Goal: Communication & Community: Answer question/provide support

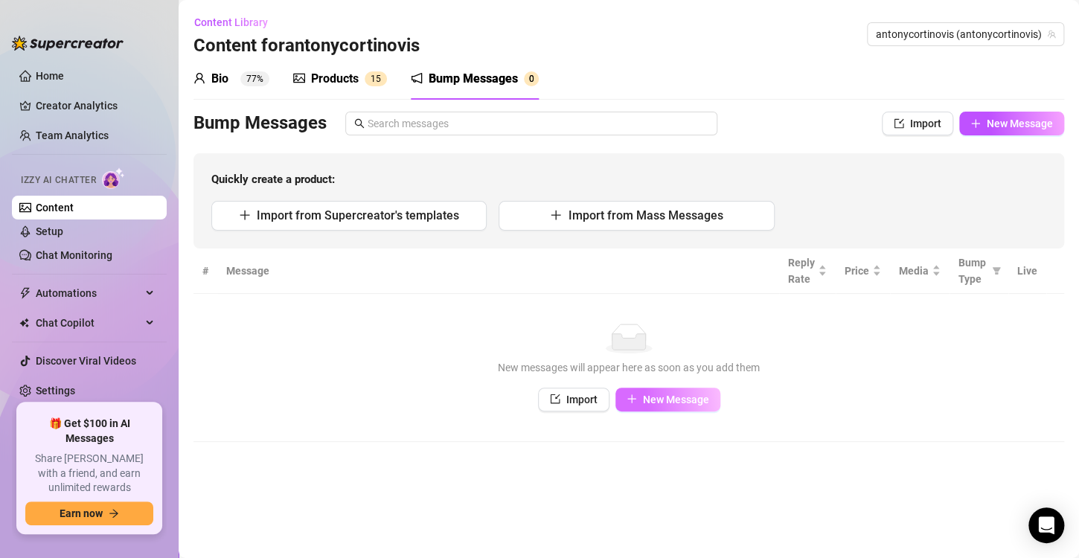
click at [694, 408] on button "New Message" at bounding box center [668, 400] width 105 height 24
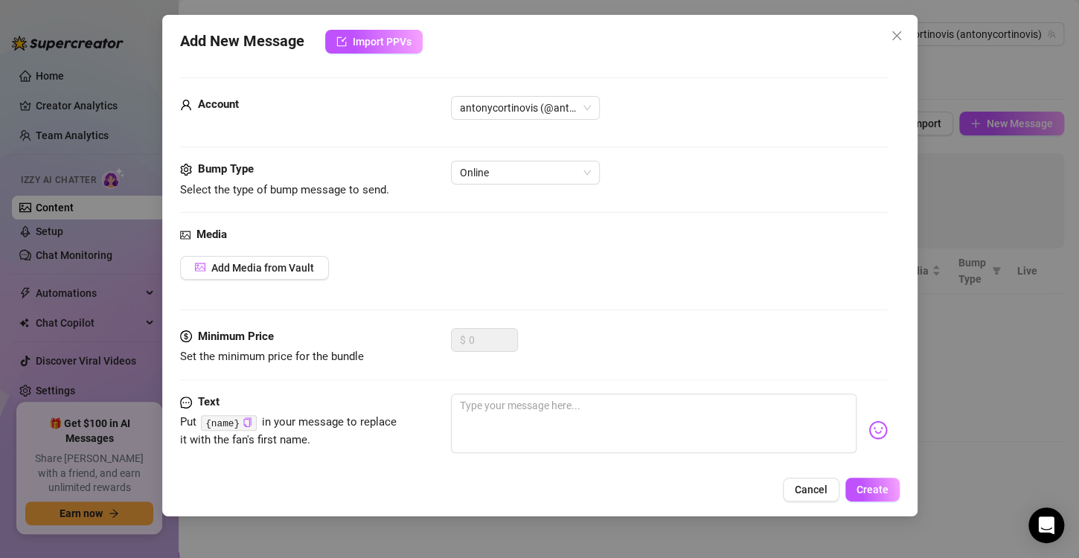
click at [814, 510] on div "Add New Message Import PPVs Account antonycortinovis (@antonycortinovis) Bump T…" at bounding box center [540, 266] width 756 height 502
click at [811, 501] on button "Cancel" at bounding box center [811, 490] width 57 height 24
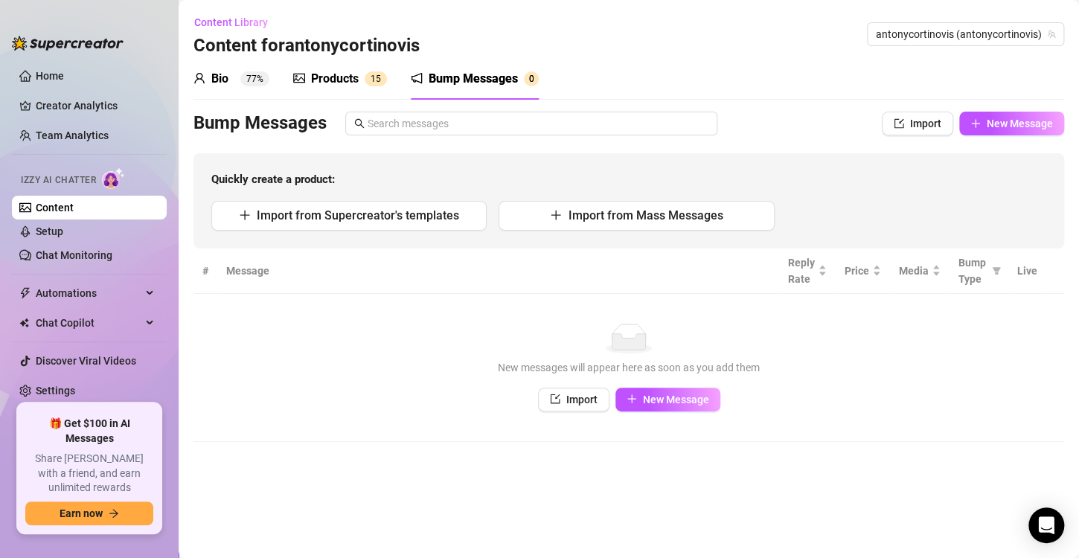
click at [368, 199] on div "Quickly create a product: Import from Supercreator's templates Import from Mass…" at bounding box center [629, 200] width 871 height 95
click at [370, 213] on span "Import from Supercreator's templates" at bounding box center [358, 215] width 202 height 14
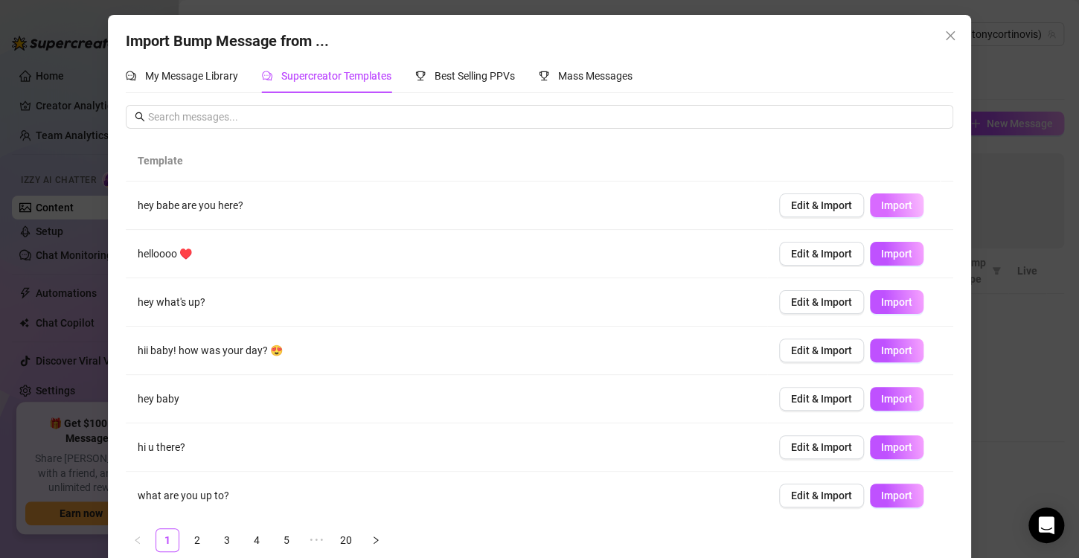
click at [881, 199] on span "Import" at bounding box center [896, 205] width 31 height 12
click at [881, 301] on span "Import" at bounding box center [896, 302] width 31 height 12
type textarea "hey what's up?"
type input "0"
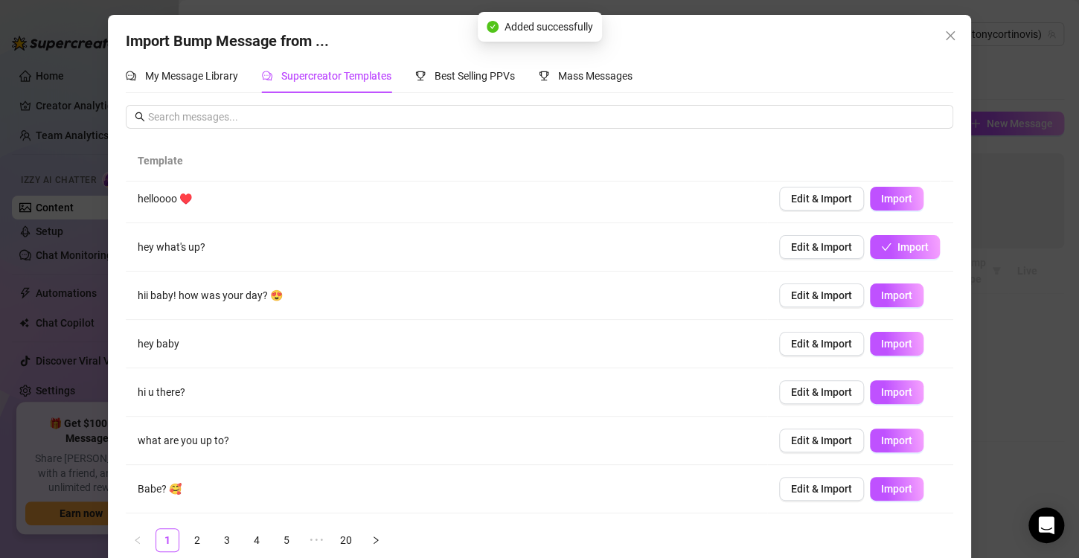
scroll to position [56, 0]
click at [890, 342] on span "Import" at bounding box center [896, 343] width 31 height 12
click at [893, 399] on button "Import" at bounding box center [897, 392] width 54 height 24
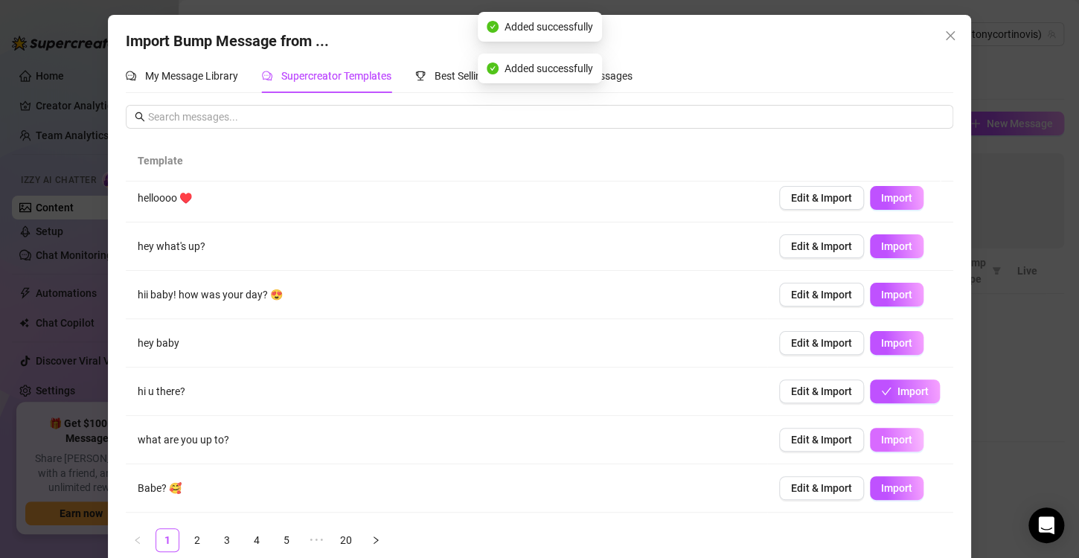
click at [896, 440] on button "Import" at bounding box center [897, 440] width 54 height 24
type textarea "what are you up to?"
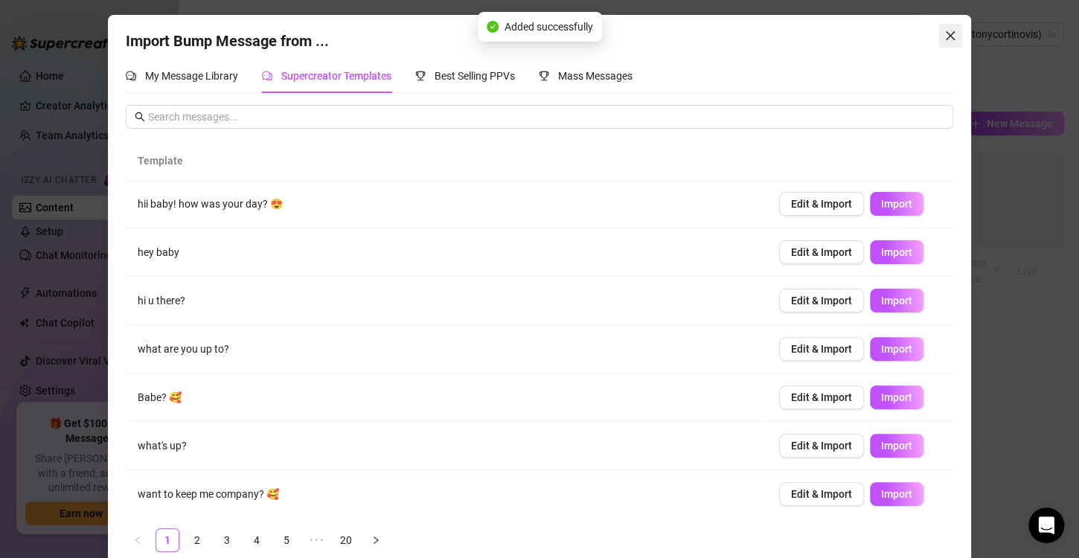
click at [949, 36] on icon "close" at bounding box center [951, 36] width 12 height 12
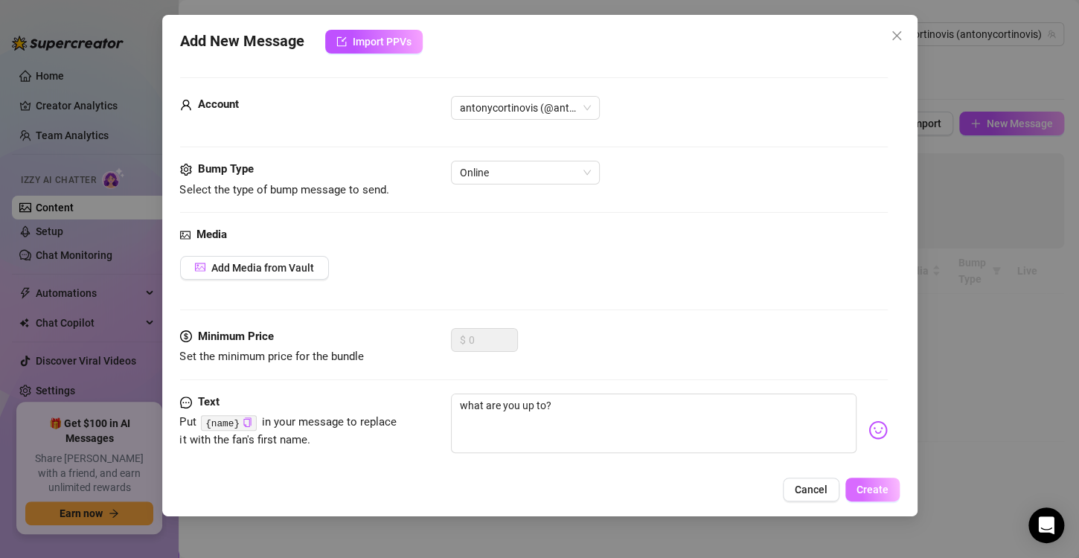
click at [875, 488] on span "Create" at bounding box center [873, 490] width 32 height 12
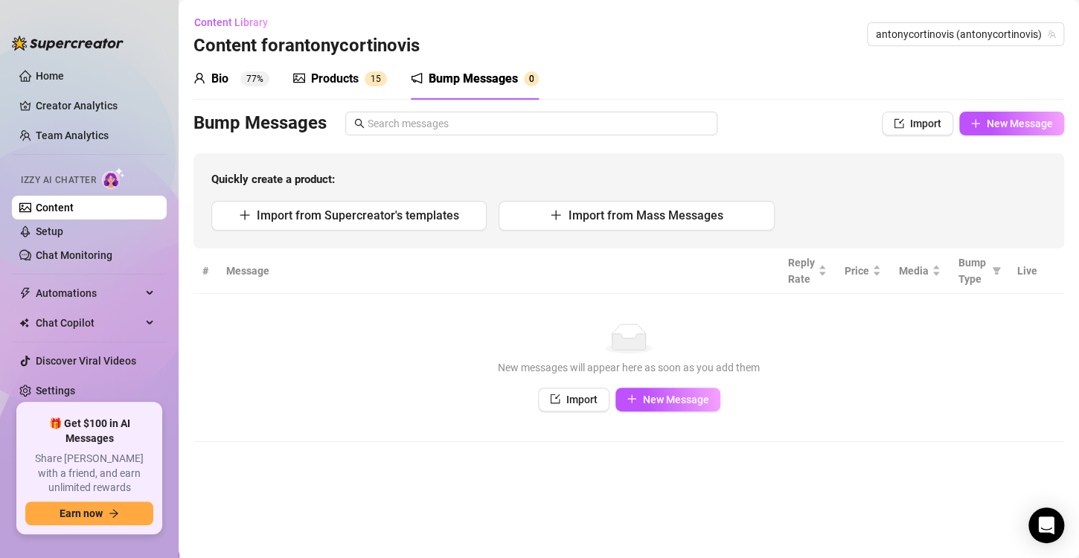
click at [325, 73] on div "Products" at bounding box center [335, 79] width 48 height 18
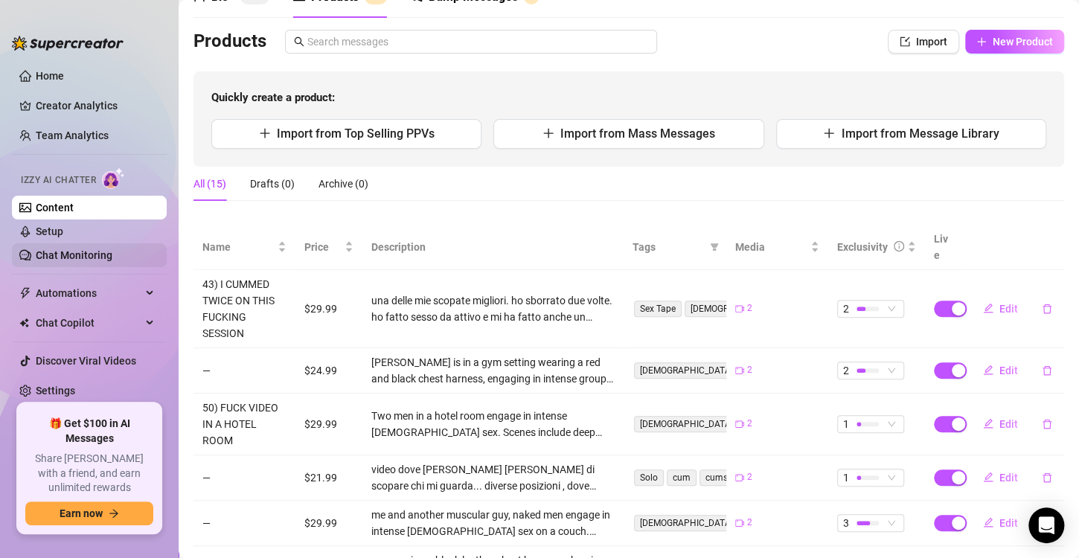
scroll to position [83, 0]
click at [80, 249] on link "Chat Monitoring" at bounding box center [74, 255] width 77 height 12
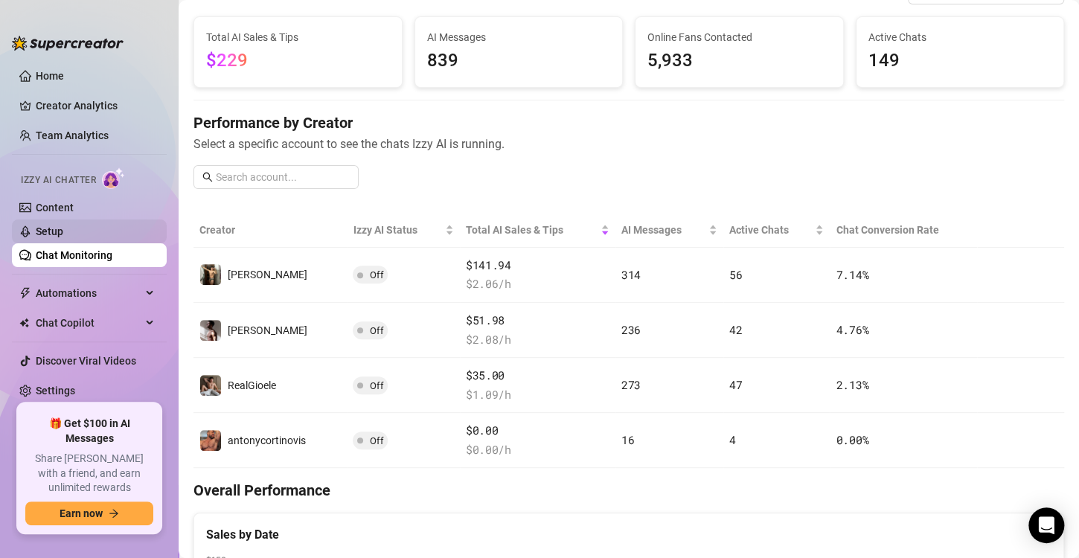
click at [63, 232] on link "Setup" at bounding box center [50, 232] width 28 height 12
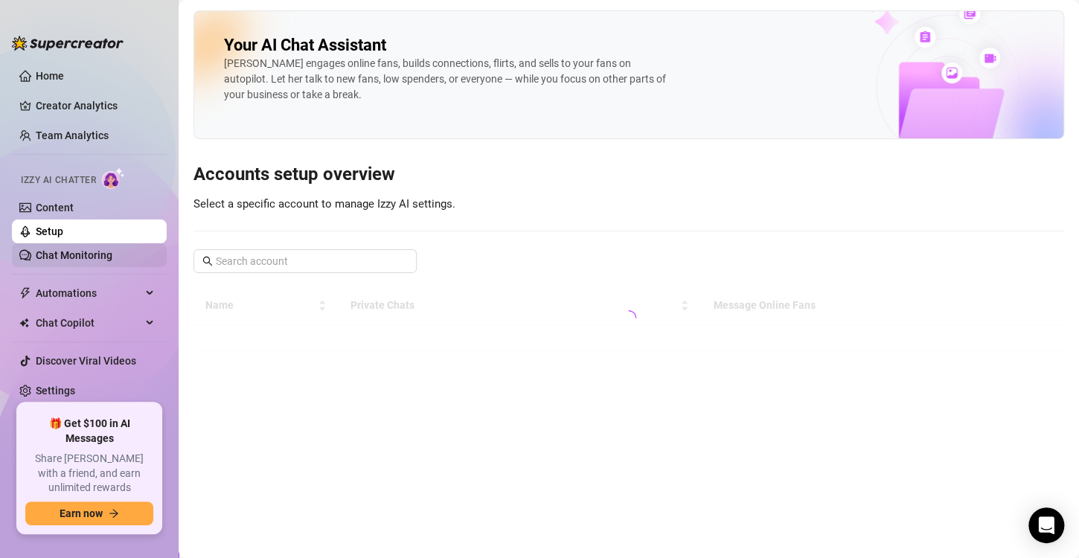
click at [112, 250] on link "Chat Monitoring" at bounding box center [74, 255] width 77 height 12
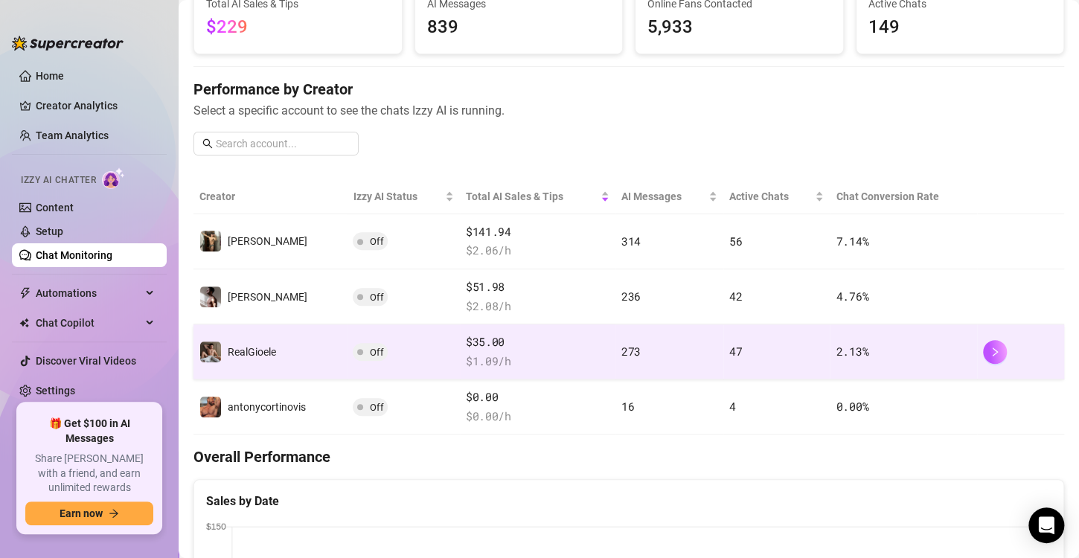
scroll to position [125, 0]
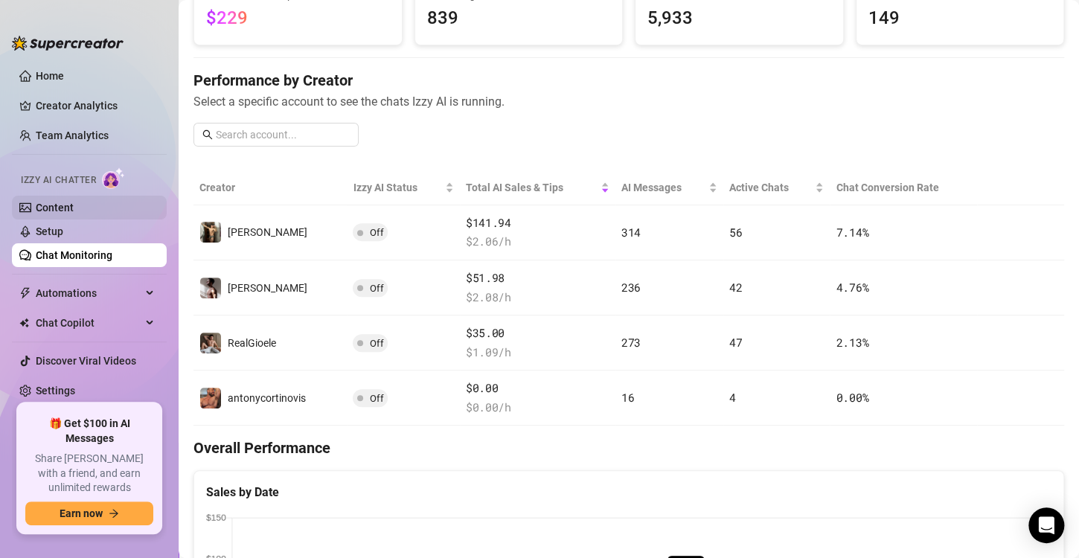
click at [74, 208] on link "Content" at bounding box center [55, 208] width 38 height 12
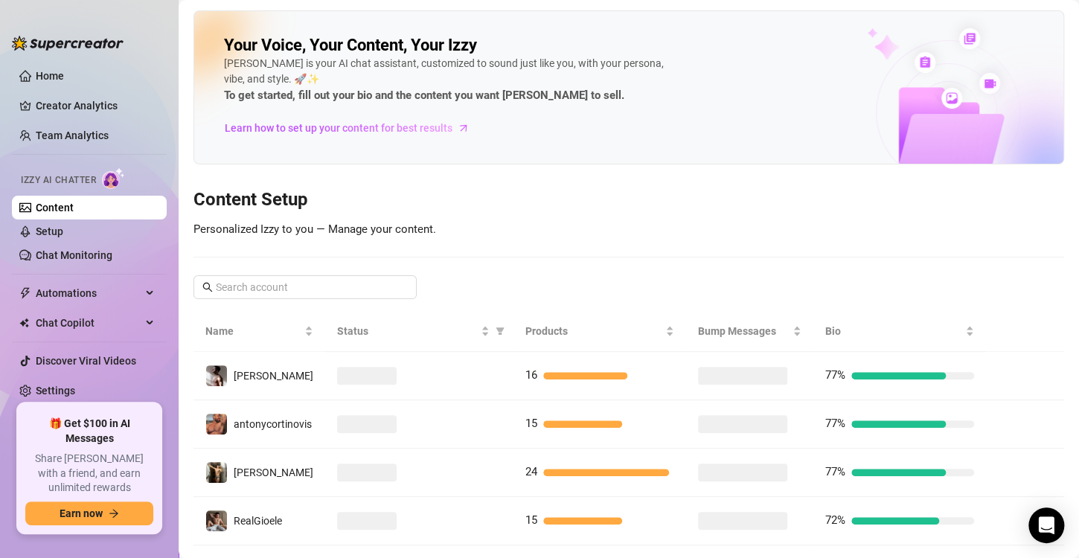
scroll to position [30, 0]
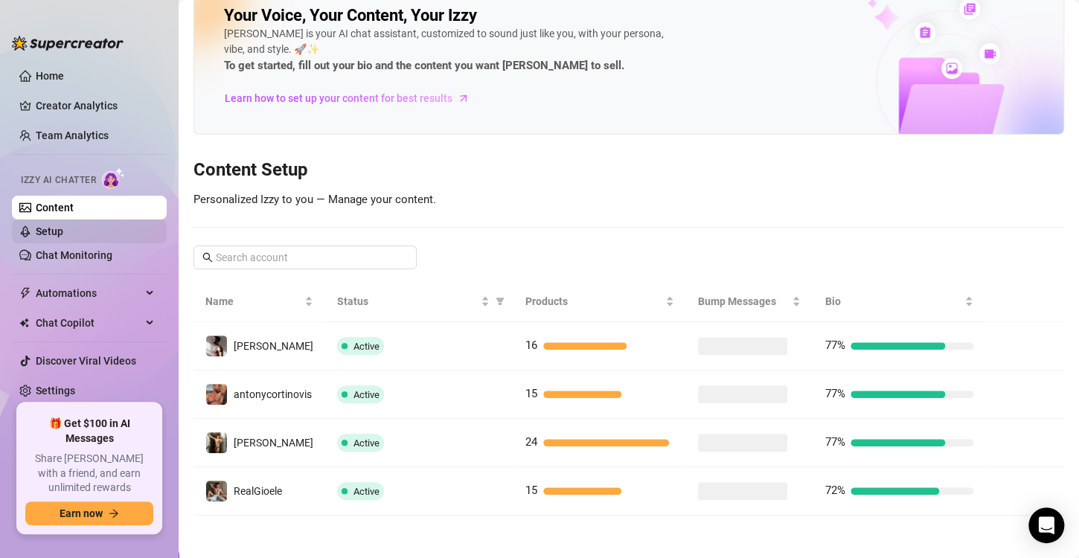
click at [63, 227] on link "Setup" at bounding box center [50, 232] width 28 height 12
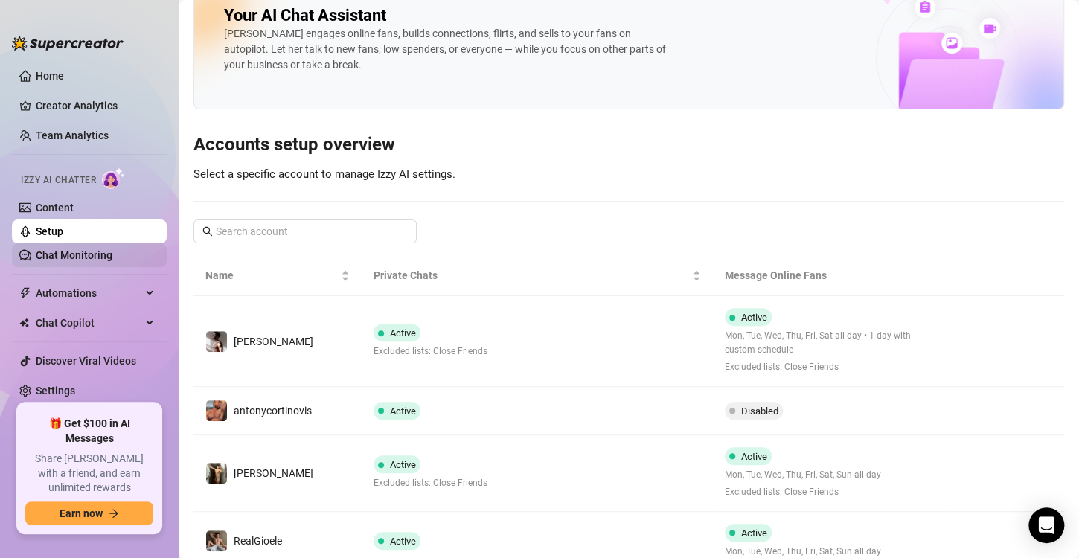
click at [105, 253] on link "Chat Monitoring" at bounding box center [74, 255] width 77 height 12
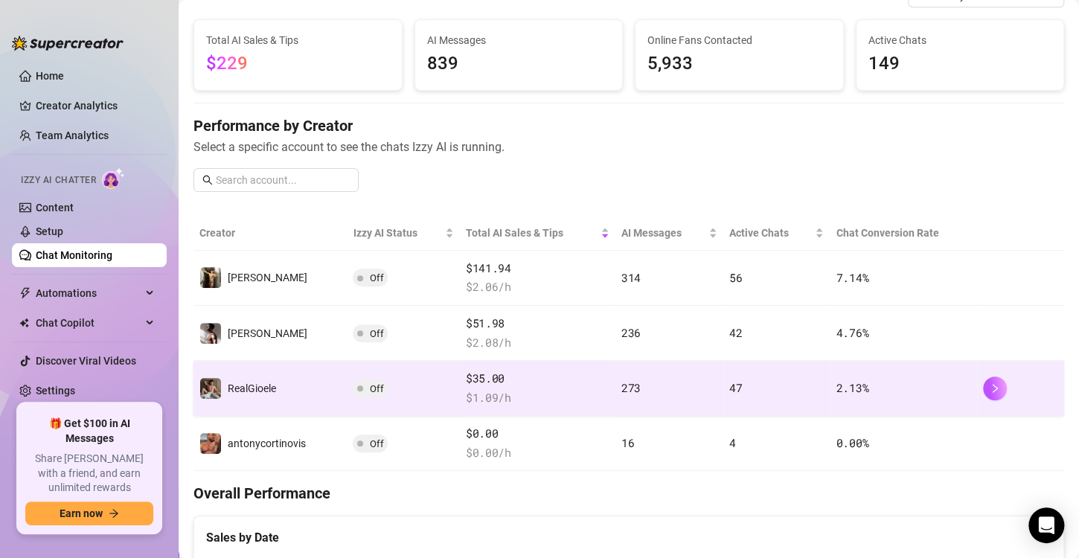
scroll to position [80, 0]
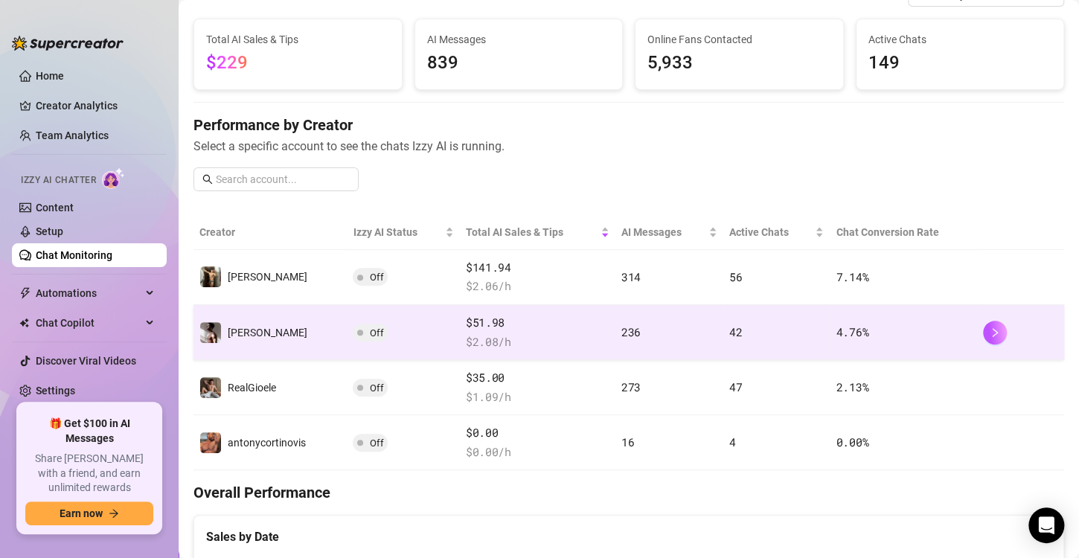
click at [386, 331] on td "Off" at bounding box center [403, 332] width 112 height 55
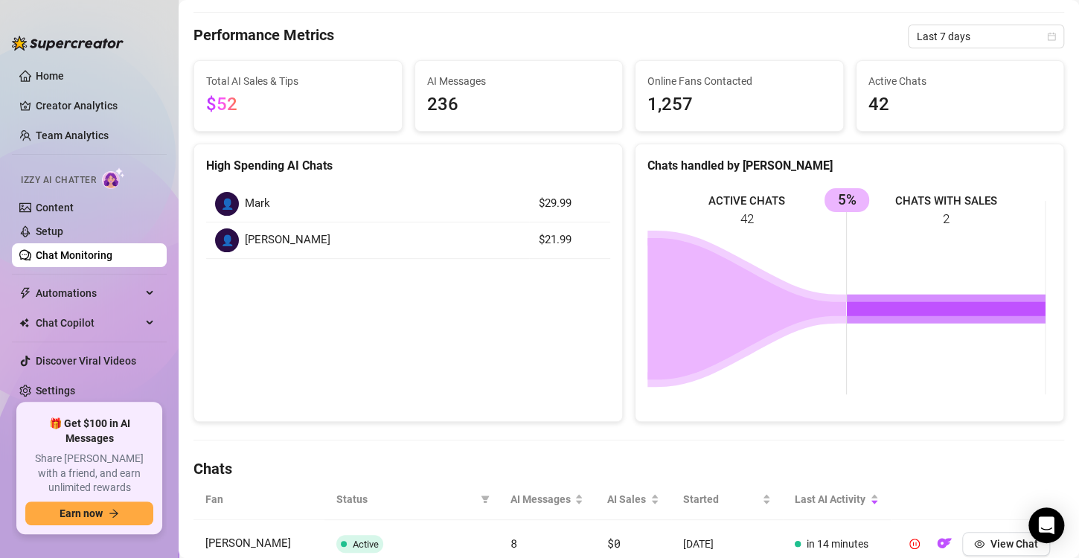
scroll to position [80, 0]
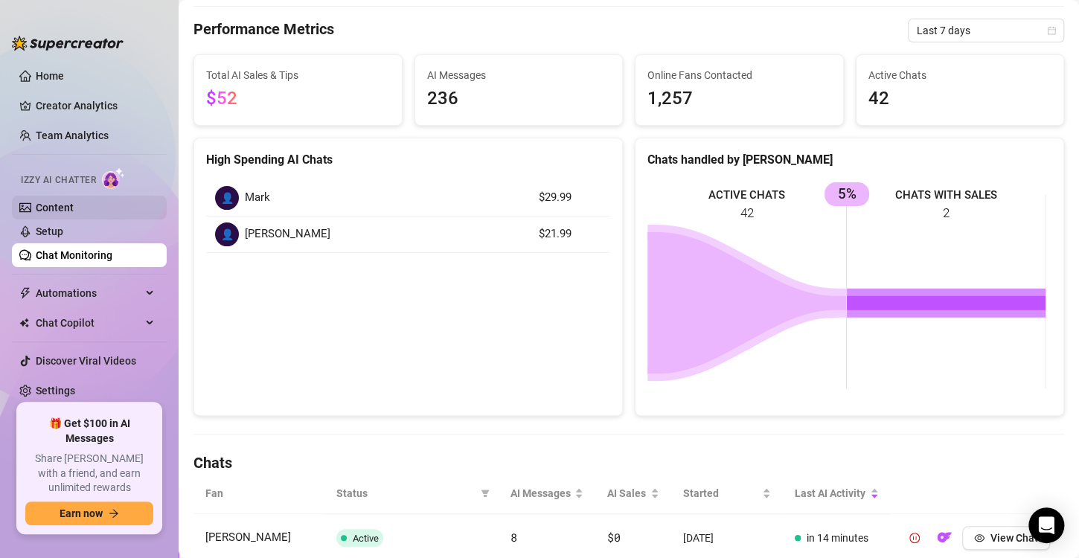
click at [74, 208] on link "Content" at bounding box center [55, 208] width 38 height 12
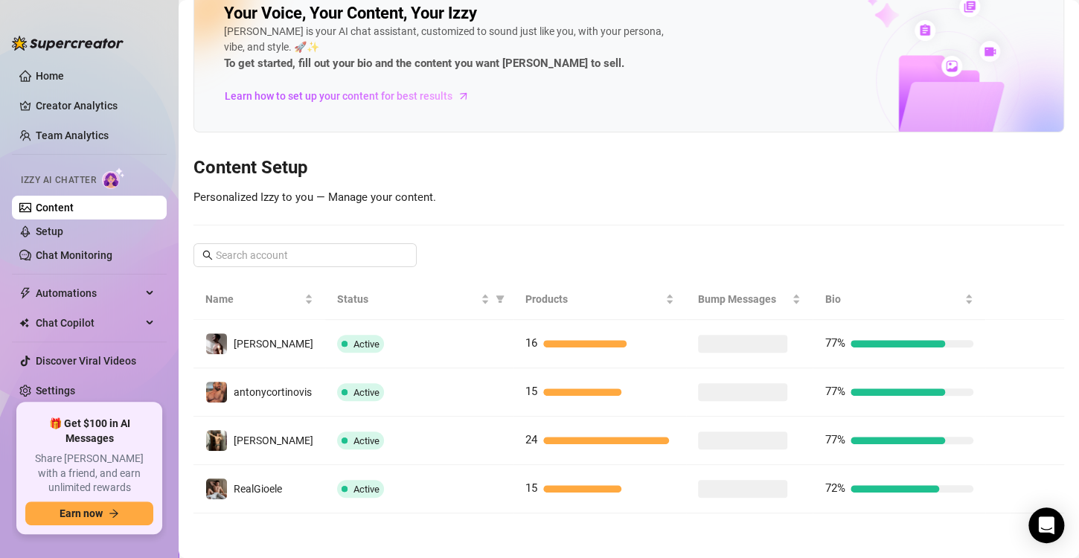
scroll to position [30, 0]
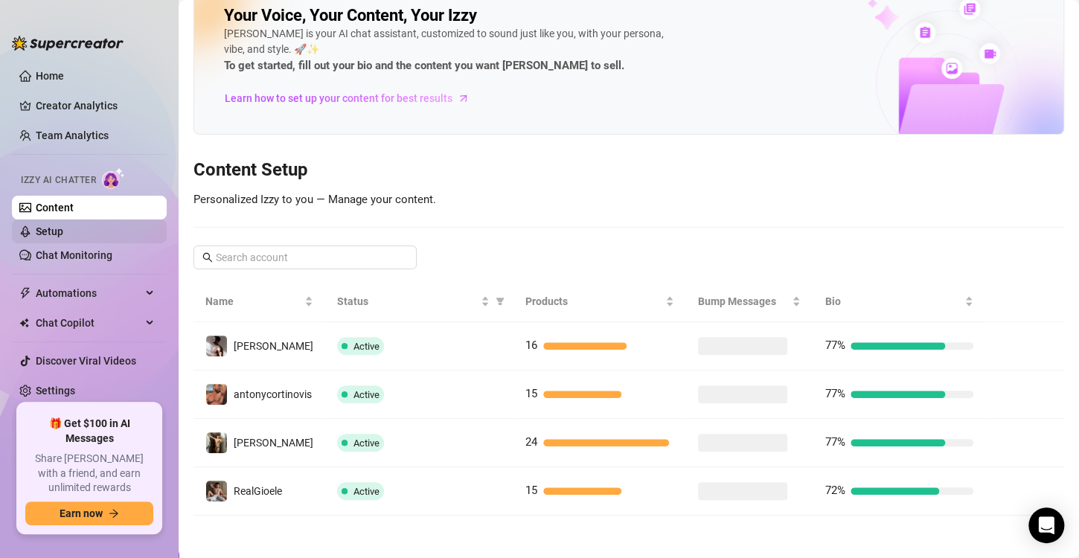
click at [63, 232] on link "Setup" at bounding box center [50, 232] width 28 height 12
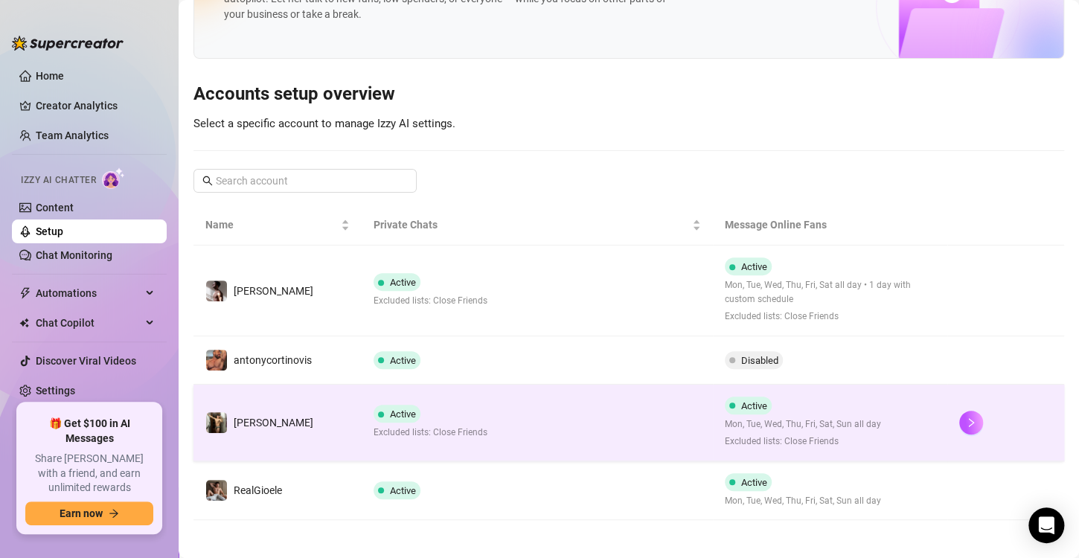
scroll to position [86, 0]
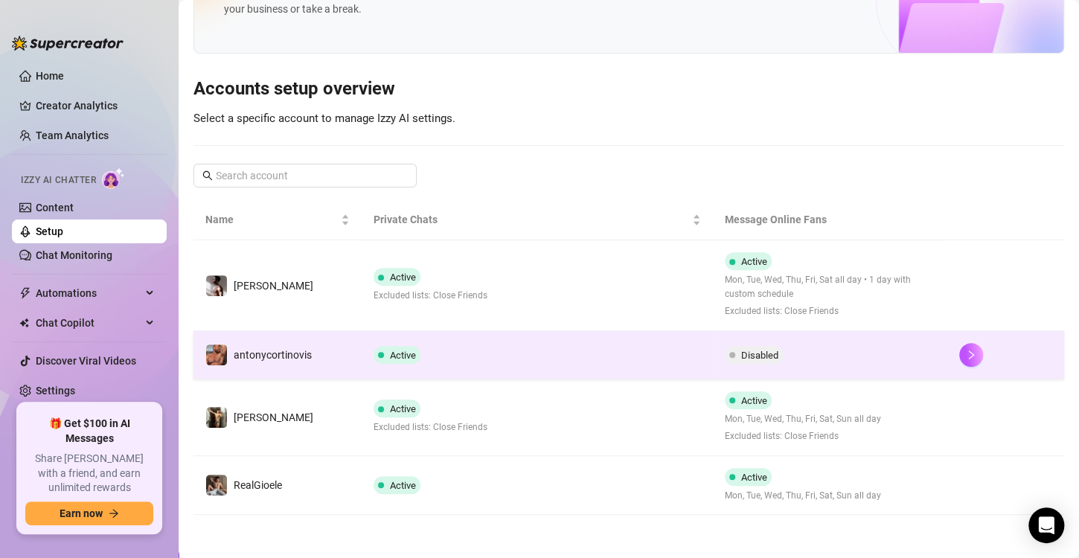
click at [727, 366] on td "Disabled" at bounding box center [830, 355] width 234 height 48
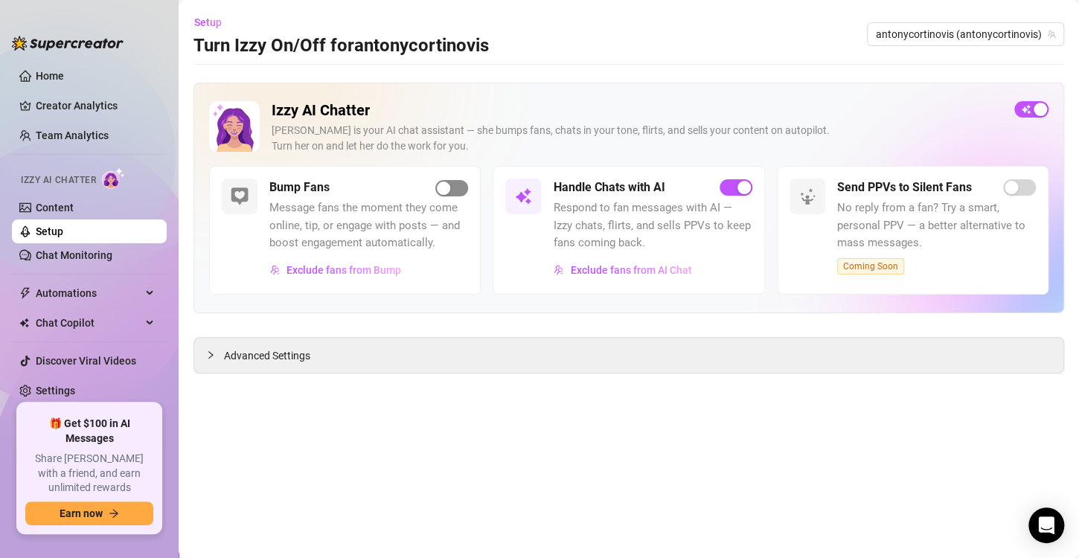
click at [441, 188] on div "button" at bounding box center [443, 188] width 13 height 13
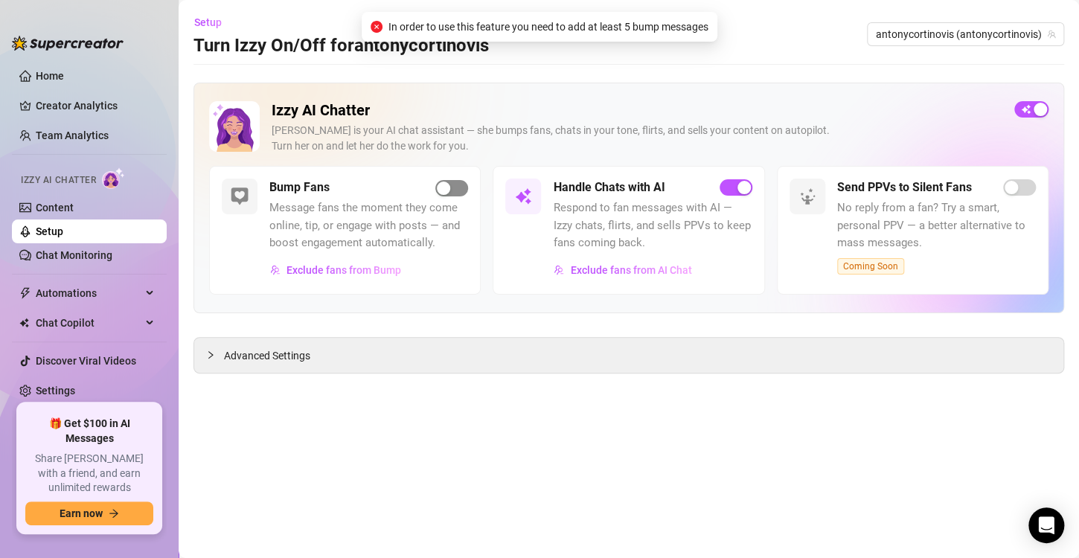
click at [441, 188] on div "button" at bounding box center [443, 188] width 13 height 13
click at [63, 229] on link "Setup" at bounding box center [50, 232] width 28 height 12
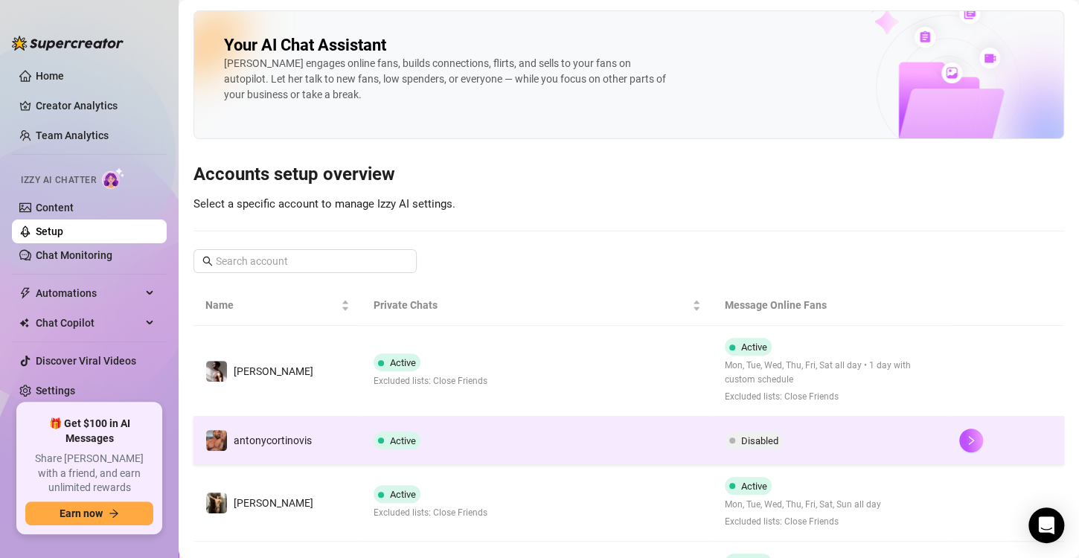
scroll to position [86, 0]
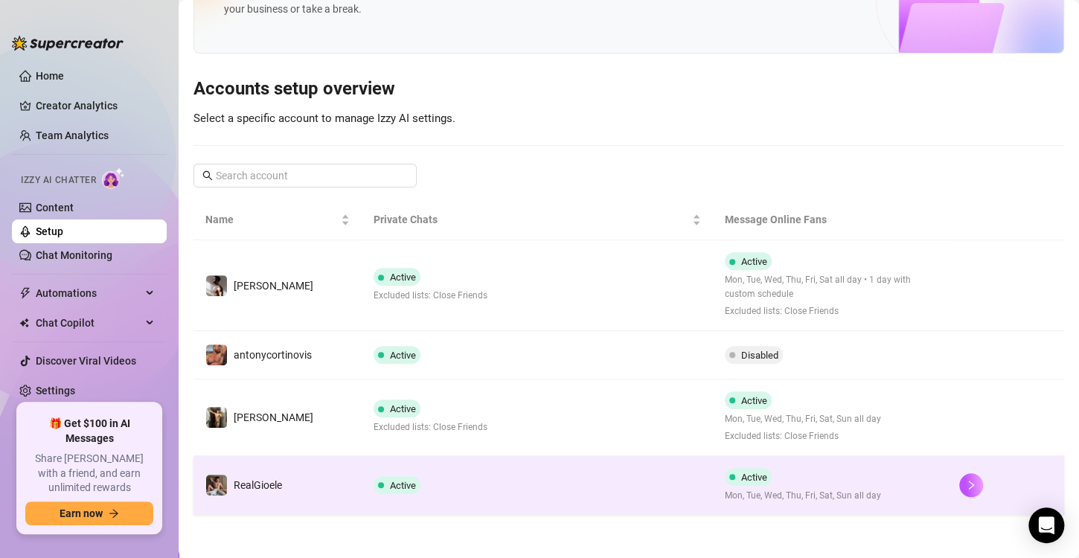
click at [511, 489] on td "Active" at bounding box center [537, 486] width 351 height 60
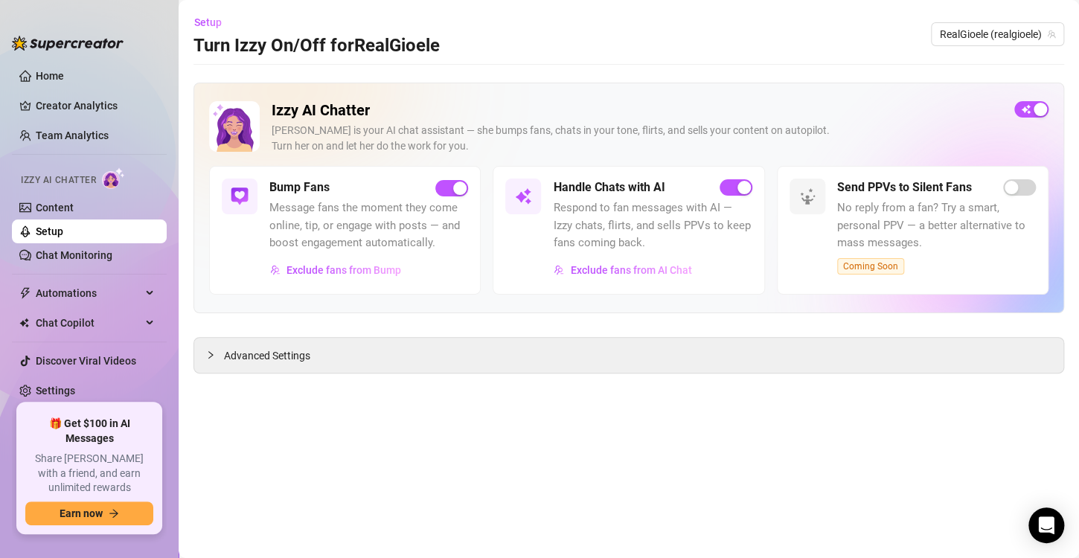
click at [63, 229] on link "Setup" at bounding box center [50, 232] width 28 height 12
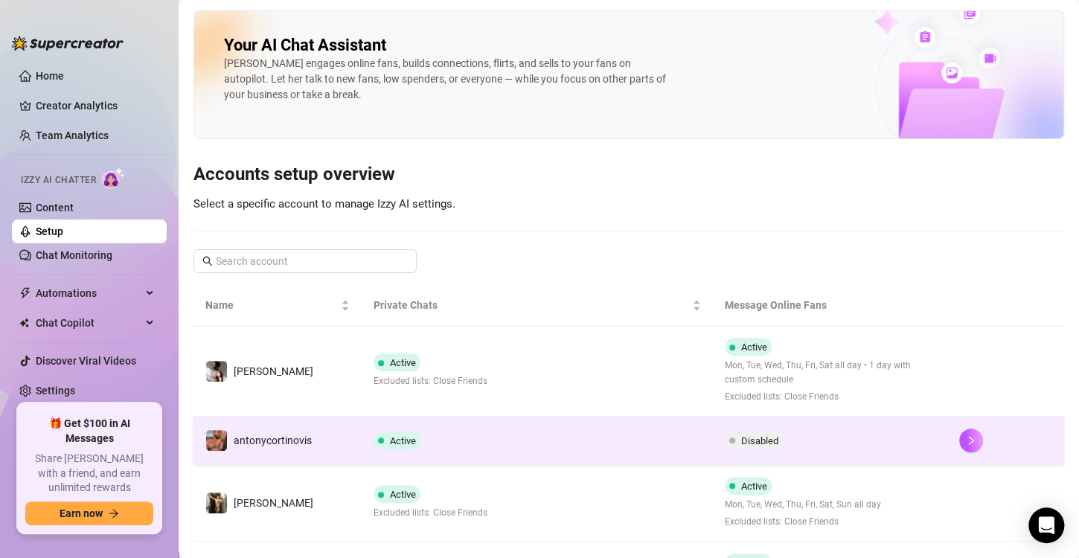
click at [424, 439] on td "Active" at bounding box center [537, 441] width 351 height 48
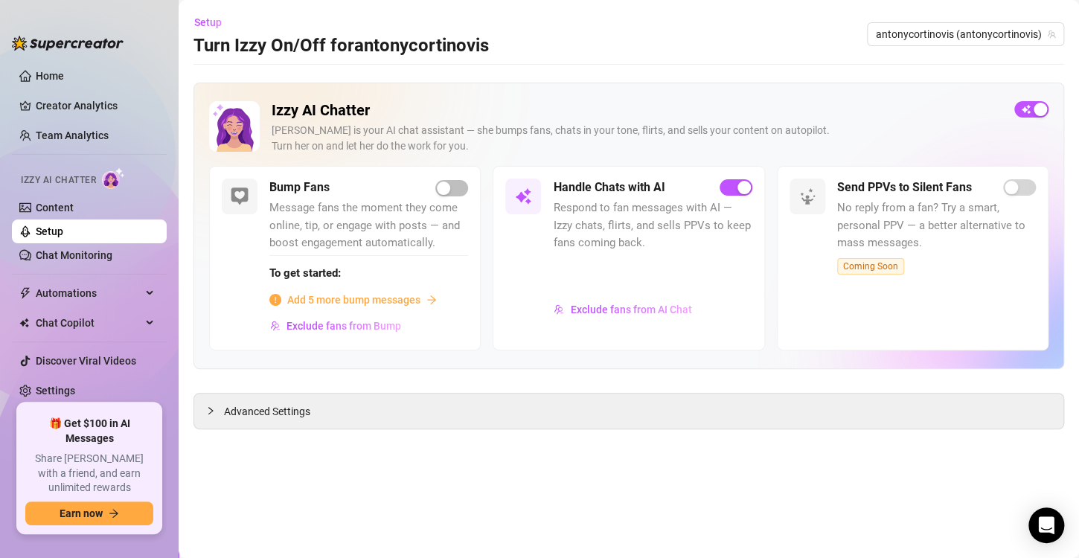
click at [63, 237] on link "Setup" at bounding box center [50, 232] width 28 height 12
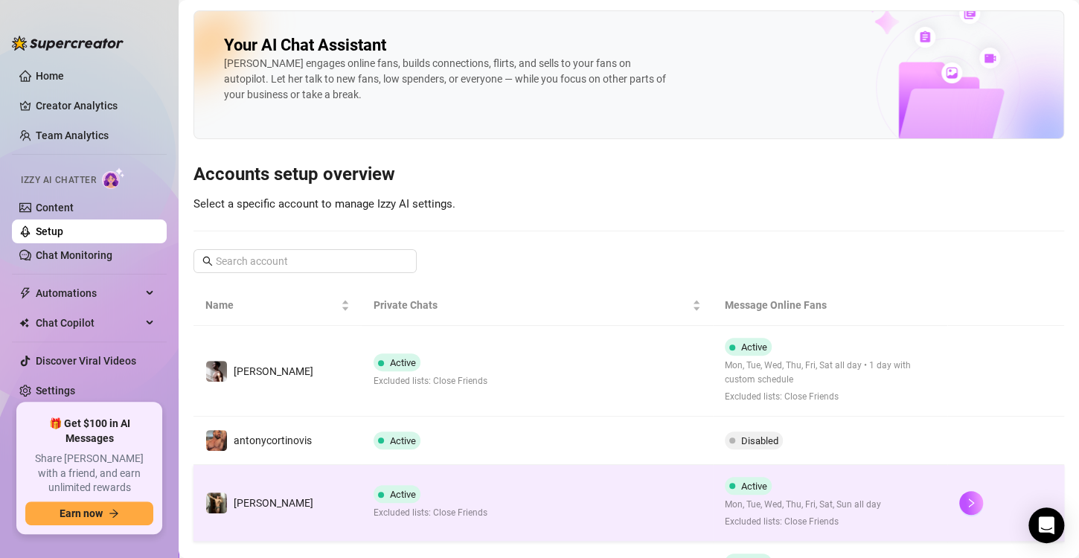
scroll to position [86, 0]
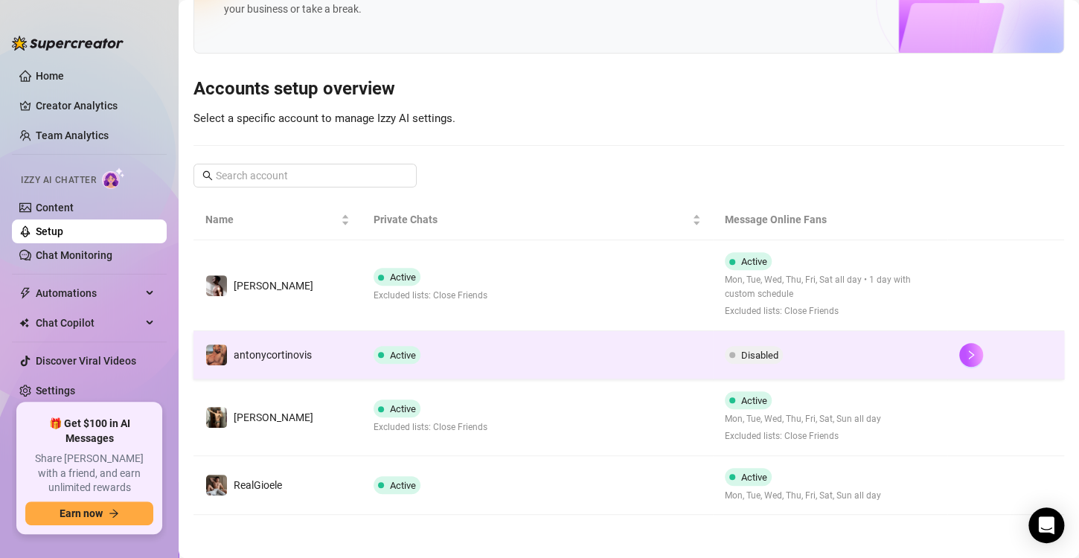
click at [692, 348] on td "Active" at bounding box center [537, 355] width 351 height 48
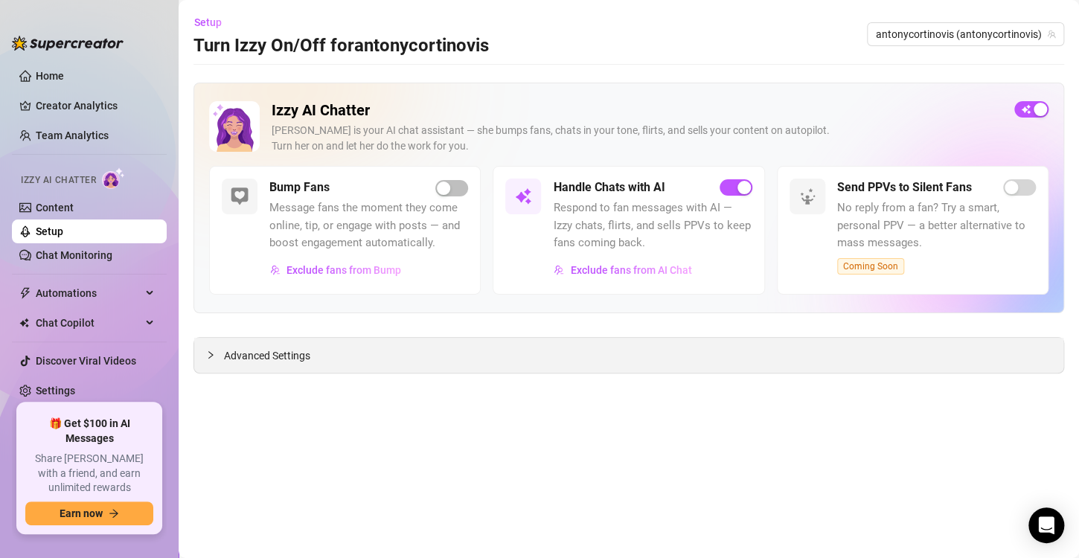
click at [412, 365] on div "Advanced Settings" at bounding box center [628, 355] width 869 height 35
click at [255, 353] on span "Advanced Settings" at bounding box center [267, 356] width 86 height 16
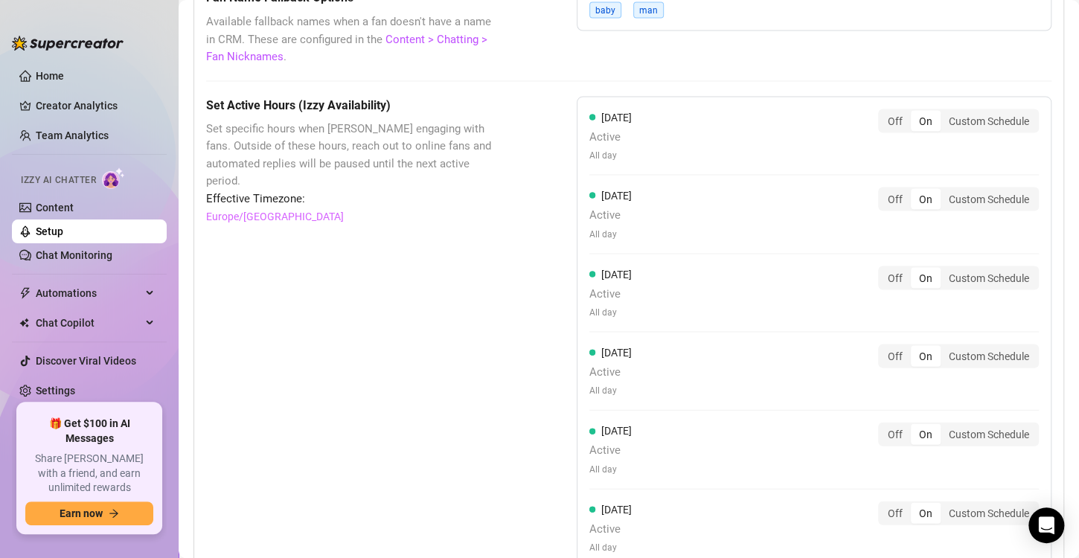
scroll to position [1337, 0]
click at [941, 191] on div "Custom Schedule" at bounding box center [989, 199] width 97 height 21
click at [945, 191] on input "Custom Schedule" at bounding box center [945, 191] width 0 height 0
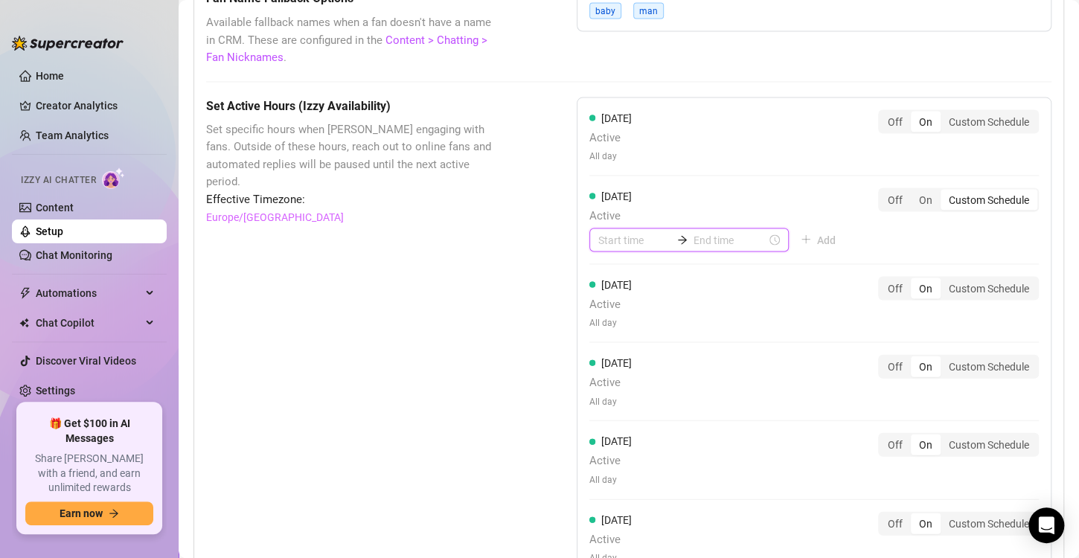
click at [651, 237] on input at bounding box center [634, 240] width 73 height 16
click at [607, 407] on div "09" at bounding box center [605, 409] width 36 height 21
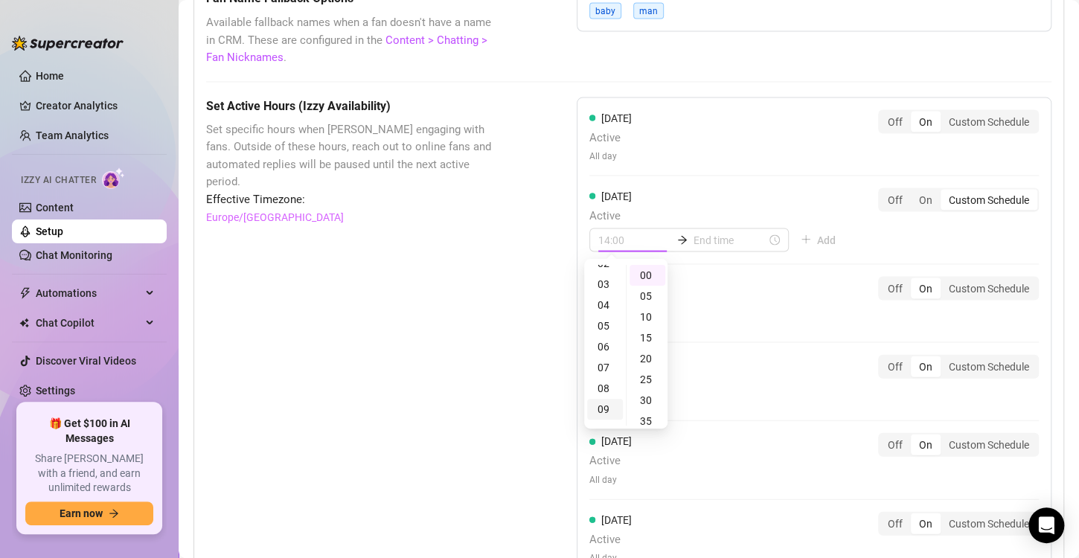
scroll to position [186, 0]
click at [650, 333] on div "15" at bounding box center [648, 338] width 36 height 21
click at [605, 420] on div "09" at bounding box center [605, 422] width 36 height 21
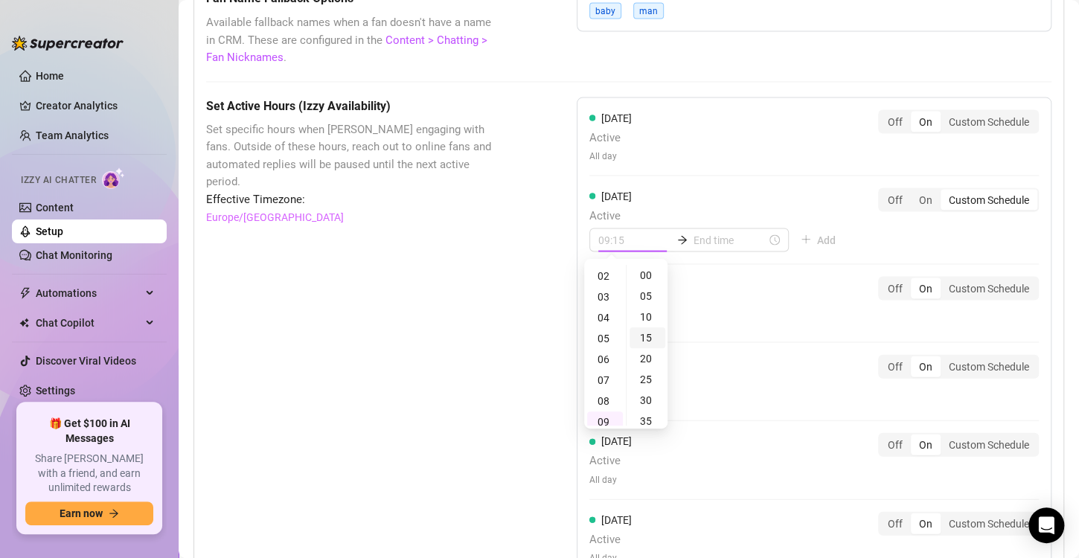
type input "09:00"
click at [639, 271] on div "00" at bounding box center [648, 275] width 36 height 21
click at [700, 235] on input at bounding box center [730, 240] width 73 height 16
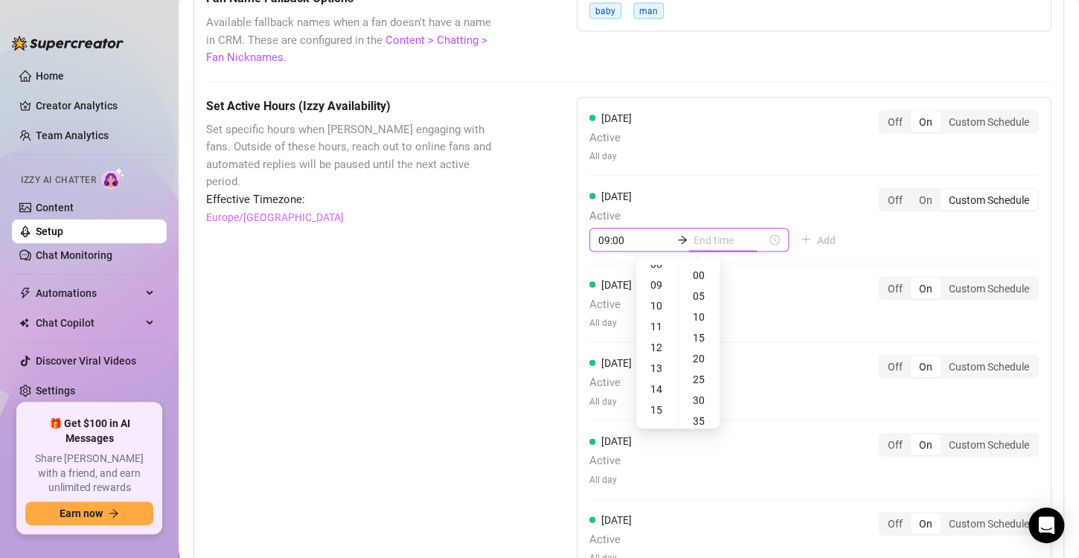
scroll to position [186, 0]
type input "09:15"
click at [657, 408] on div "15" at bounding box center [657, 402] width 36 height 21
type input "15:00"
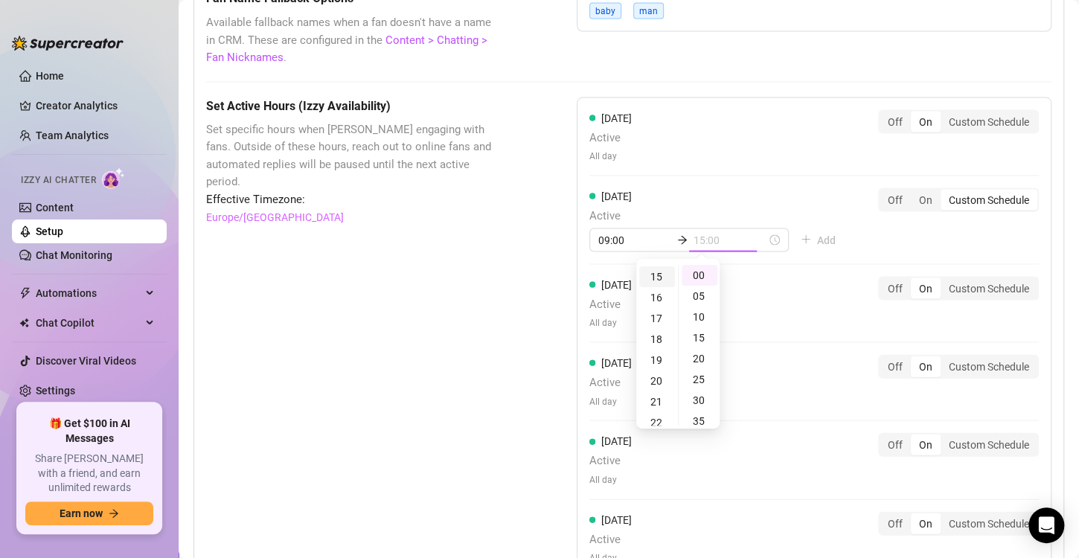
click at [659, 273] on div "15" at bounding box center [657, 276] width 36 height 21
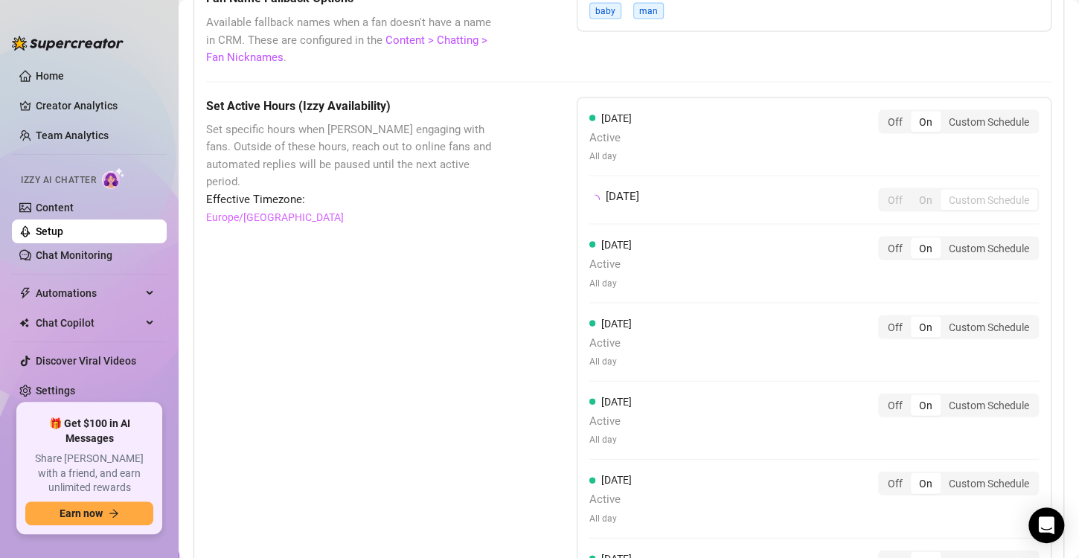
click at [789, 284] on div "Wednesday Active All day Off On Custom Schedule" at bounding box center [815, 263] width 450 height 54
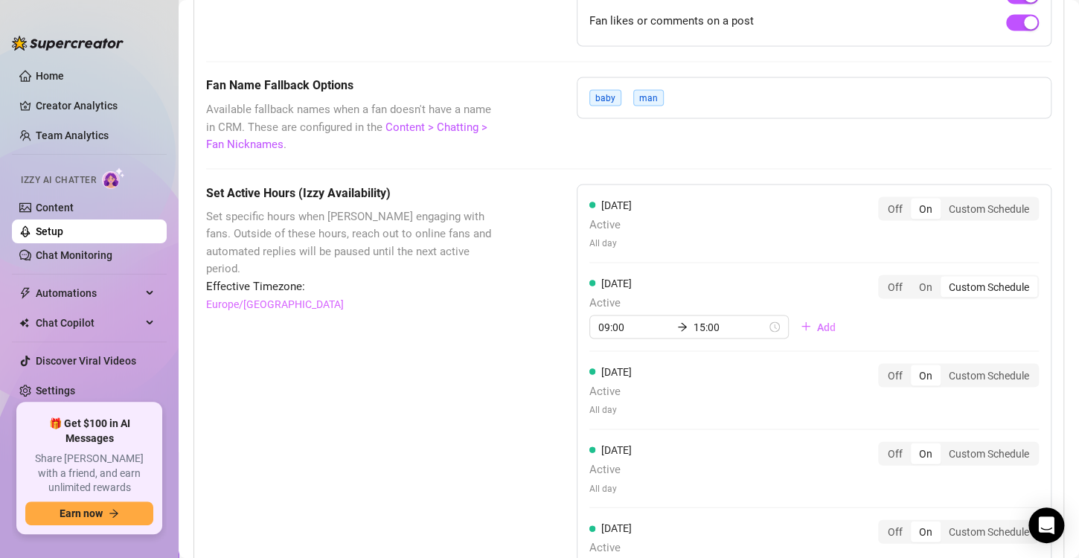
scroll to position [1256, 0]
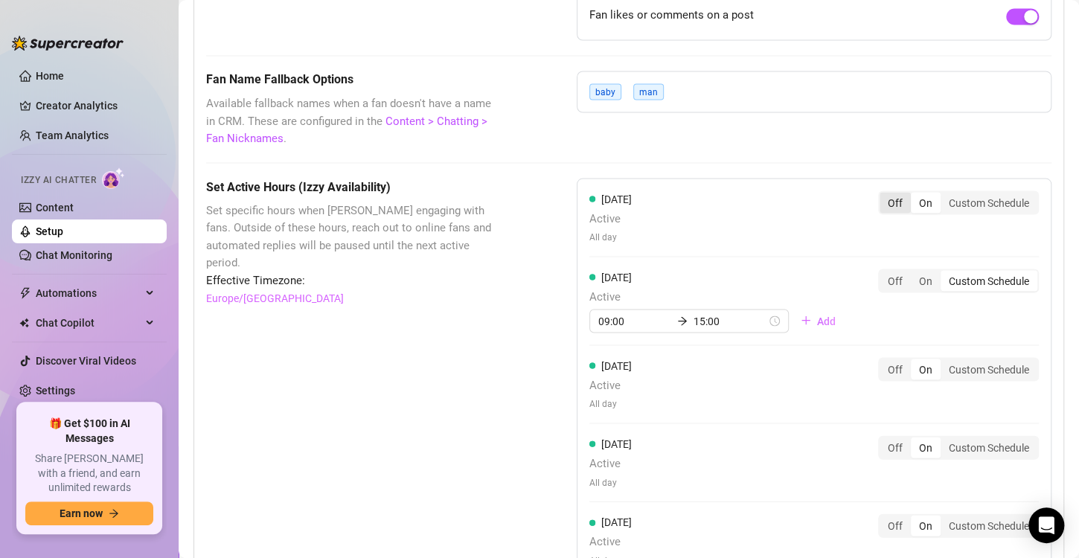
click at [889, 198] on div "Off" at bounding box center [895, 202] width 31 height 21
click at [884, 194] on input "Off" at bounding box center [884, 194] width 0 height 0
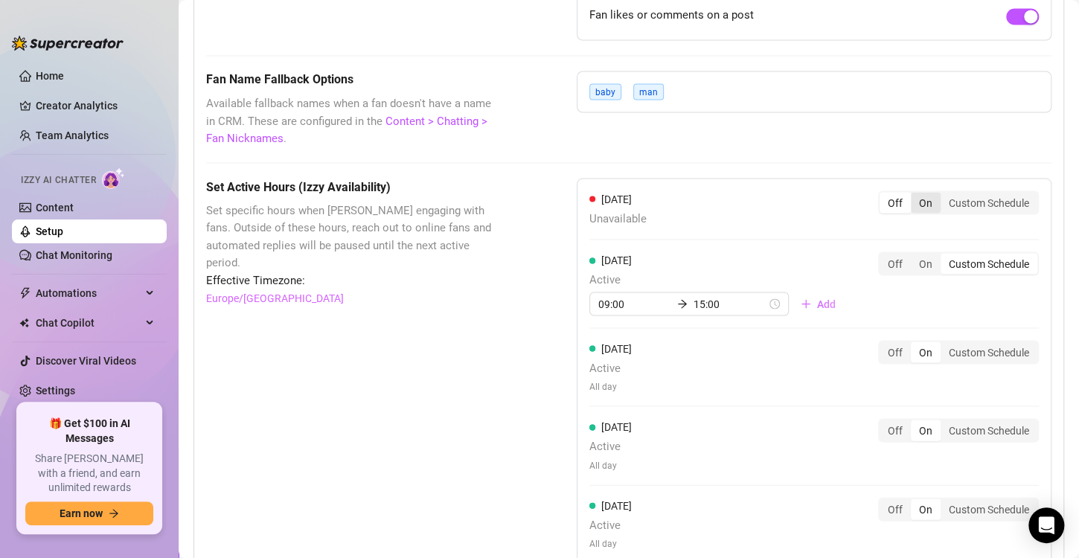
click at [922, 198] on div "On" at bounding box center [926, 202] width 30 height 21
click at [915, 194] on input "On" at bounding box center [915, 194] width 0 height 0
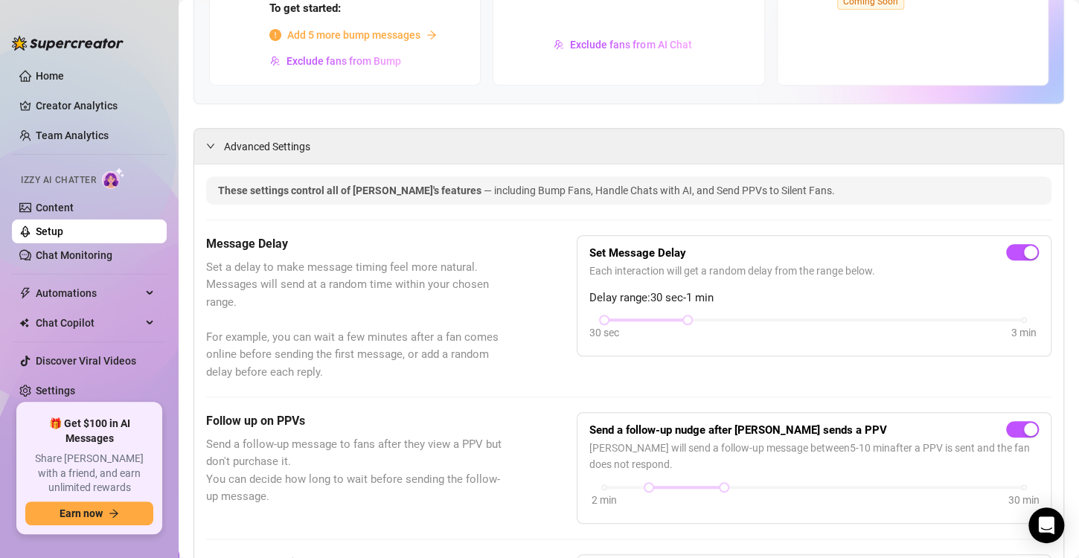
scroll to position [264, 0]
click at [684, 319] on div at bounding box center [687, 320] width 7 height 7
drag, startPoint x: 677, startPoint y: 317, endPoint x: 661, endPoint y: 319, distance: 15.7
click at [661, 319] on div "30 sec 3 min" at bounding box center [814, 319] width 420 height 6
click at [661, 319] on div at bounding box center [646, 320] width 84 height 7
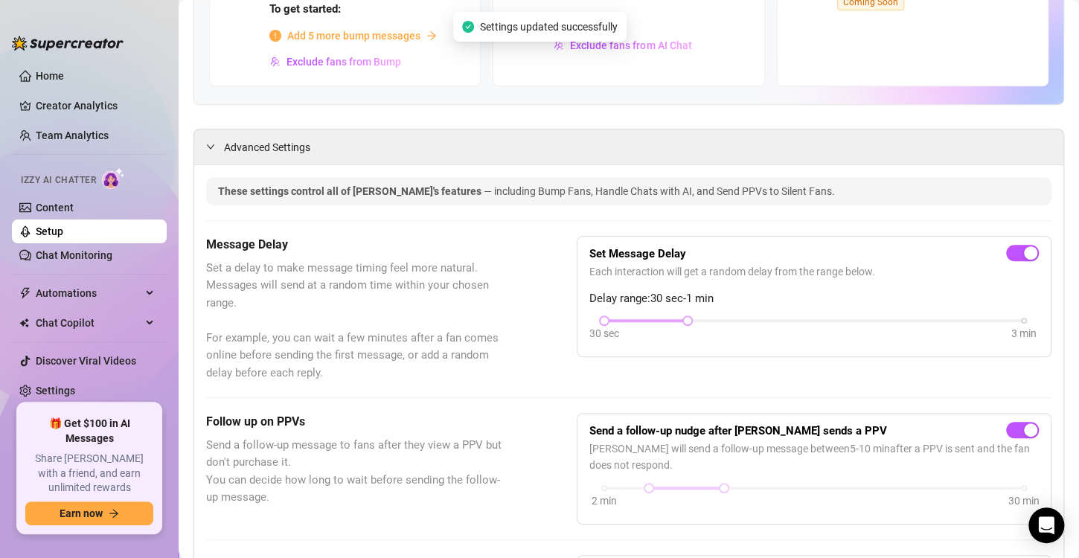
click at [661, 319] on div at bounding box center [646, 320] width 84 height 7
click at [640, 318] on div at bounding box center [646, 320] width 84 height 7
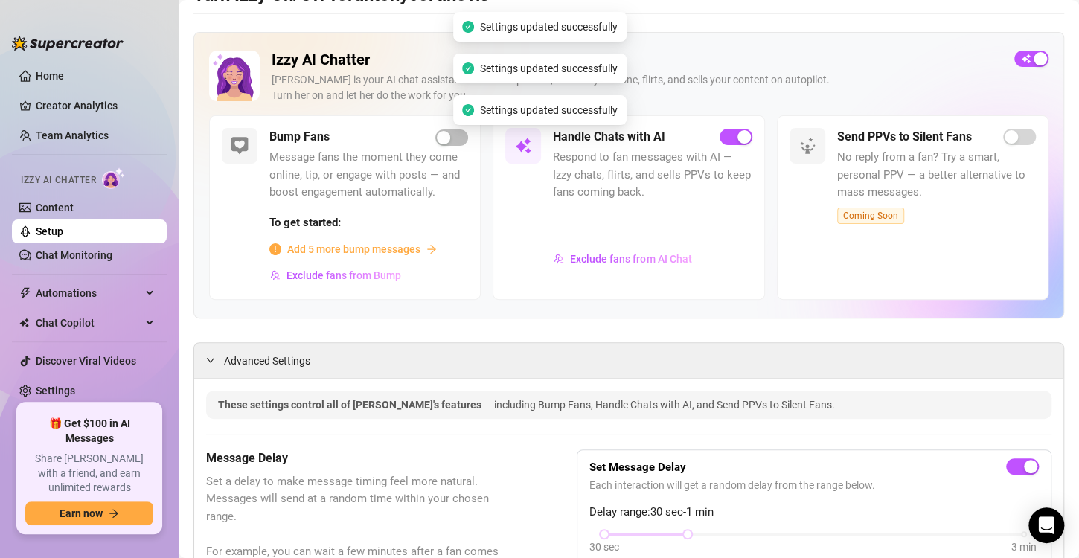
scroll to position [0, 0]
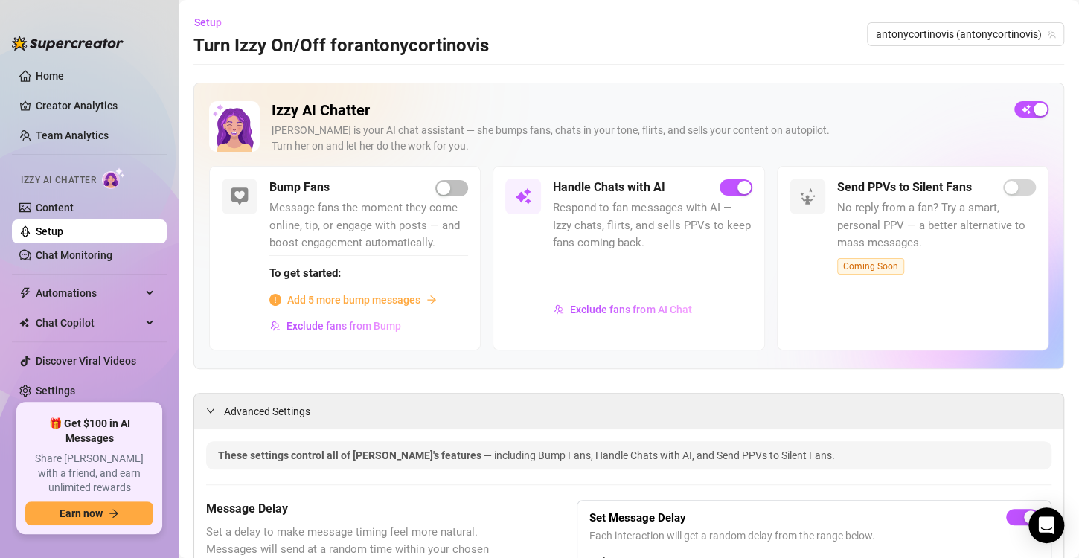
click at [345, 295] on span "Add 5 more bump messages" at bounding box center [353, 300] width 133 height 16
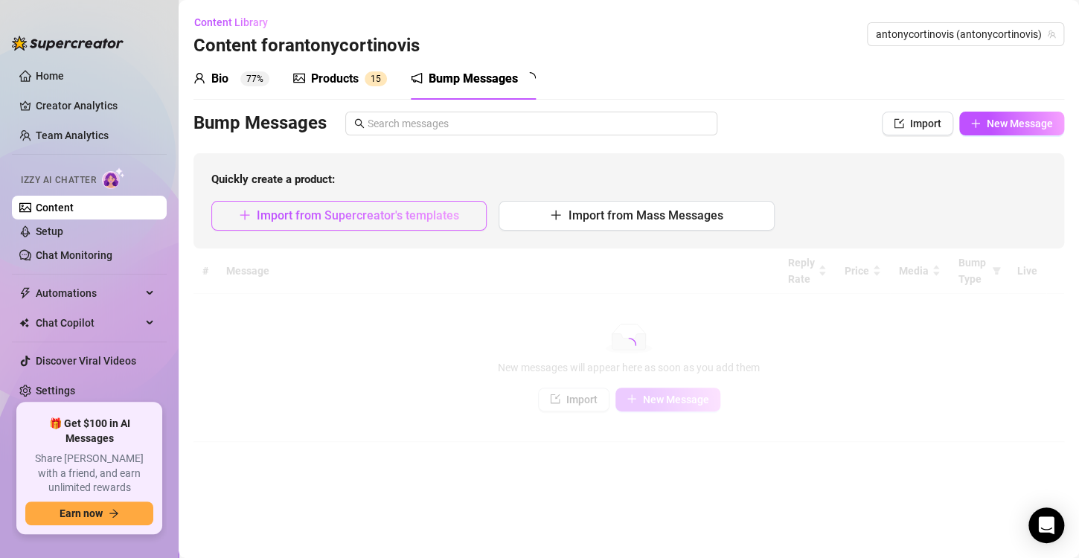
click at [438, 221] on span "Import from Supercreator's templates" at bounding box center [358, 215] width 202 height 14
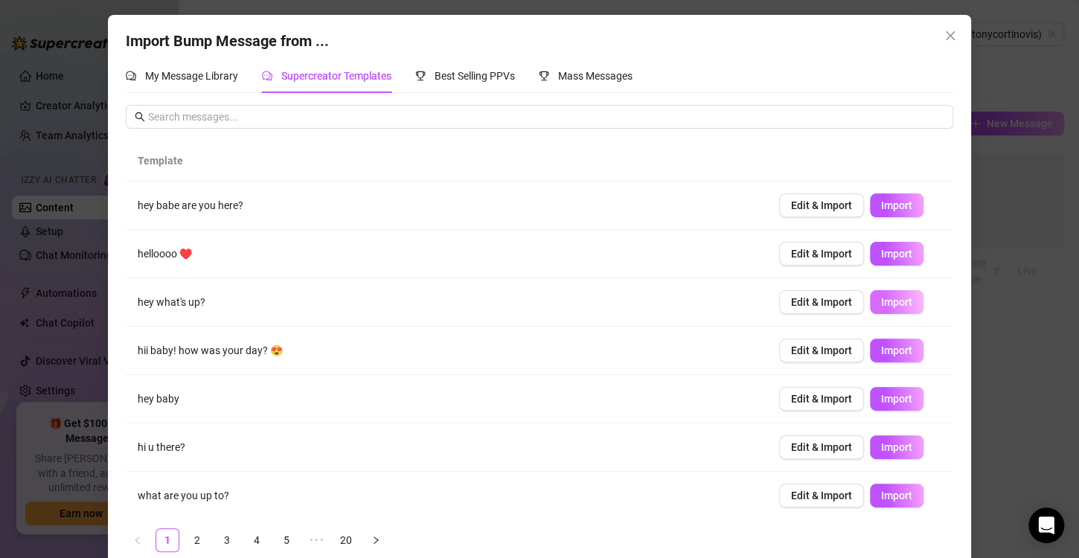
click at [881, 298] on span "Import" at bounding box center [896, 302] width 31 height 12
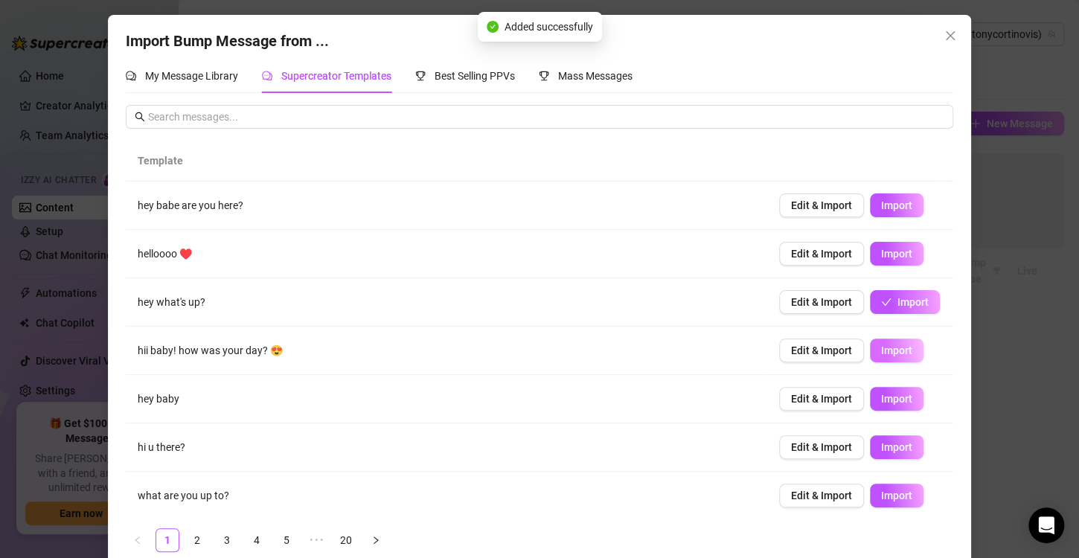
click at [881, 345] on span "Import" at bounding box center [896, 351] width 31 height 12
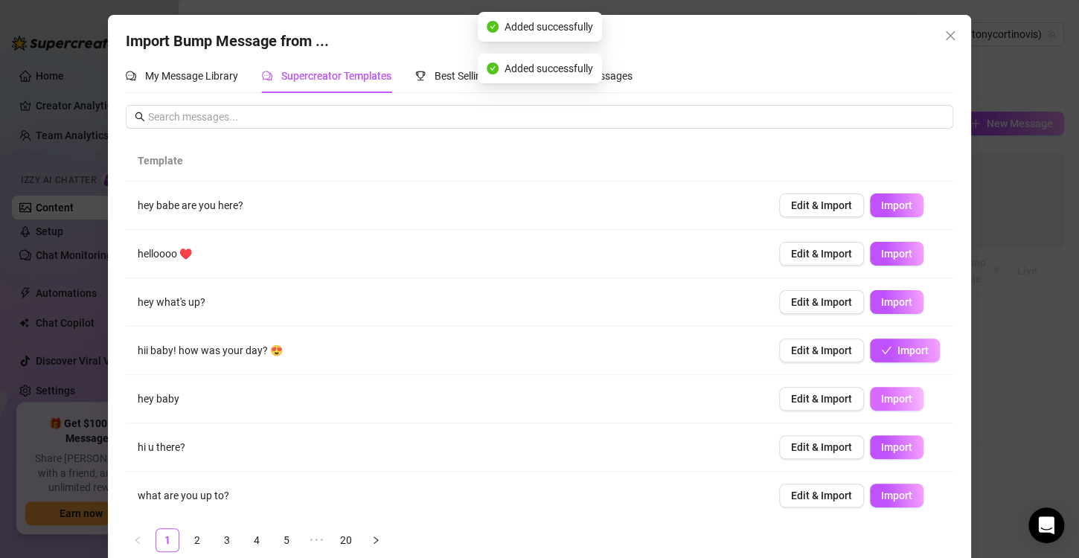
click at [881, 395] on span "Import" at bounding box center [896, 399] width 31 height 12
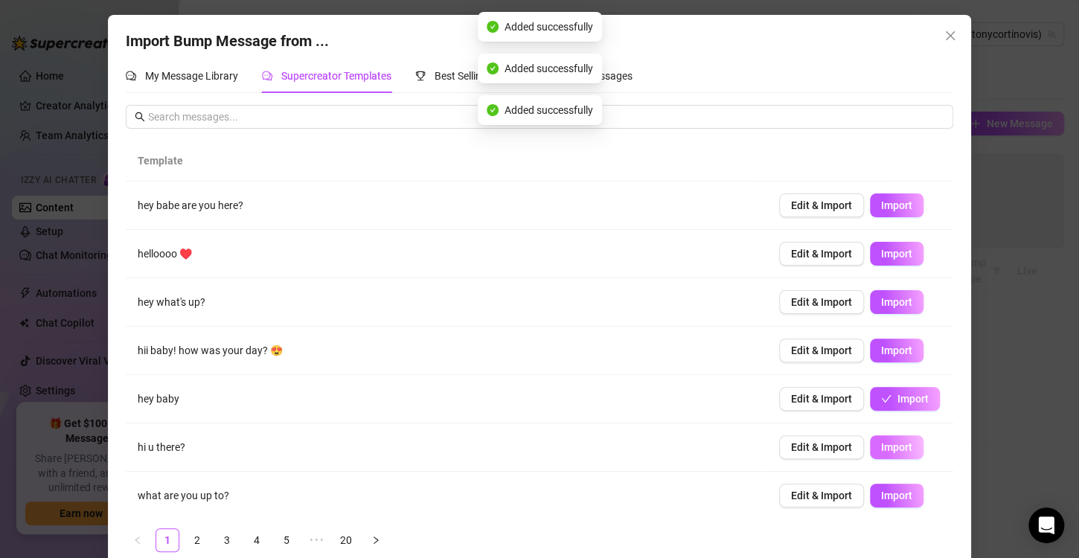
click at [881, 450] on span "Import" at bounding box center [896, 447] width 31 height 12
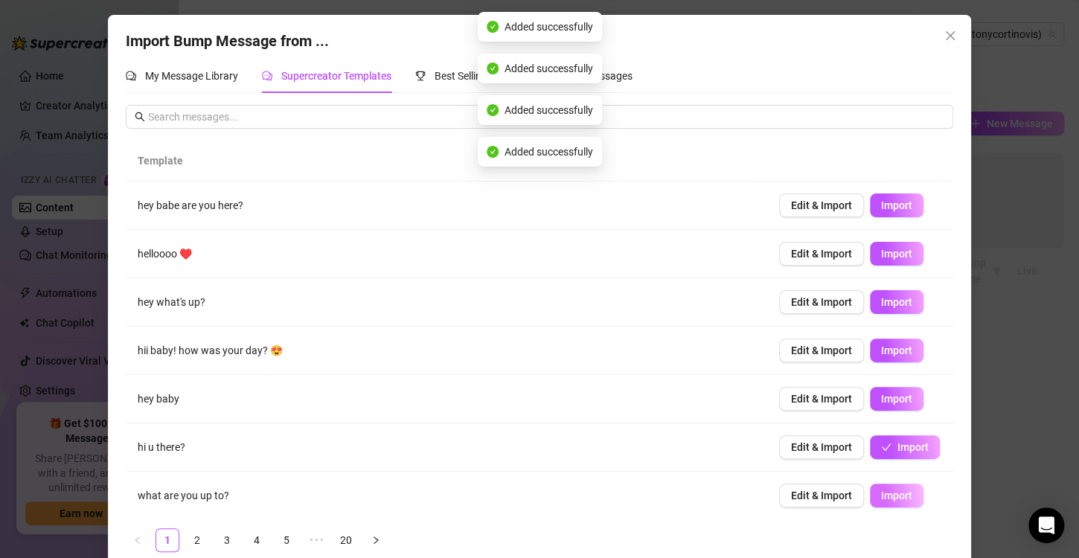
click at [881, 494] on span "Import" at bounding box center [896, 496] width 31 height 12
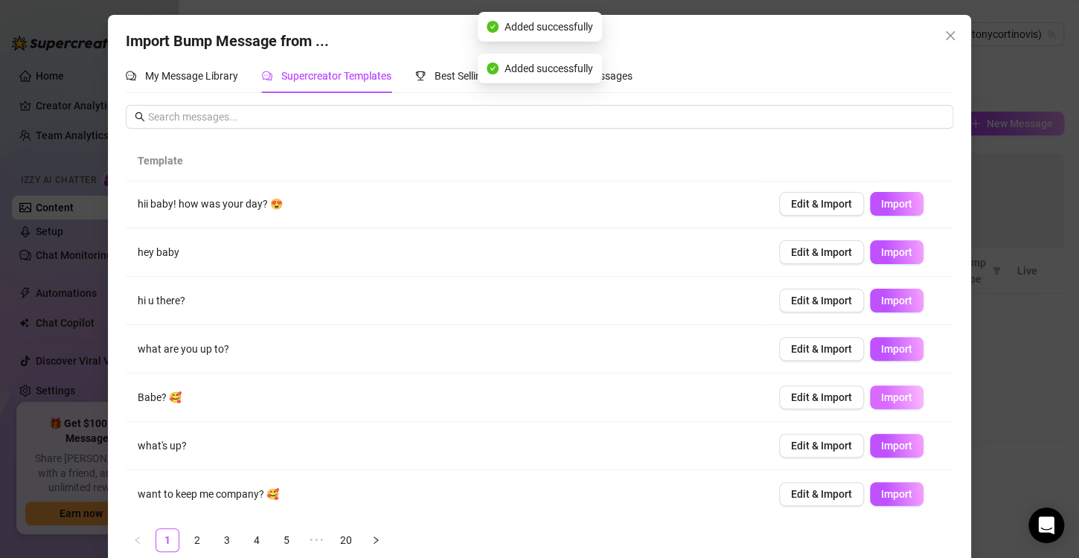
click at [881, 392] on span "Import" at bounding box center [896, 398] width 31 height 12
type textarea "Babe? 🥰"
click at [876, 426] on td "Edit & Import Import" at bounding box center [860, 446] width 186 height 48
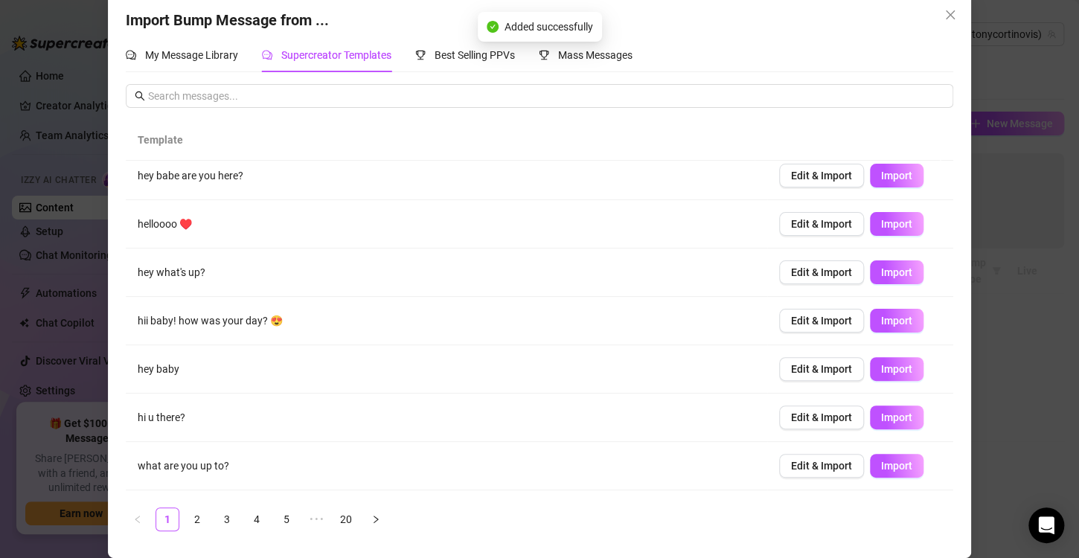
scroll to position [0, 0]
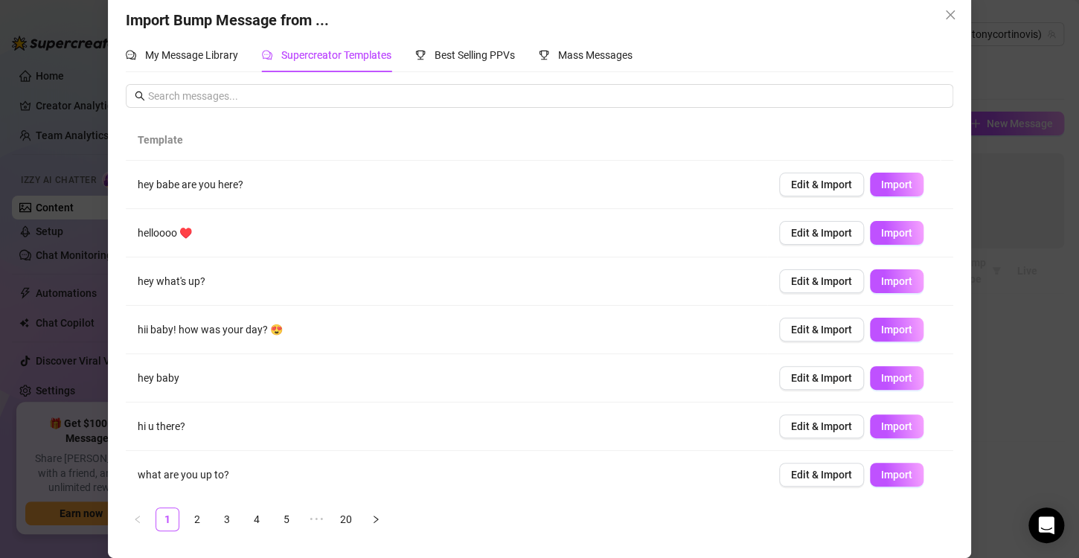
click at [353, 515] on ul "1 2 3 4 5 ••• 20" at bounding box center [540, 520] width 828 height 24
click at [342, 517] on link "20" at bounding box center [346, 519] width 22 height 22
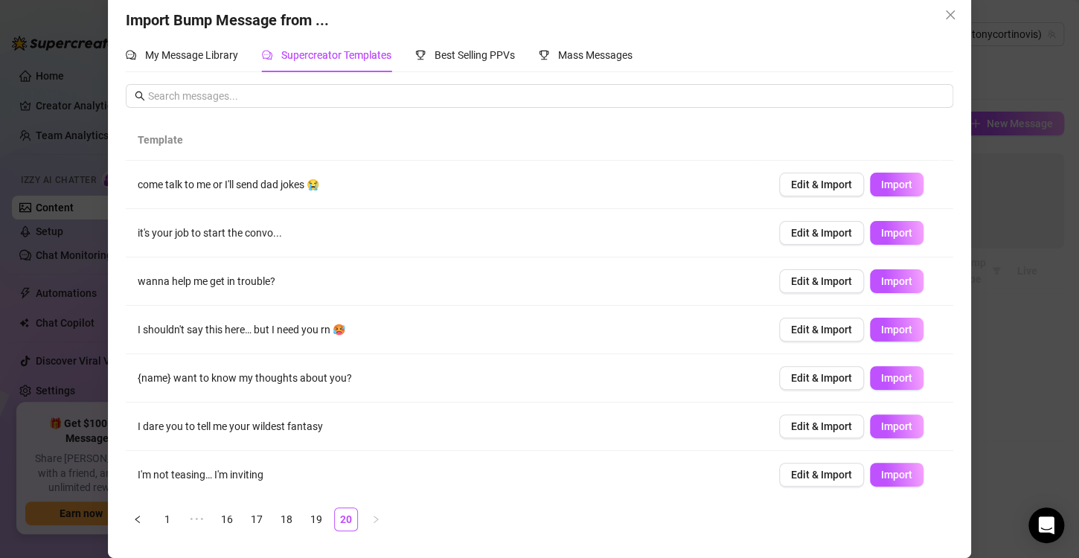
scroll to position [147, 0]
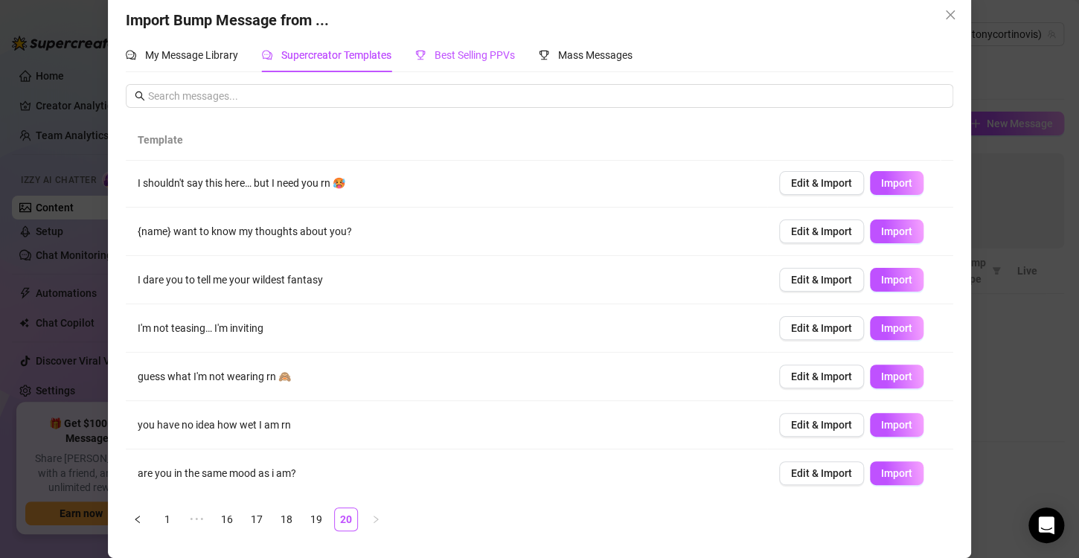
click at [436, 51] on span "Best Selling PPVs" at bounding box center [475, 55] width 80 height 12
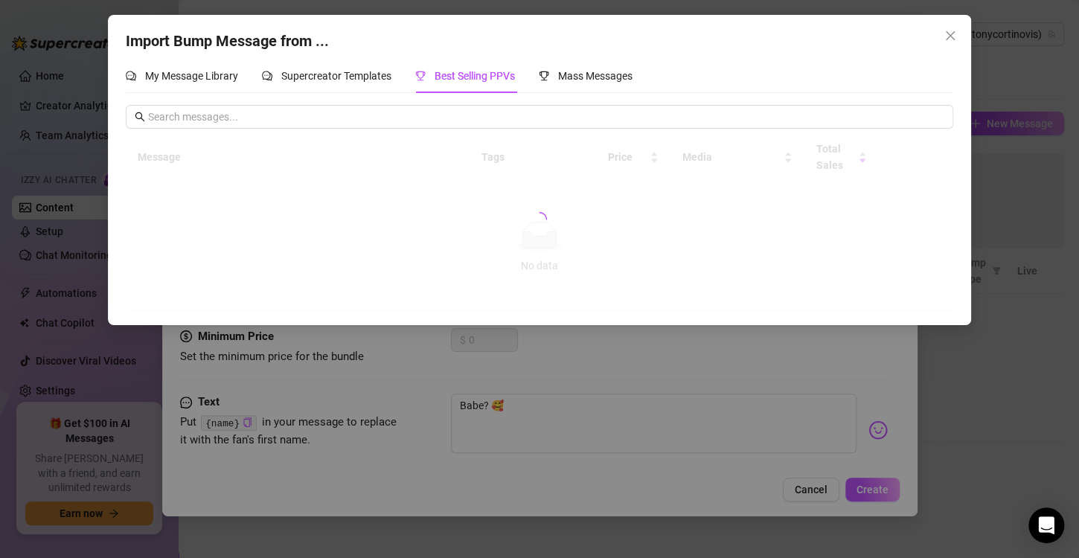
scroll to position [0, 0]
click at [951, 28] on button "Close" at bounding box center [951, 36] width 24 height 24
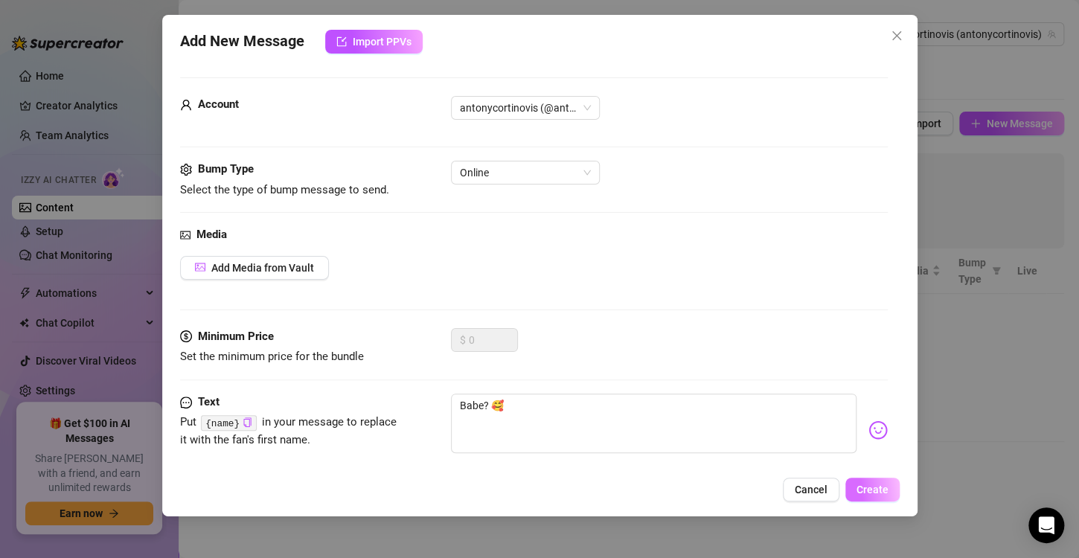
click at [869, 479] on button "Create" at bounding box center [873, 490] width 54 height 24
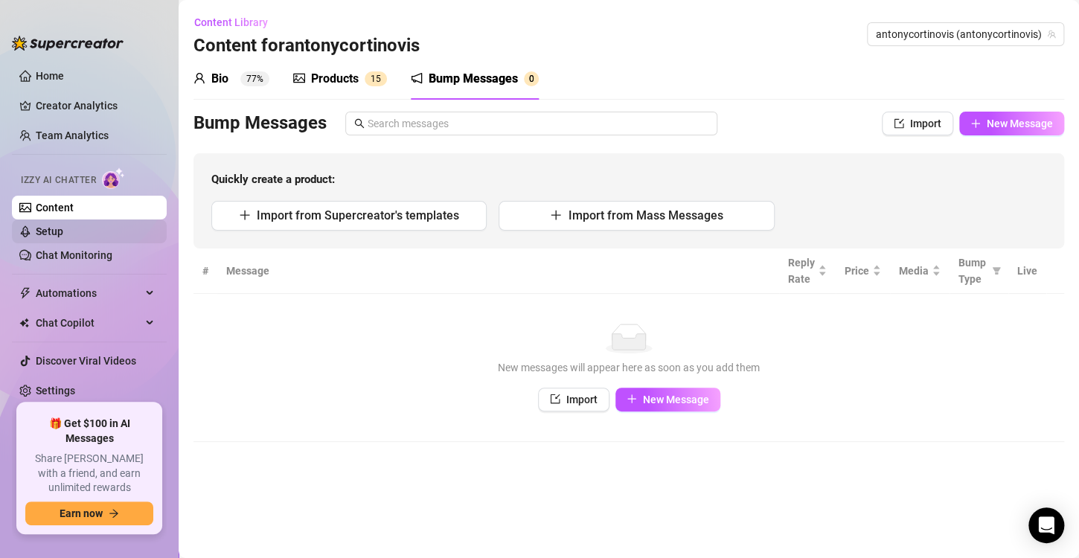
click at [63, 236] on link "Setup" at bounding box center [50, 232] width 28 height 12
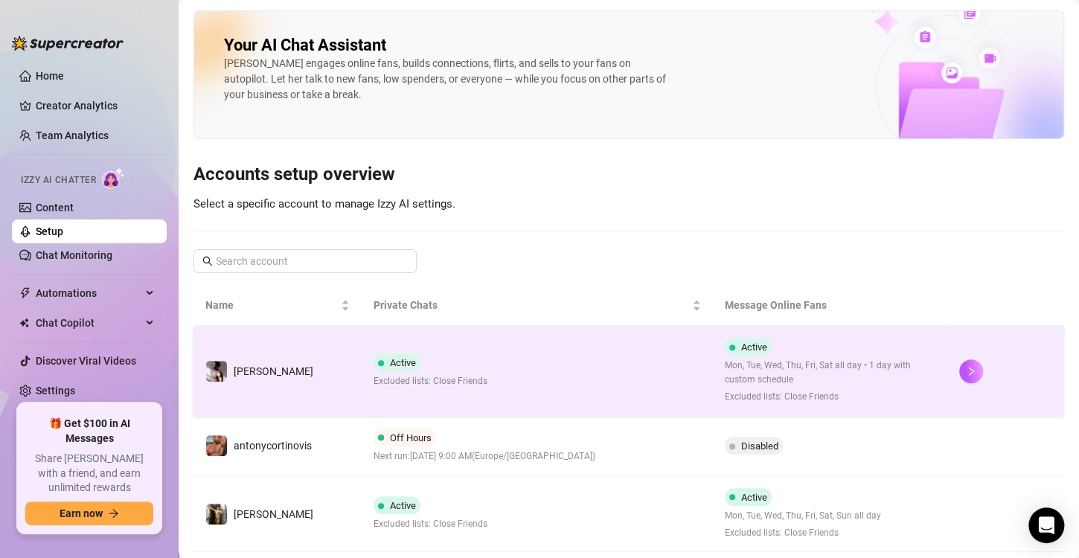
click at [470, 374] on span "Excluded lists: Close Friends" at bounding box center [431, 381] width 114 height 14
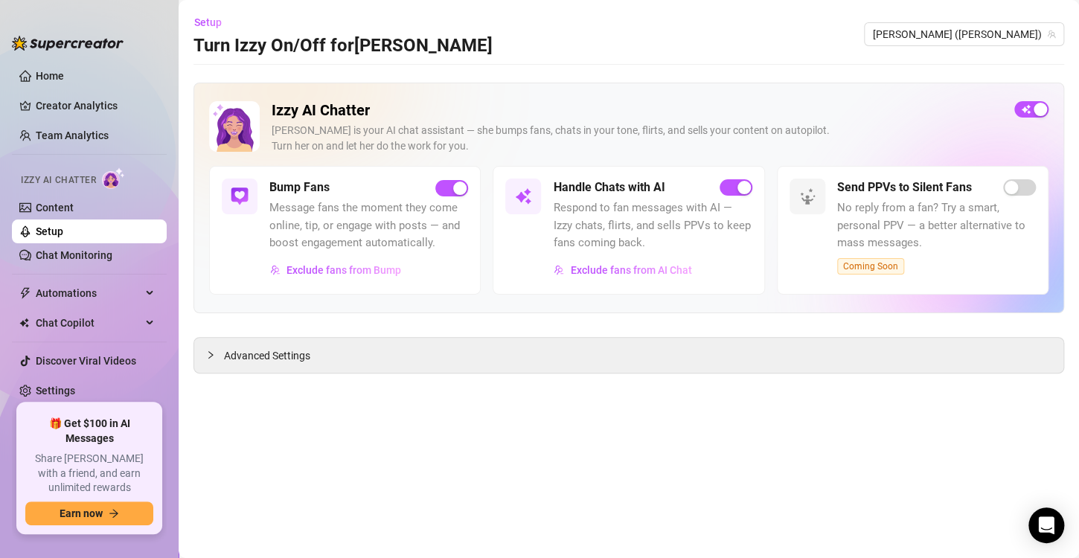
click at [374, 328] on div "Izzy AI Chatter Izzy is your AI chat assistant — she bumps fans, chats in your …" at bounding box center [629, 228] width 871 height 291
click at [307, 345] on div "Advanced Settings" at bounding box center [628, 355] width 869 height 35
click at [211, 360] on div at bounding box center [215, 355] width 18 height 16
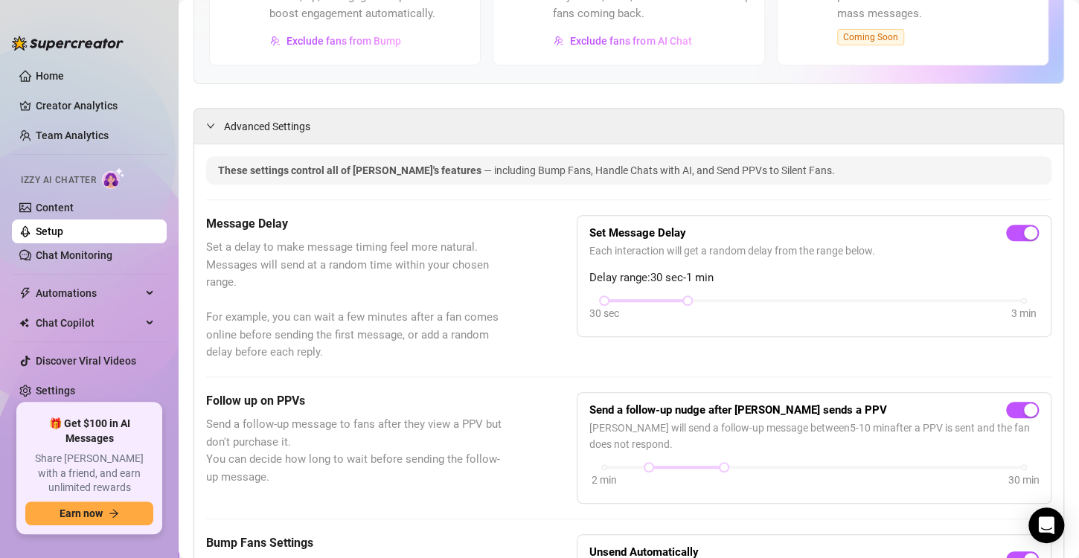
scroll to position [226, 0]
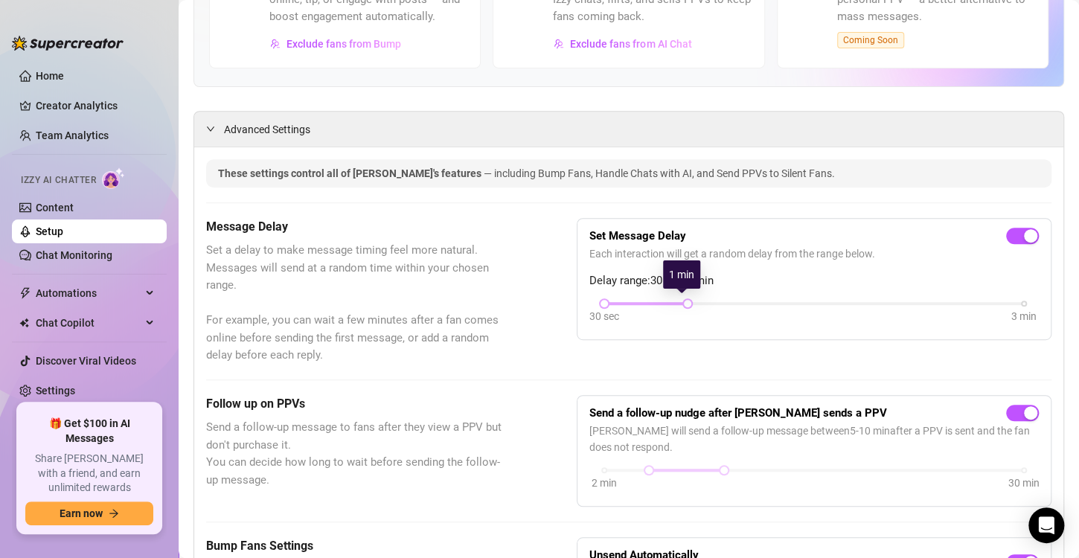
click at [674, 300] on div at bounding box center [646, 303] width 84 height 7
click at [666, 300] on div at bounding box center [646, 303] width 84 height 7
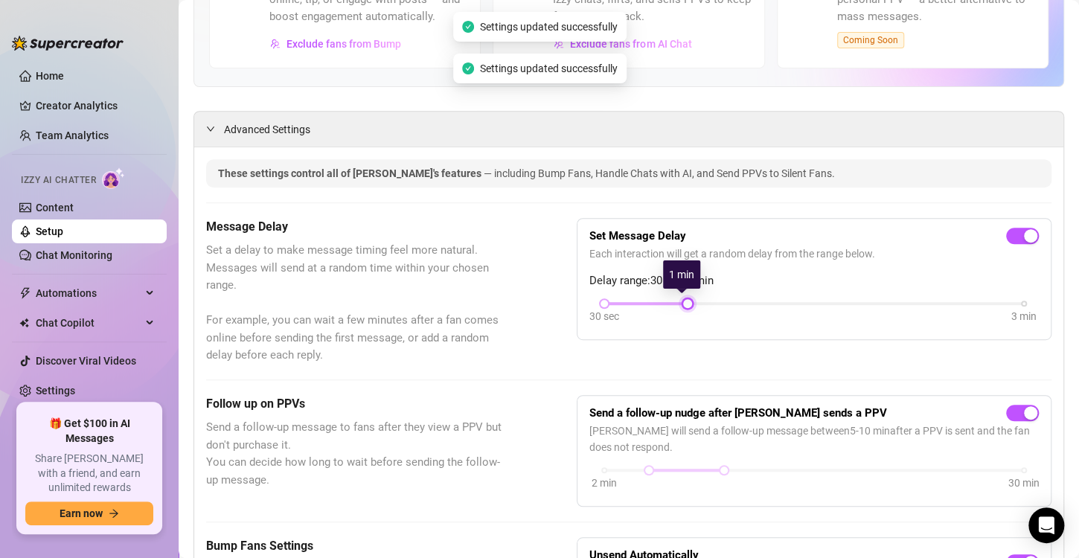
drag, startPoint x: 685, startPoint y: 303, endPoint x: 649, endPoint y: 301, distance: 35.8
click at [649, 301] on div "30 sec 3 min" at bounding box center [814, 302] width 420 height 6
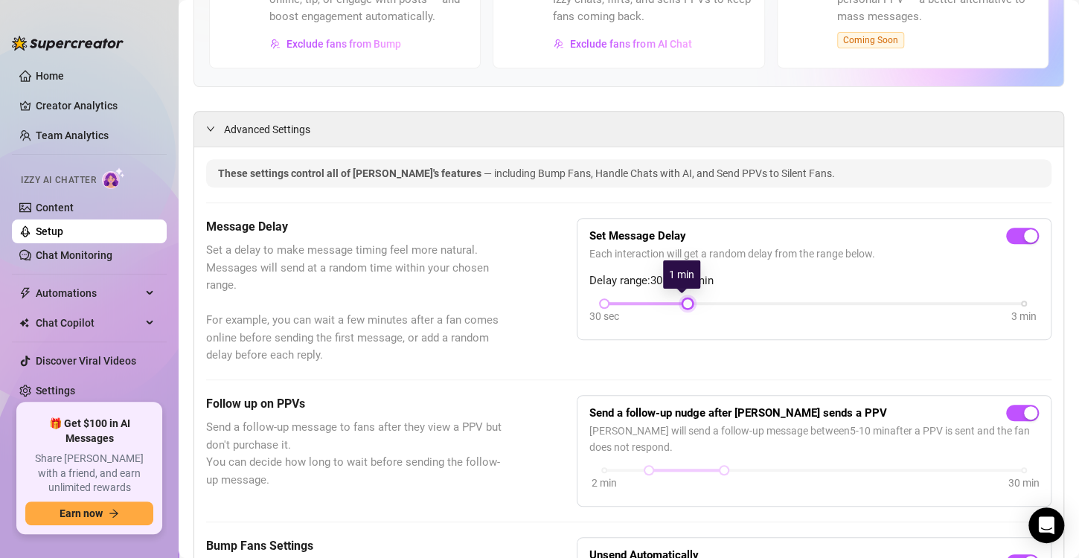
click at [684, 302] on div at bounding box center [687, 303] width 7 height 7
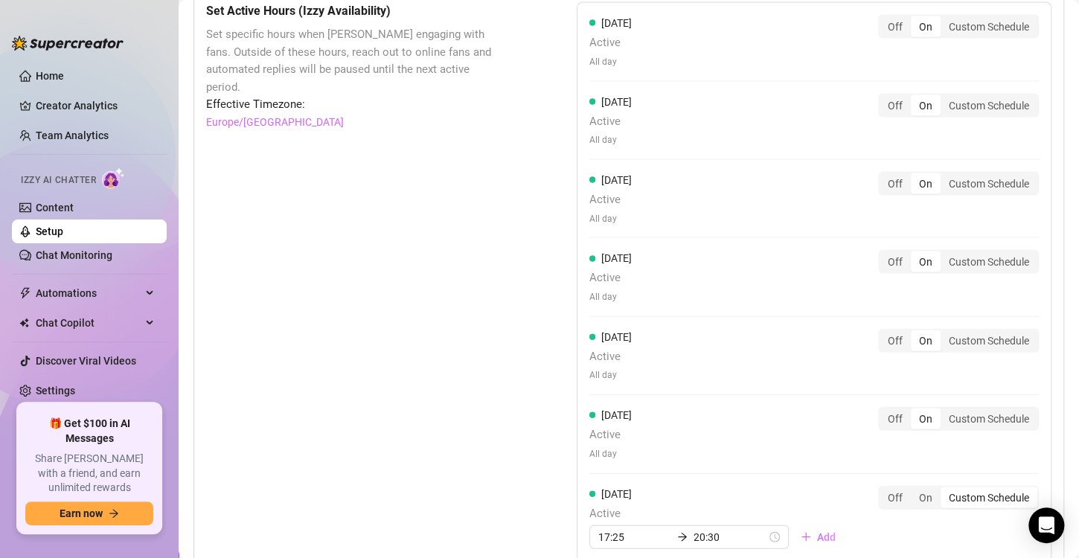
scroll to position [1358, 0]
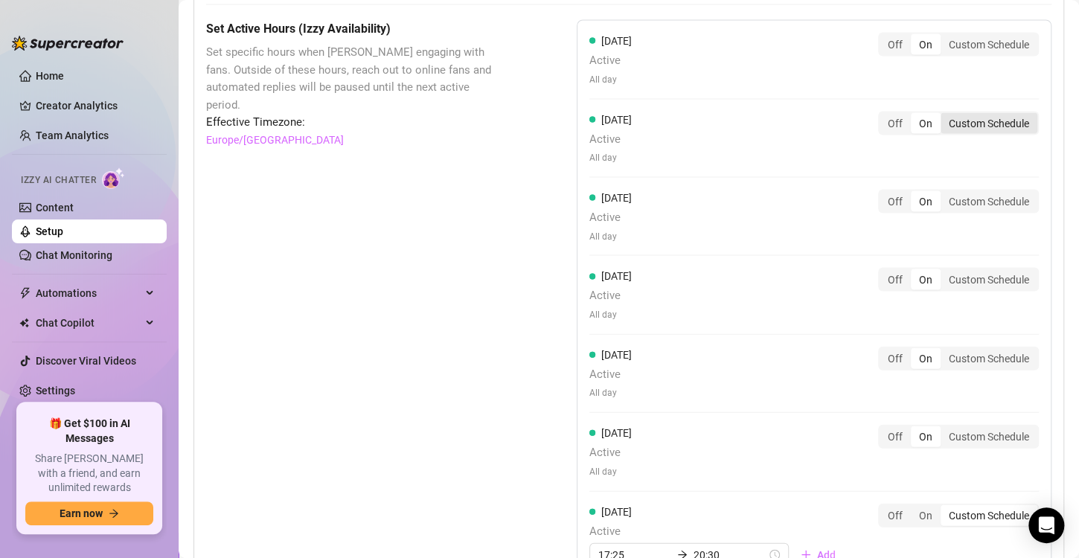
click at [943, 115] on div "Custom Schedule" at bounding box center [989, 123] width 97 height 21
click at [945, 115] on input "Custom Schedule" at bounding box center [945, 115] width 0 height 0
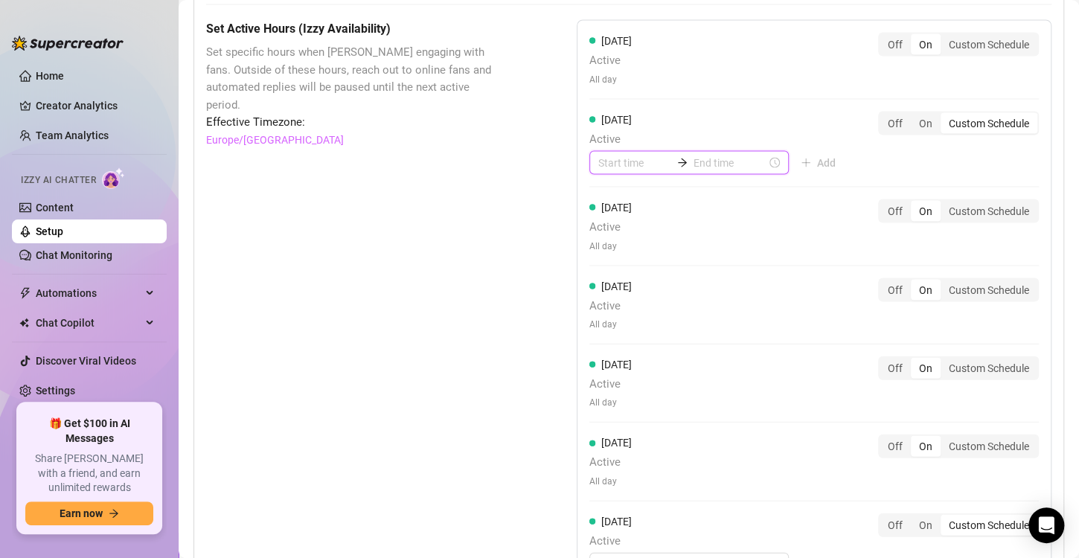
click at [604, 161] on input at bounding box center [634, 163] width 73 height 16
type input "00:05"
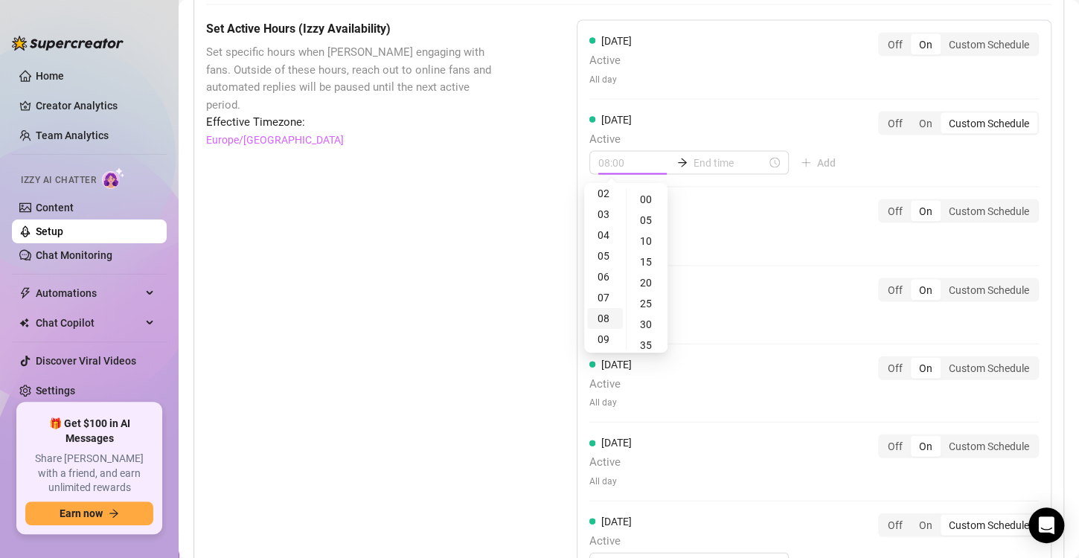
click at [608, 315] on div "08" at bounding box center [605, 318] width 36 height 21
click at [651, 301] on div "25" at bounding box center [648, 303] width 36 height 21
type input "08:25"
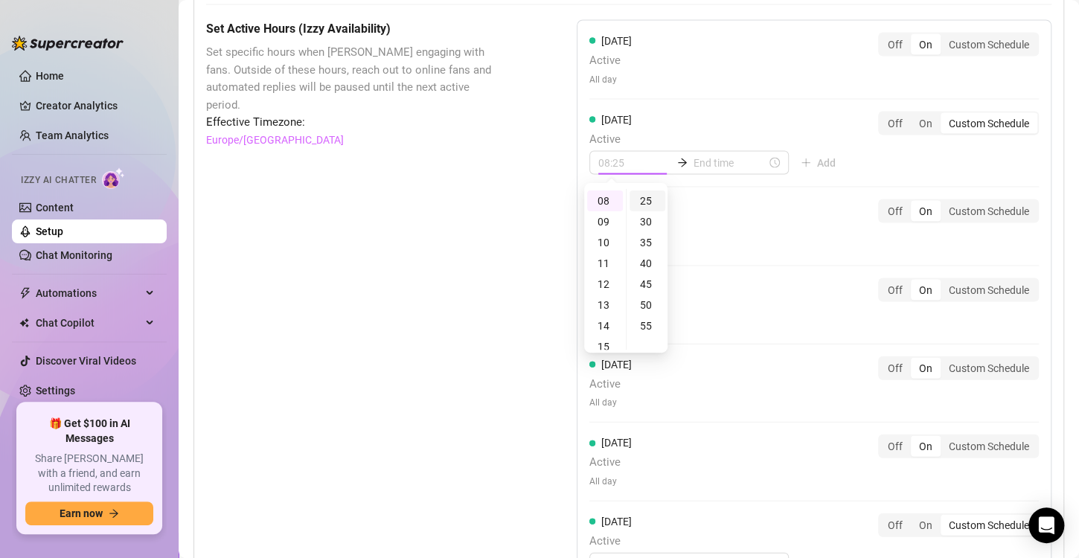
click at [645, 206] on div "25" at bounding box center [648, 201] width 36 height 21
drag, startPoint x: 741, startPoint y: 203, endPoint x: 693, endPoint y: 153, distance: 69.5
click at [694, 155] on input at bounding box center [730, 163] width 73 height 16
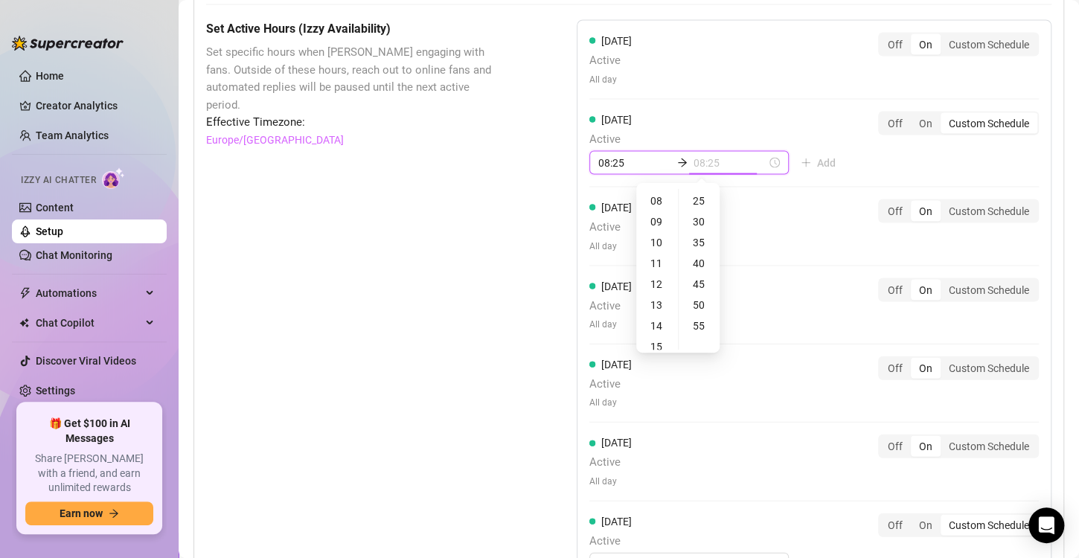
type input "08:30"
click at [657, 333] on div "17" at bounding box center [657, 340] width 36 height 21
type input "17:25"
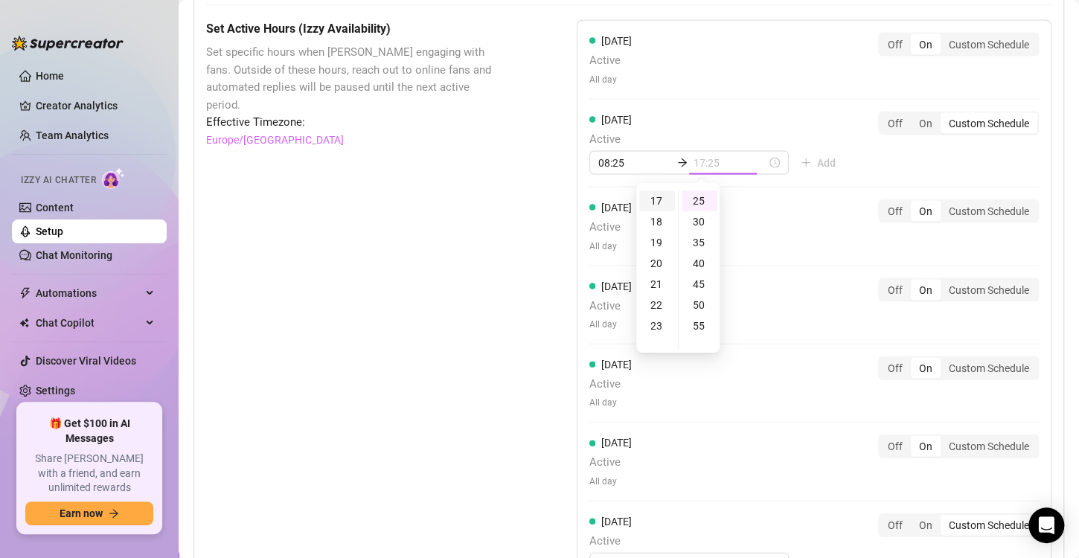
click at [660, 202] on div "17" at bounding box center [657, 201] width 36 height 21
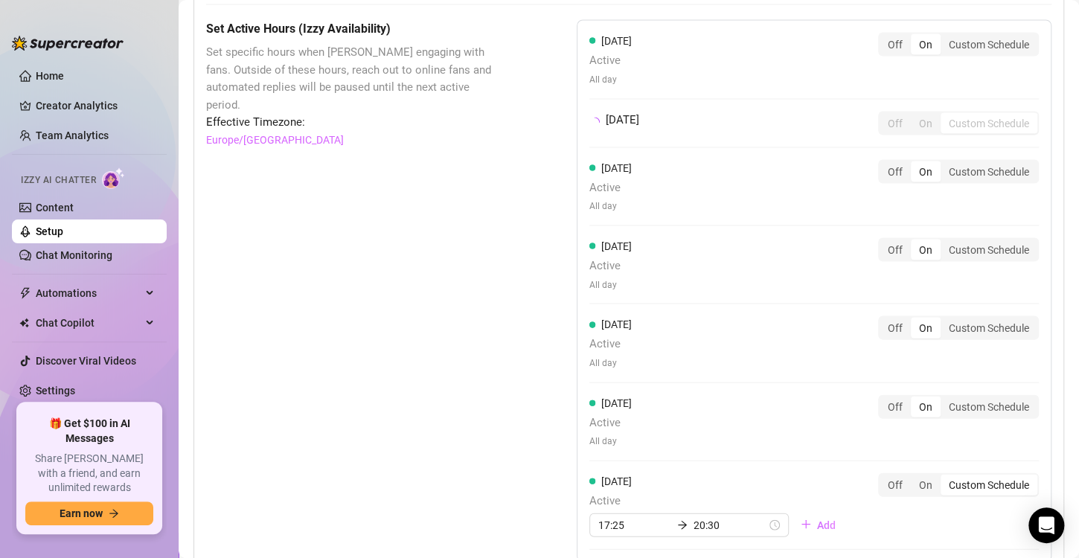
click at [805, 214] on div "Wednesday Active All day Off On Custom Schedule" at bounding box center [815, 193] width 450 height 66
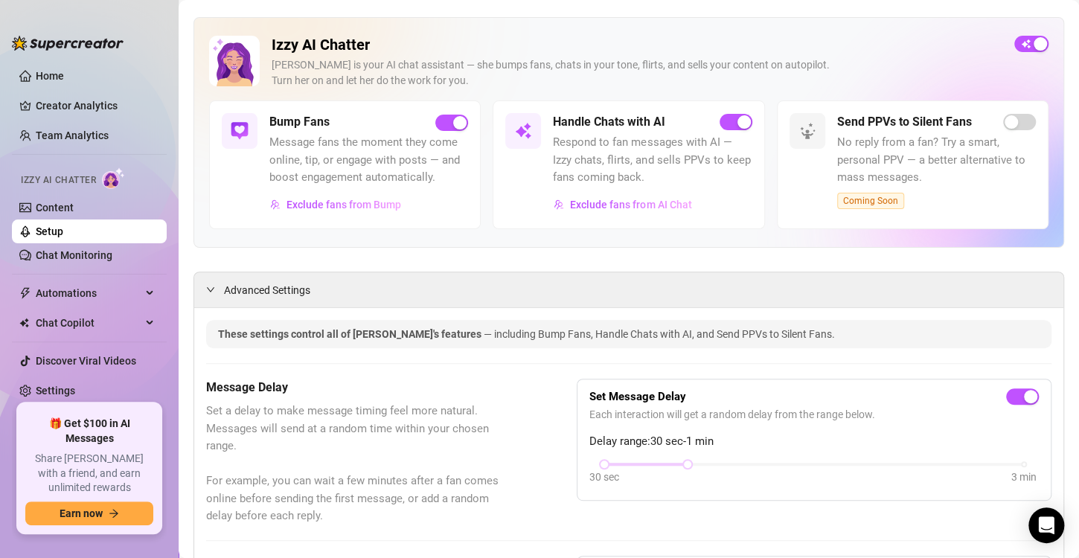
scroll to position [0, 0]
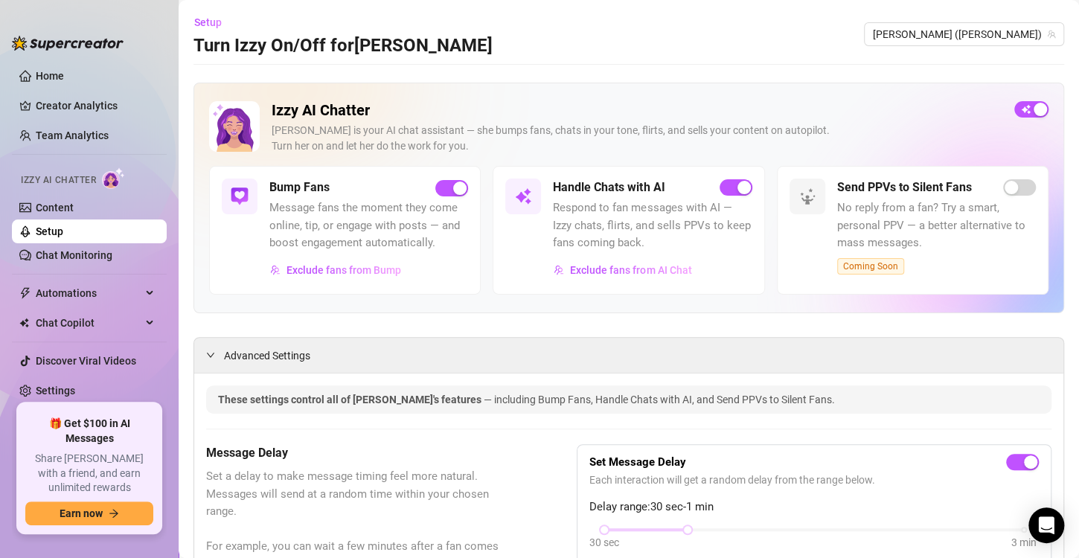
click at [734, 135] on div "Izzy is your AI chat assistant — she bumps fans, chats in your tone, flirts, an…" at bounding box center [637, 138] width 731 height 31
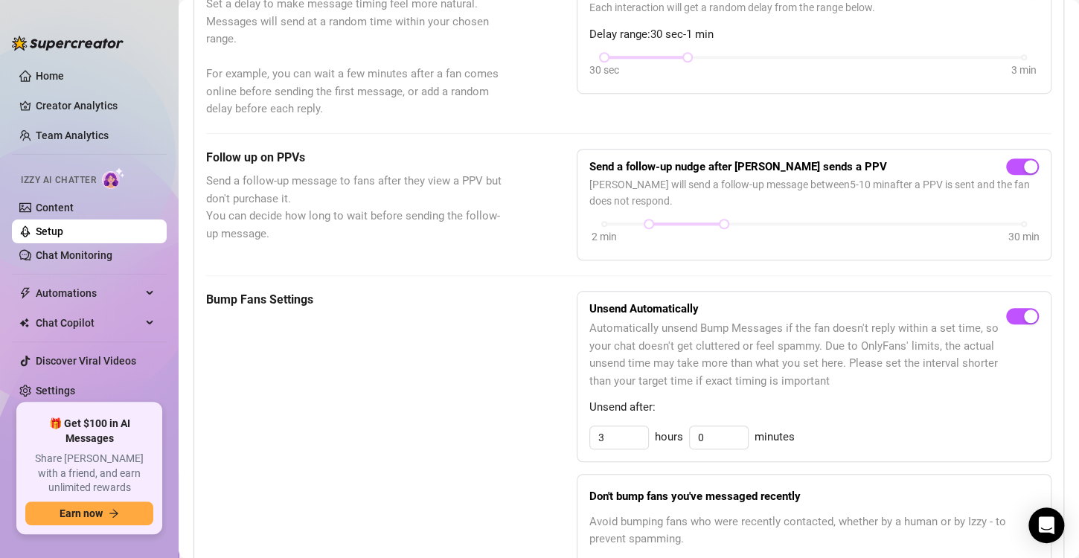
scroll to position [500, 0]
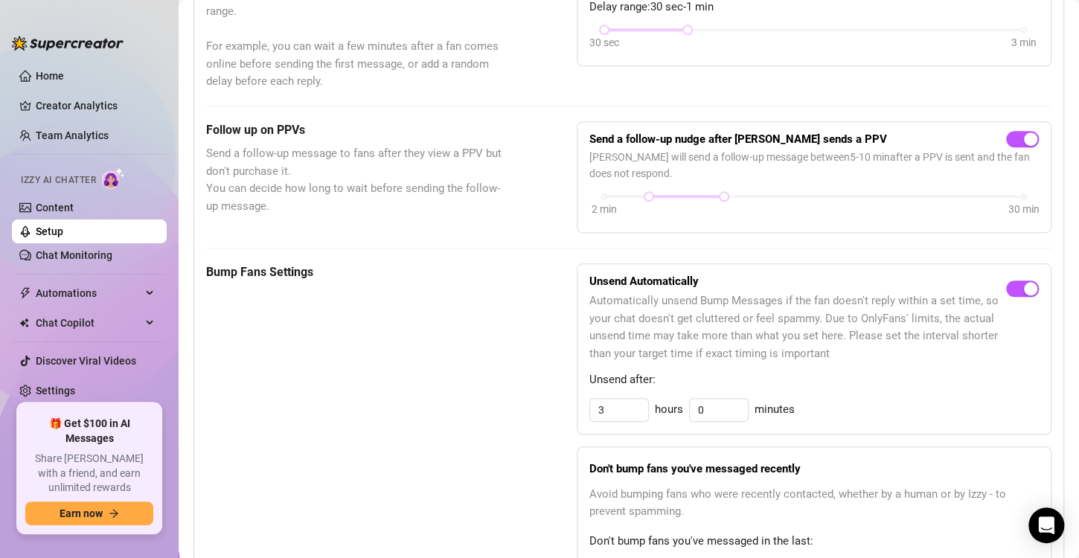
click at [36, 226] on link "Setup" at bounding box center [50, 232] width 28 height 12
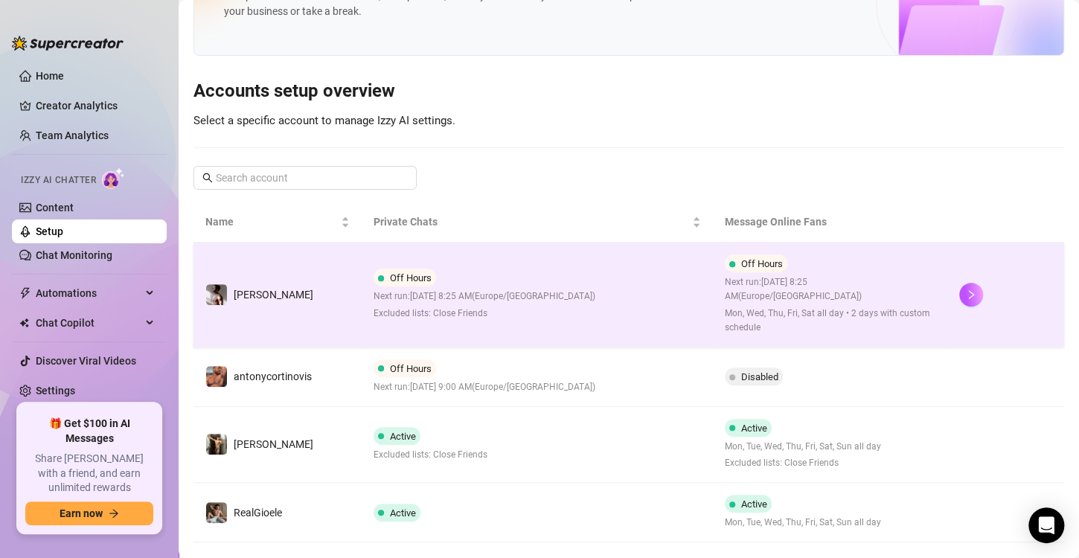
scroll to position [80, 0]
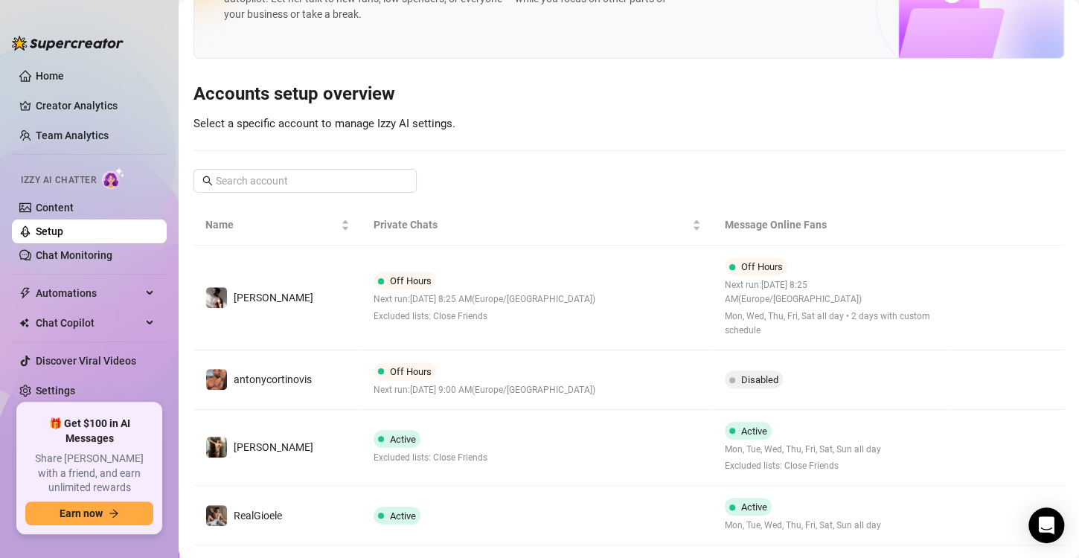
drag, startPoint x: 406, startPoint y: 517, endPoint x: 347, endPoint y: 508, distance: 59.4
click at [347, 508] on td "RealGioele" at bounding box center [278, 516] width 168 height 60
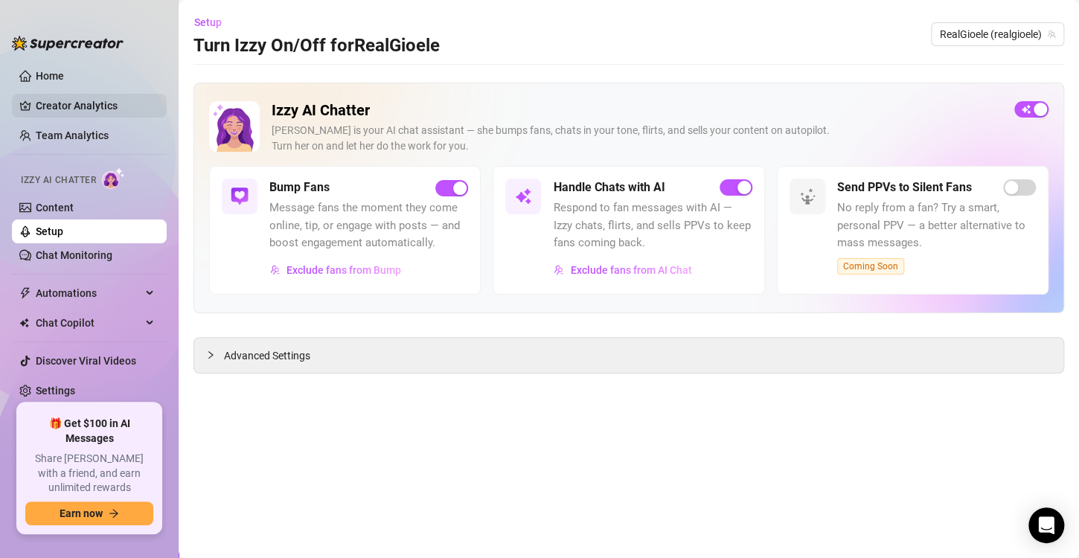
click at [54, 108] on link "Creator Analytics" at bounding box center [95, 106] width 119 height 24
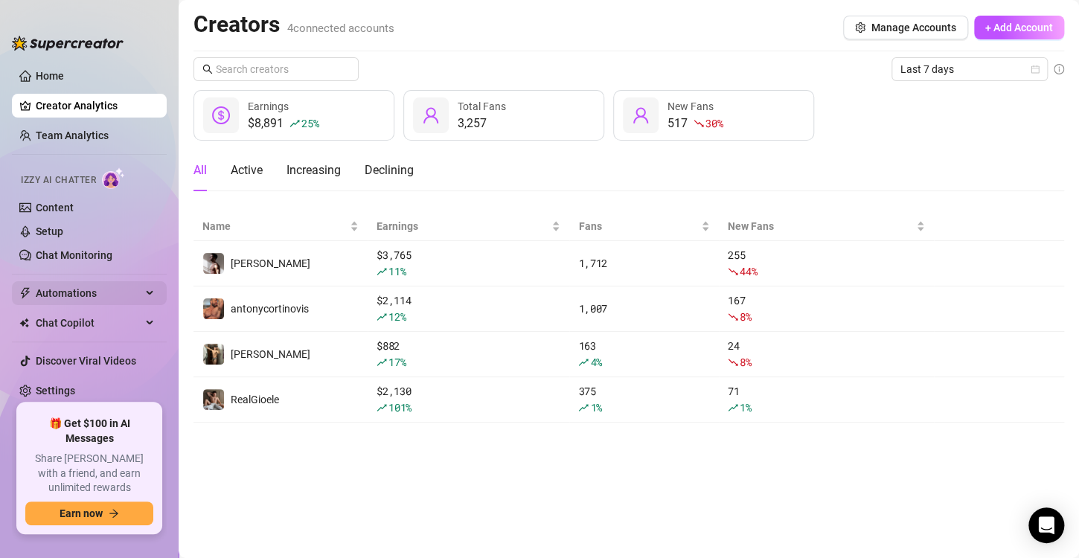
click at [83, 295] on span "Automations" at bounding box center [89, 293] width 106 height 24
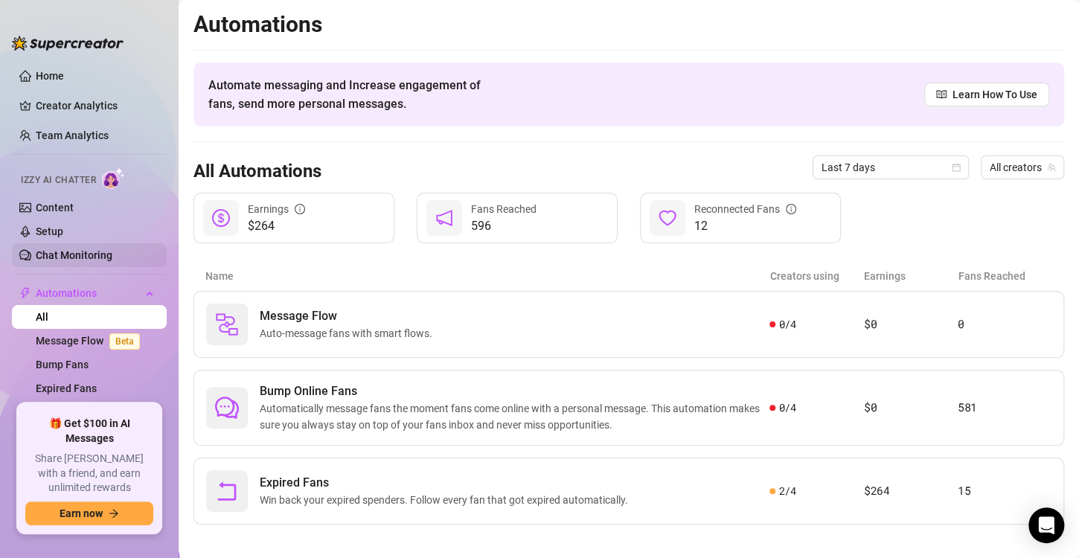
click at [85, 249] on link "Chat Monitoring" at bounding box center [74, 255] width 77 height 12
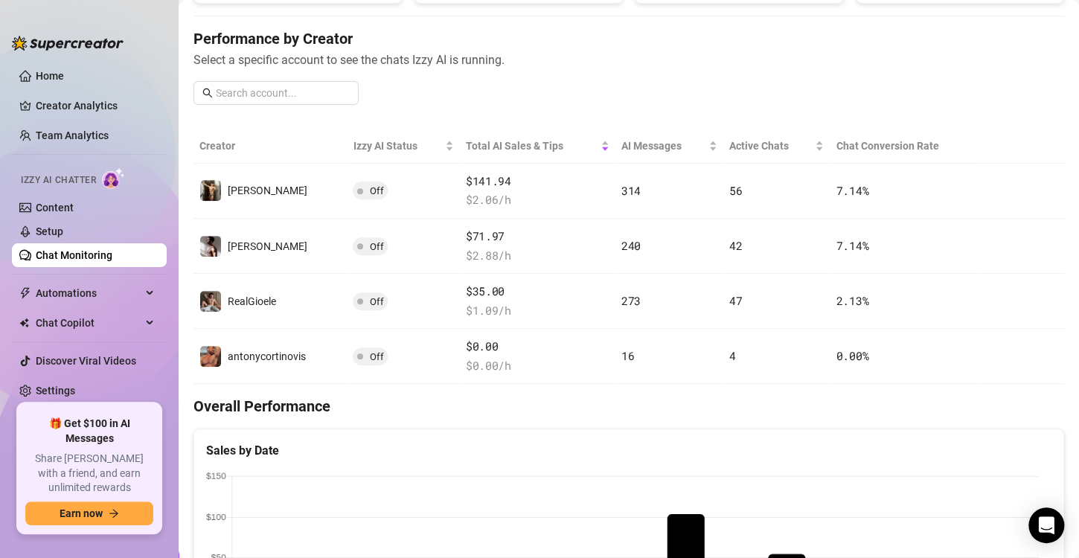
scroll to position [170, 0]
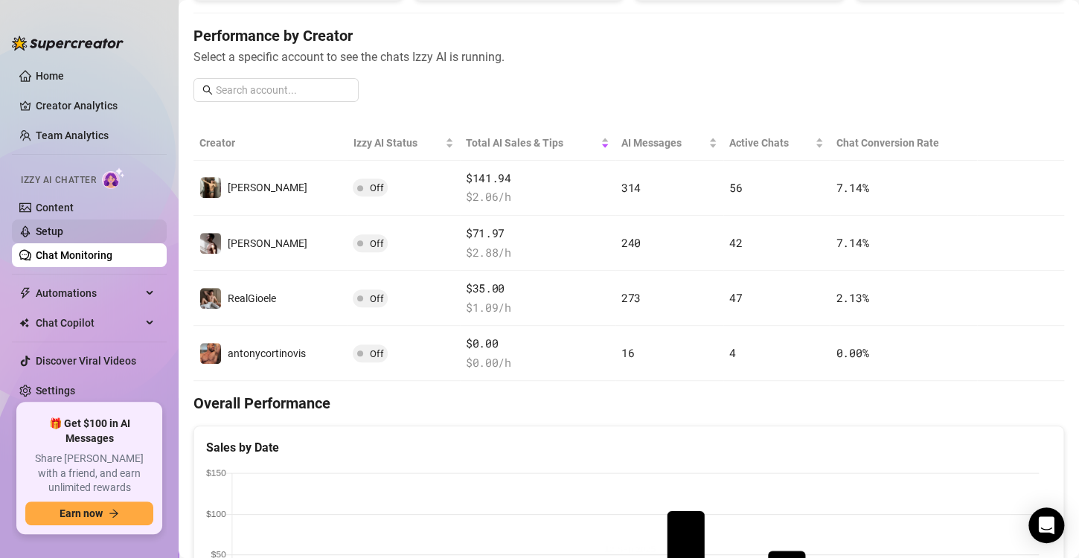
click at [49, 226] on link "Setup" at bounding box center [50, 232] width 28 height 12
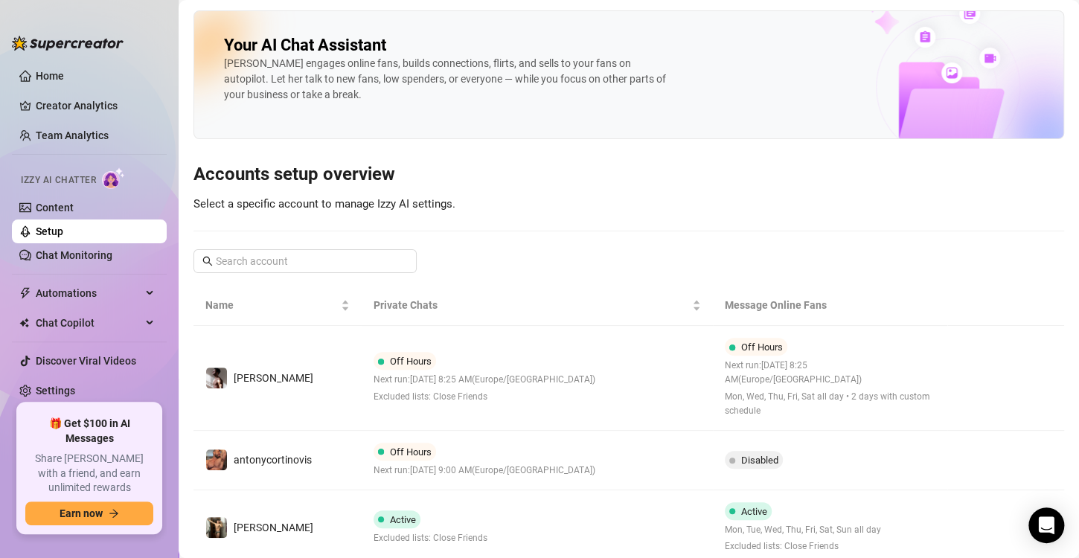
click at [365, 209] on span "Select a specific account to manage Izzy AI settings." at bounding box center [325, 203] width 262 height 13
click at [92, 318] on span "Chat Copilot" at bounding box center [89, 323] width 106 height 24
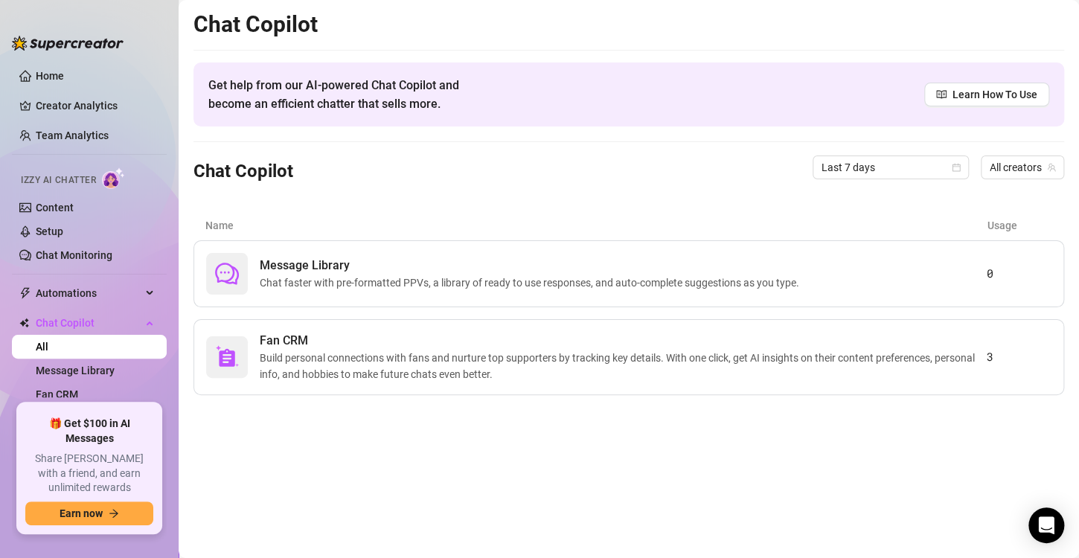
click at [80, 306] on ul "Home Creator Analytics Team Analytics Izzy AI Chatter Content Setup Chat Monito…" at bounding box center [89, 227] width 155 height 339
click at [73, 319] on span "Chat Copilot" at bounding box center [89, 323] width 106 height 24
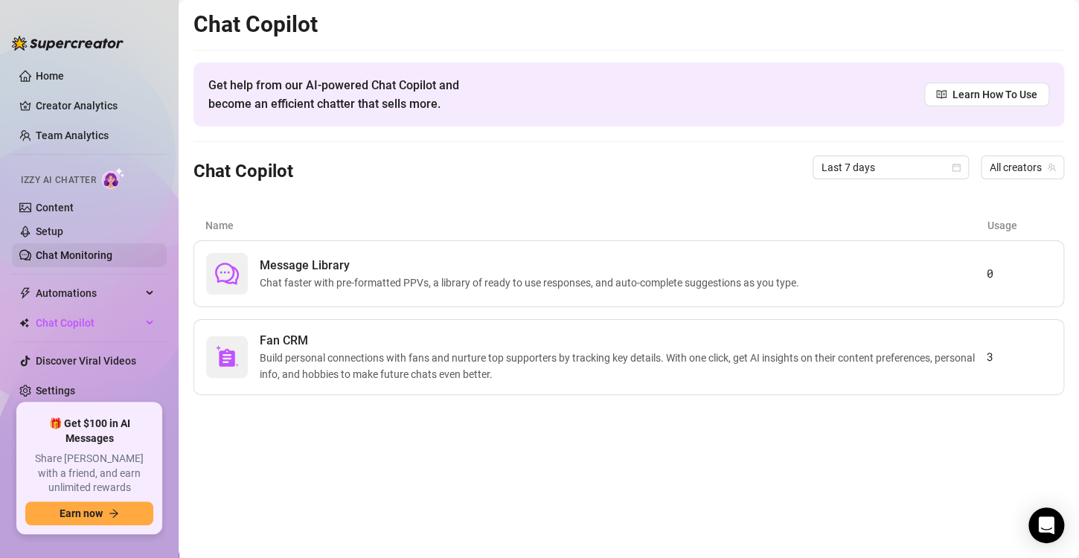
click at [112, 250] on link "Chat Monitoring" at bounding box center [74, 255] width 77 height 12
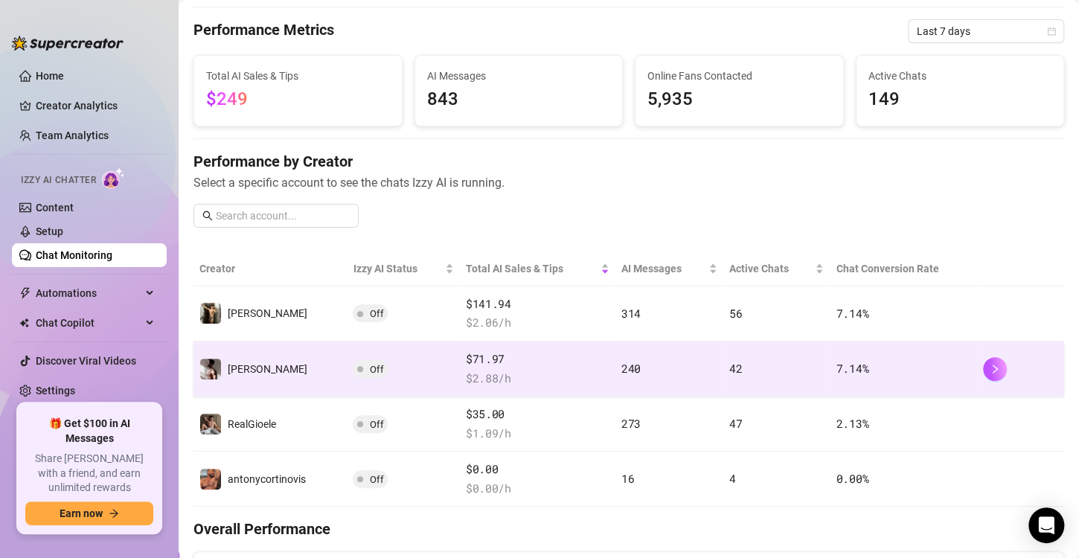
scroll to position [45, 0]
click at [377, 374] on span "Off" at bounding box center [370, 369] width 35 height 18
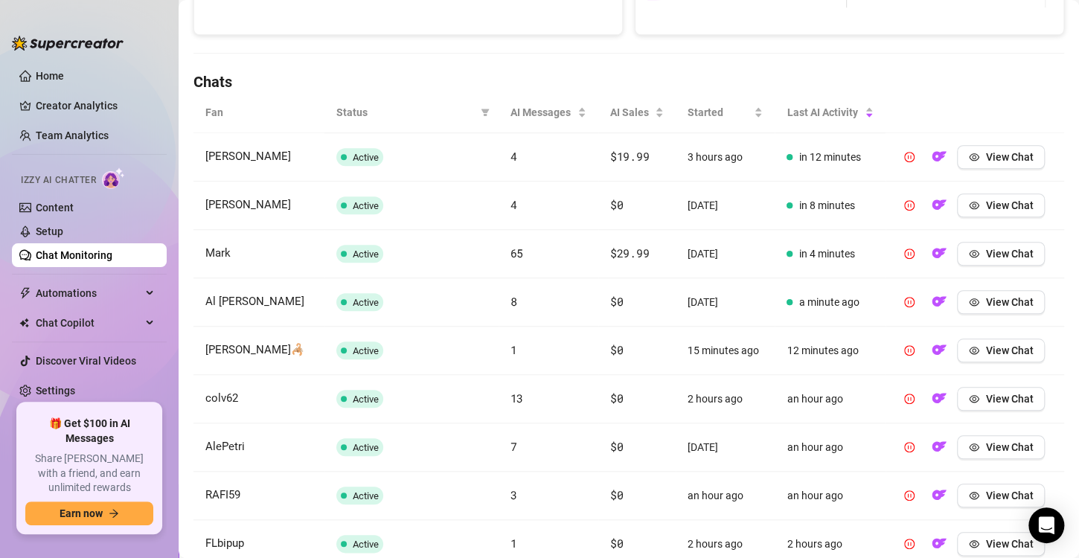
scroll to position [464, 0]
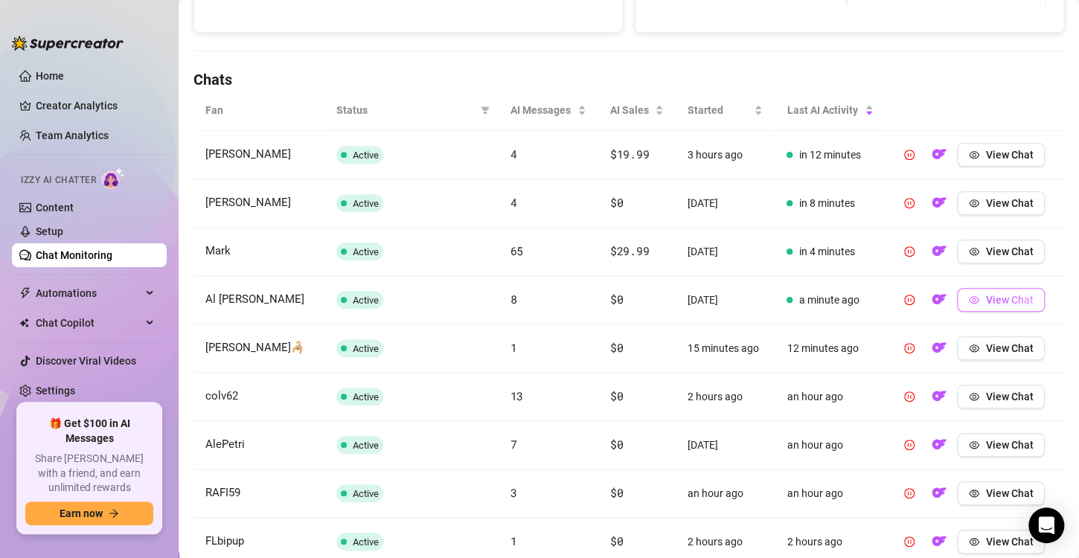
click at [997, 299] on span "View Chat" at bounding box center [1010, 300] width 48 height 12
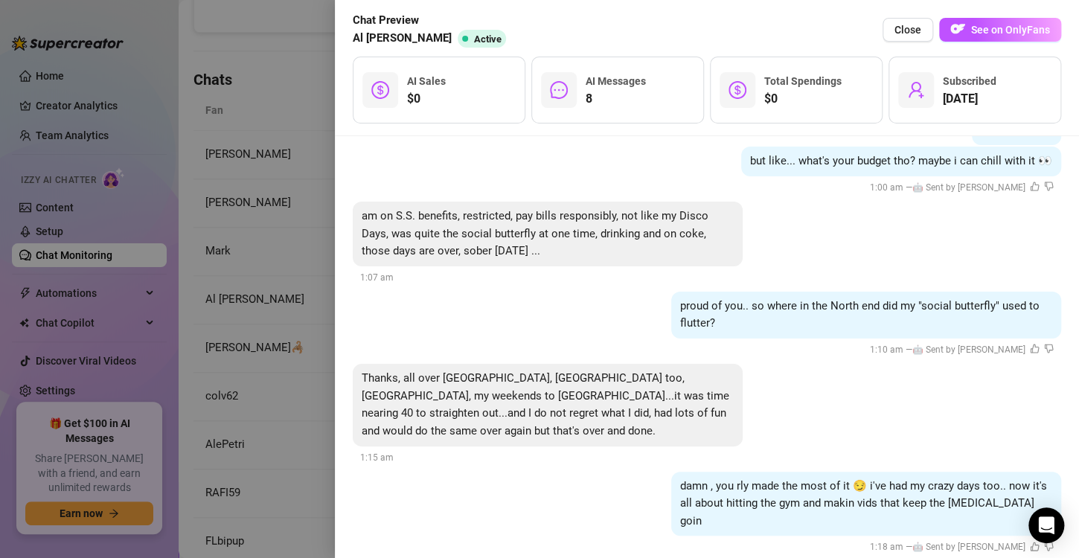
scroll to position [2762, 0]
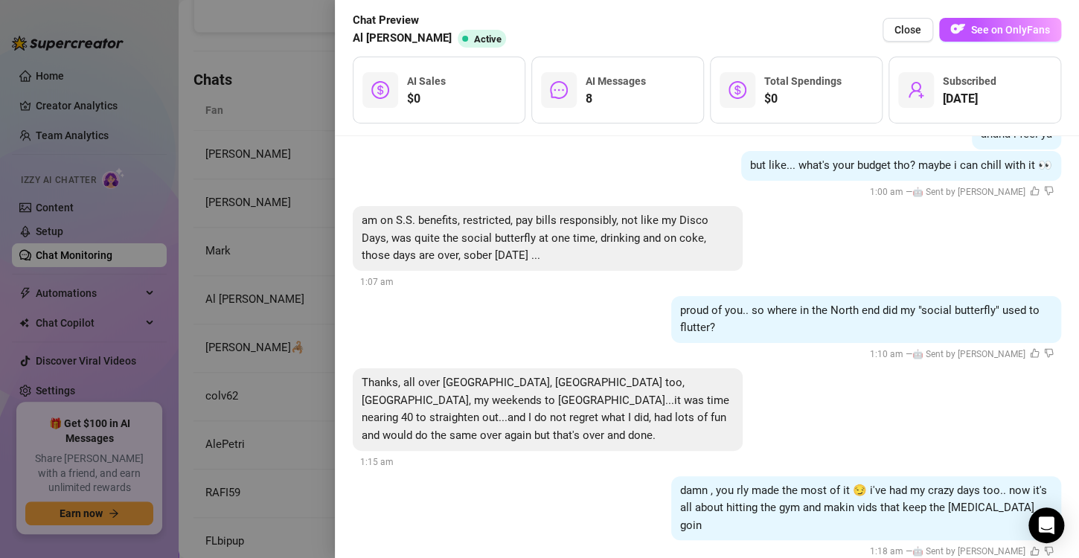
click at [246, 327] on div at bounding box center [539, 279] width 1079 height 558
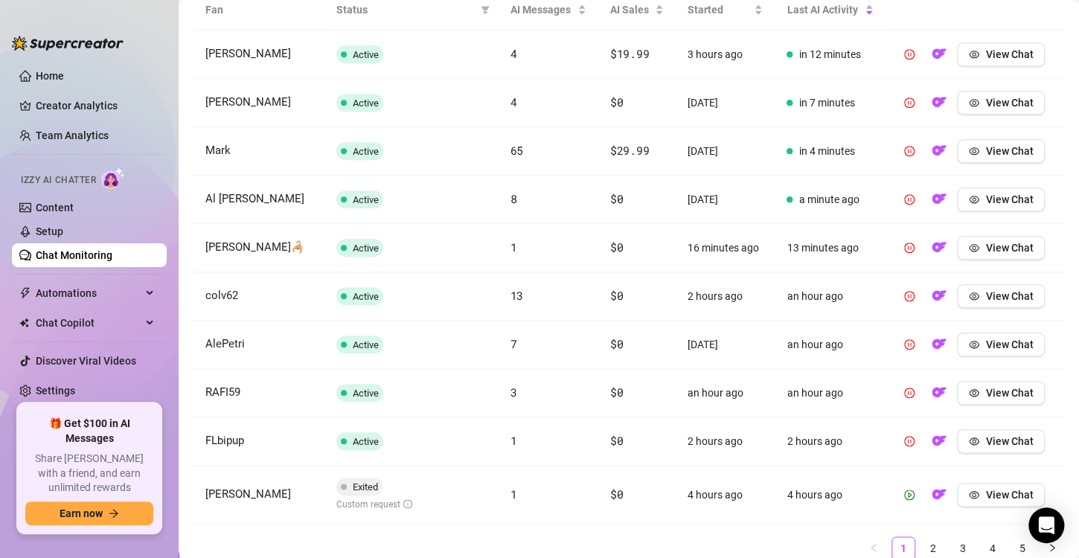
scroll to position [565, 0]
click at [995, 292] on span "View Chat" at bounding box center [1010, 296] width 48 height 12
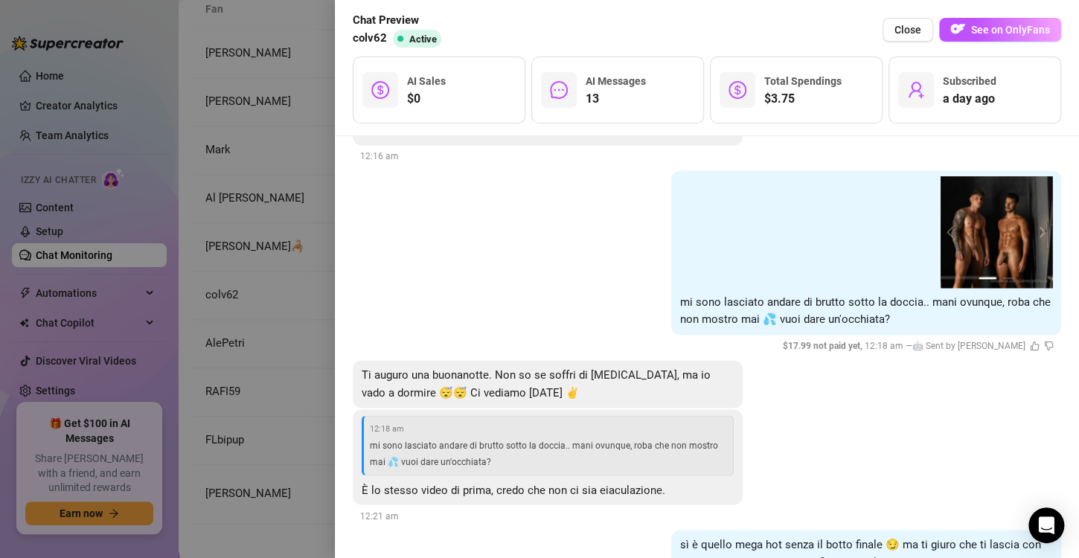
scroll to position [3842, 0]
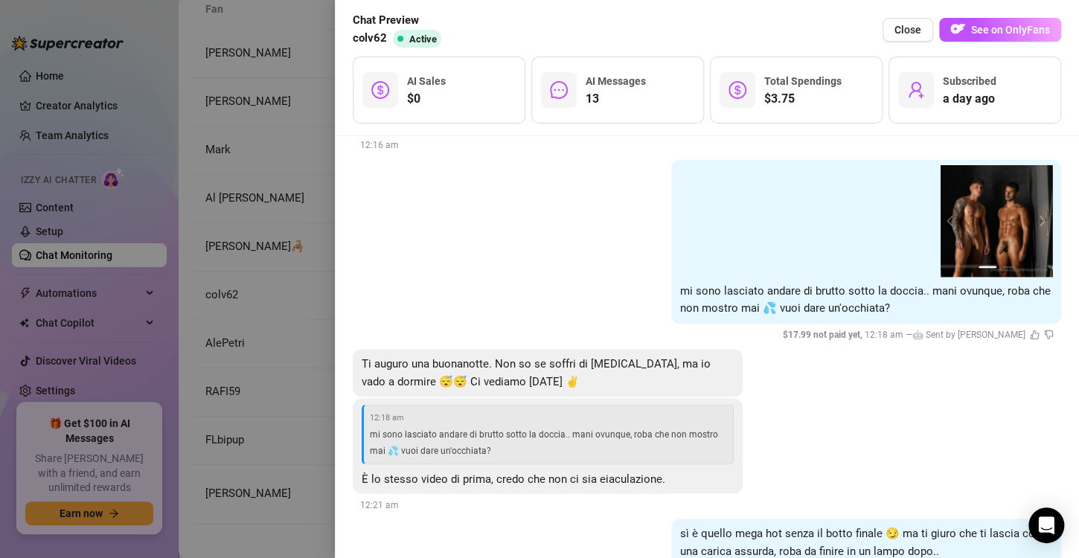
click at [234, 351] on div at bounding box center [539, 279] width 1079 height 558
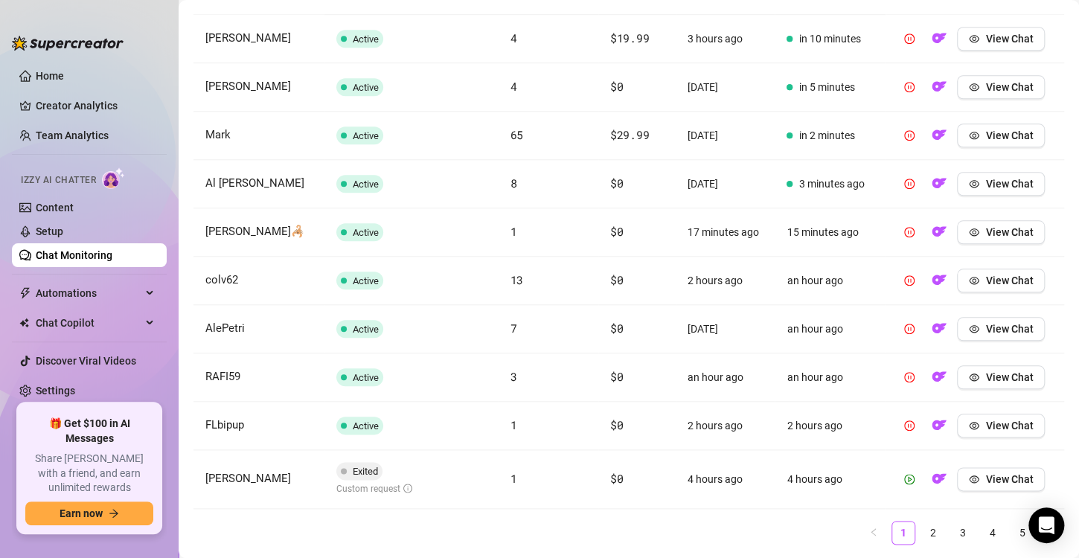
scroll to position [619, 0]
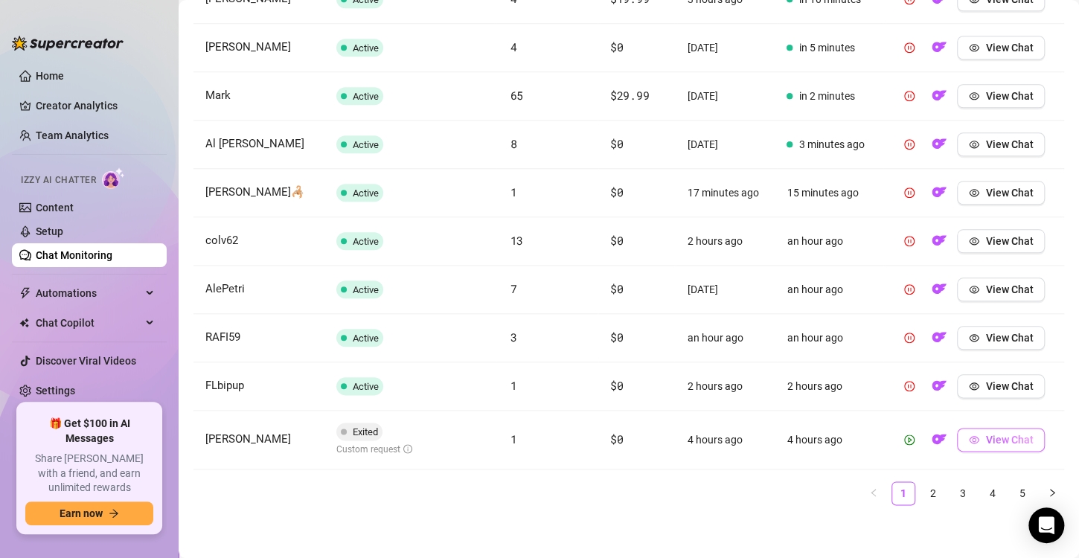
click at [986, 441] on span "View Chat" at bounding box center [1010, 440] width 48 height 12
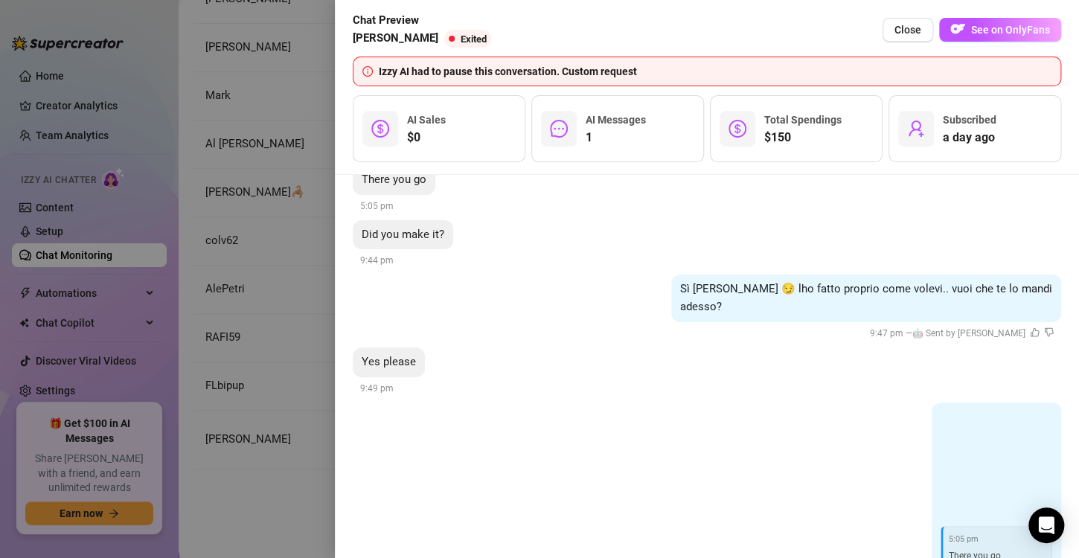
scroll to position [786, 0]
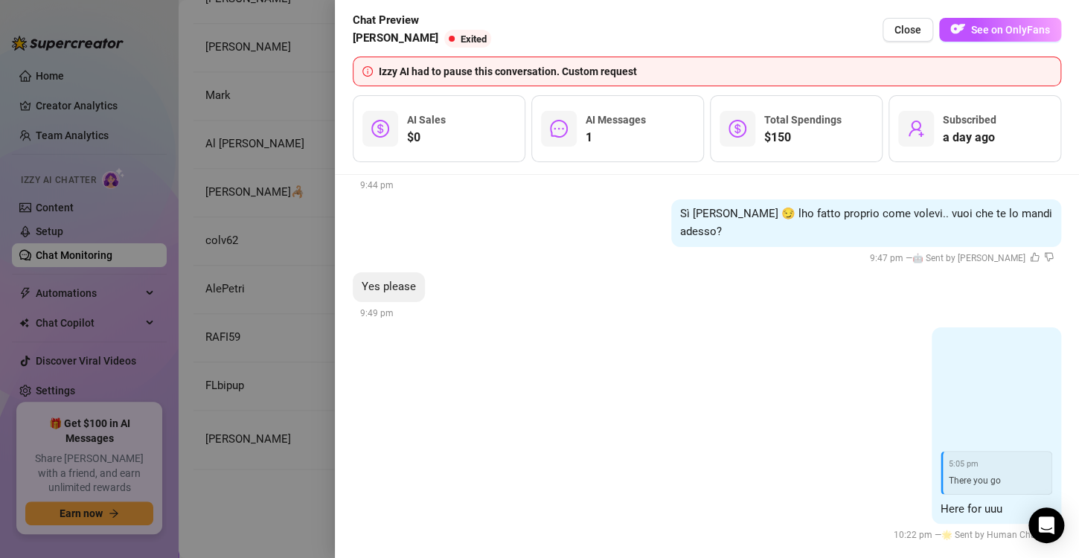
click at [249, 260] on div at bounding box center [539, 279] width 1079 height 558
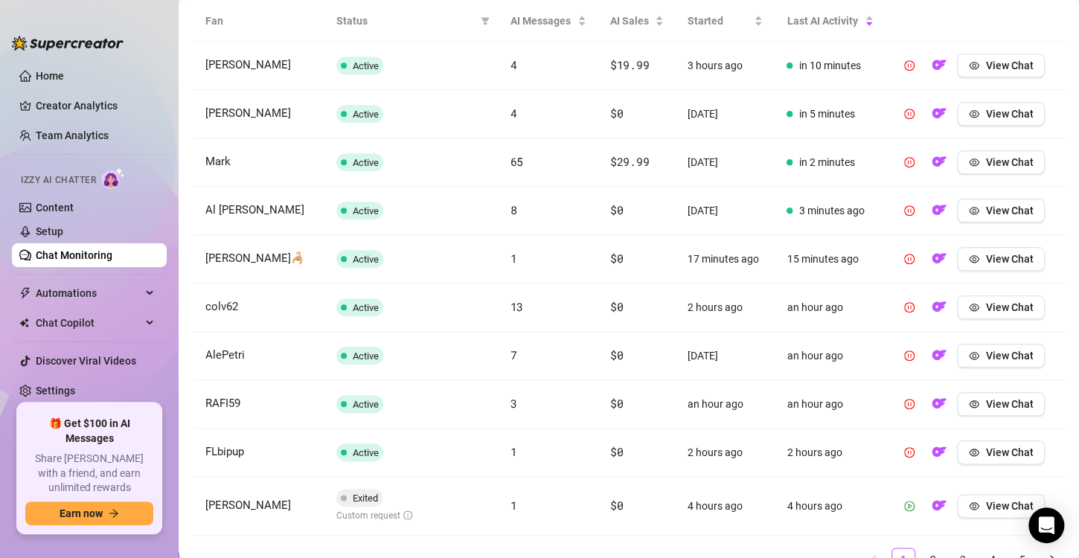
scroll to position [578, 0]
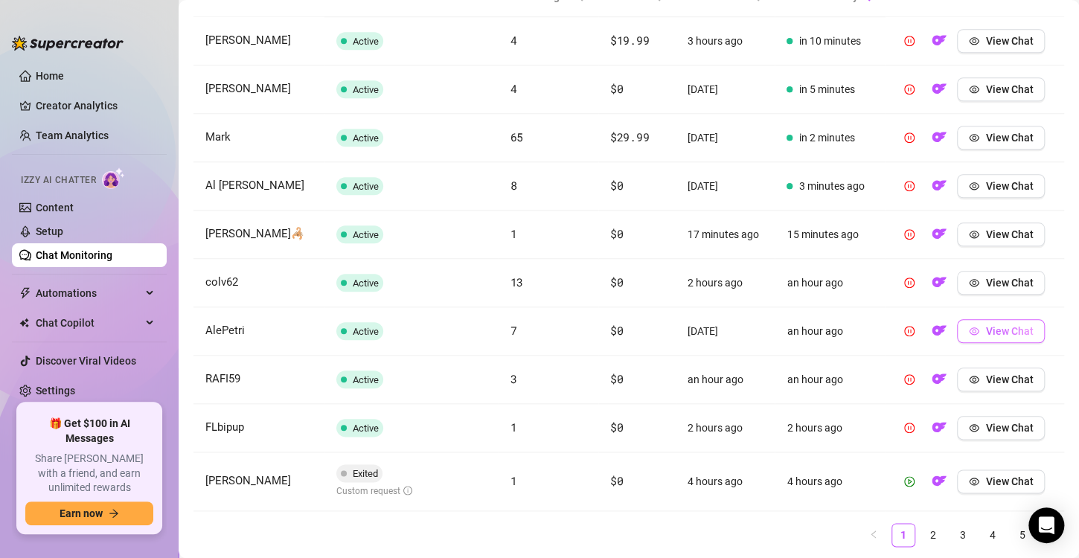
click at [991, 328] on span "View Chat" at bounding box center [1010, 331] width 48 height 12
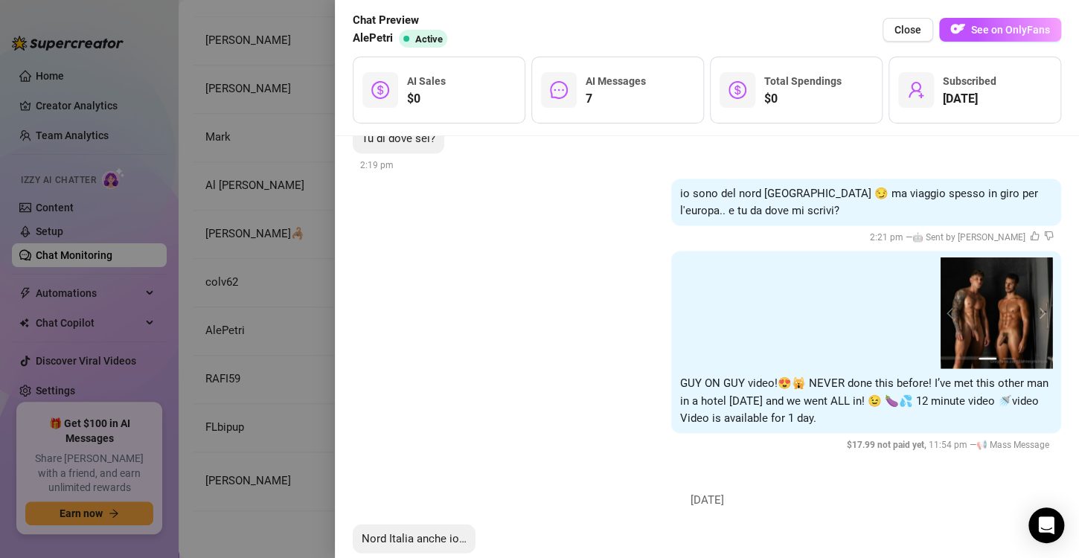
scroll to position [1304, 0]
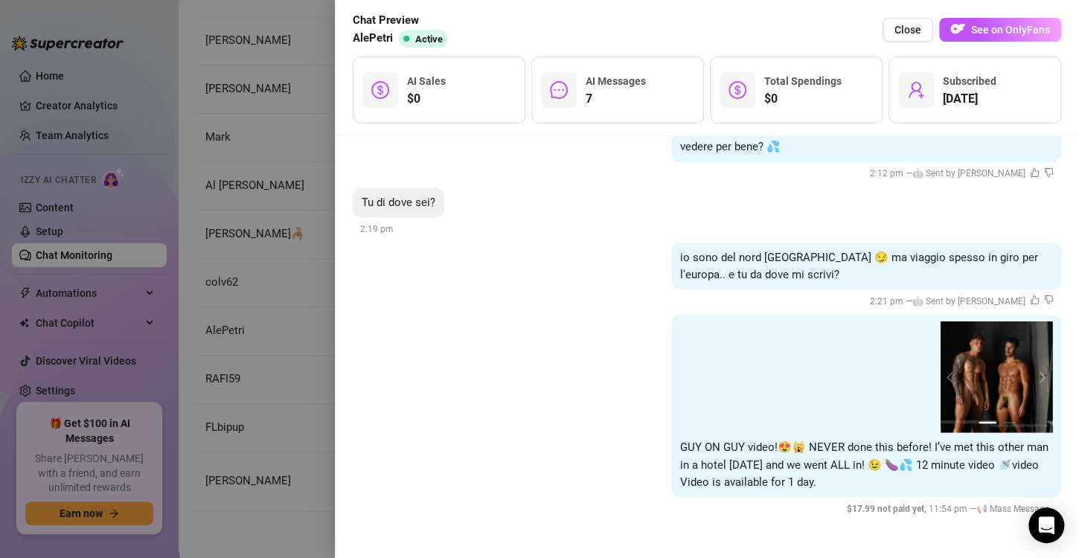
click at [255, 338] on div at bounding box center [539, 279] width 1079 height 558
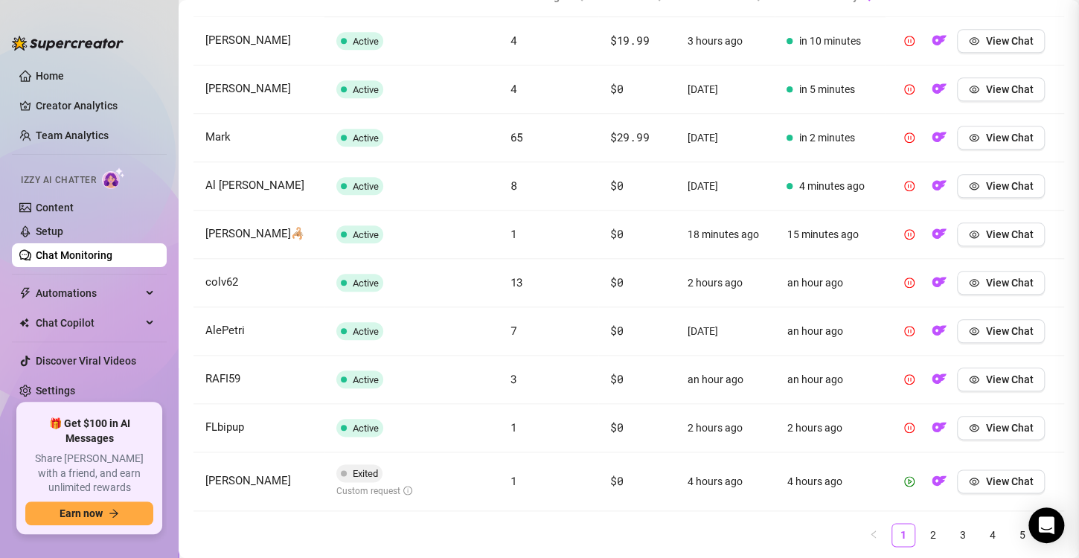
scroll to position [0, 0]
click at [922, 531] on link "2" at bounding box center [933, 535] width 22 height 22
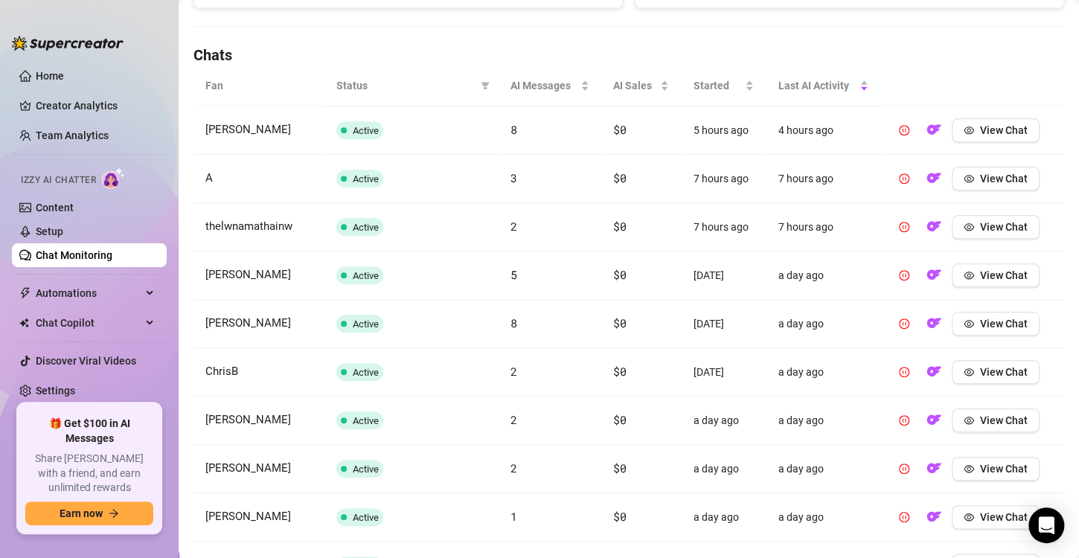
scroll to position [488, 0]
click at [998, 133] on span "View Chat" at bounding box center [1004, 131] width 48 height 12
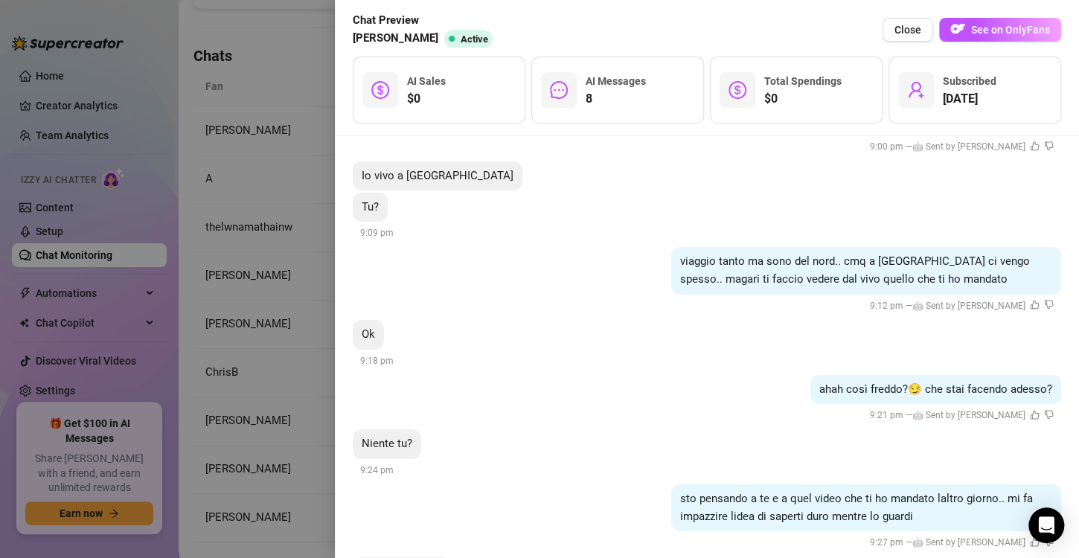
scroll to position [2308, 0]
click at [782, 246] on div "viaggio tanto ma sono del nord.. cmq a [GEOGRAPHIC_DATA] ci vengo spesso.. maga…" at bounding box center [866, 269] width 390 height 47
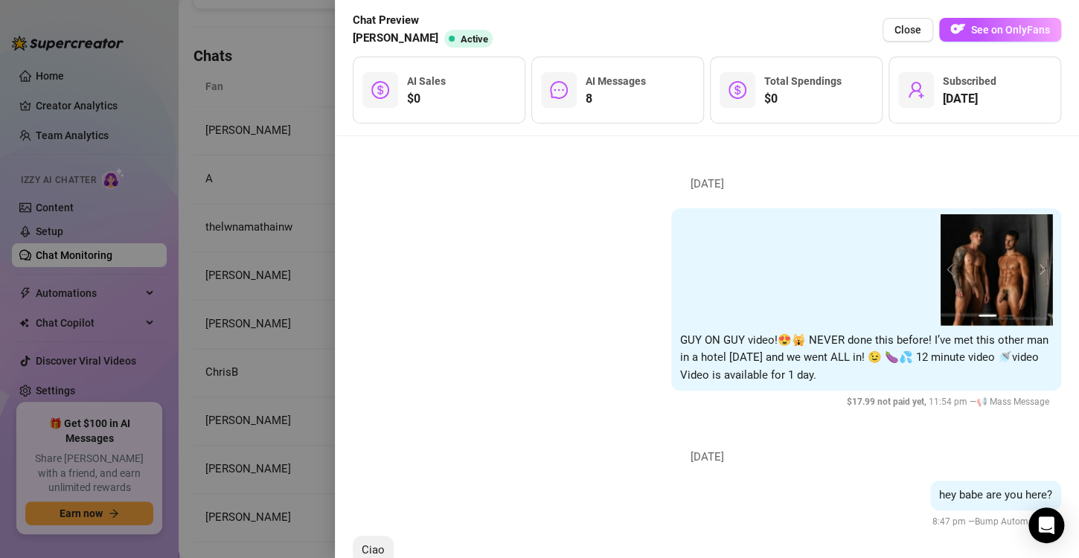
scroll to position [1592, 0]
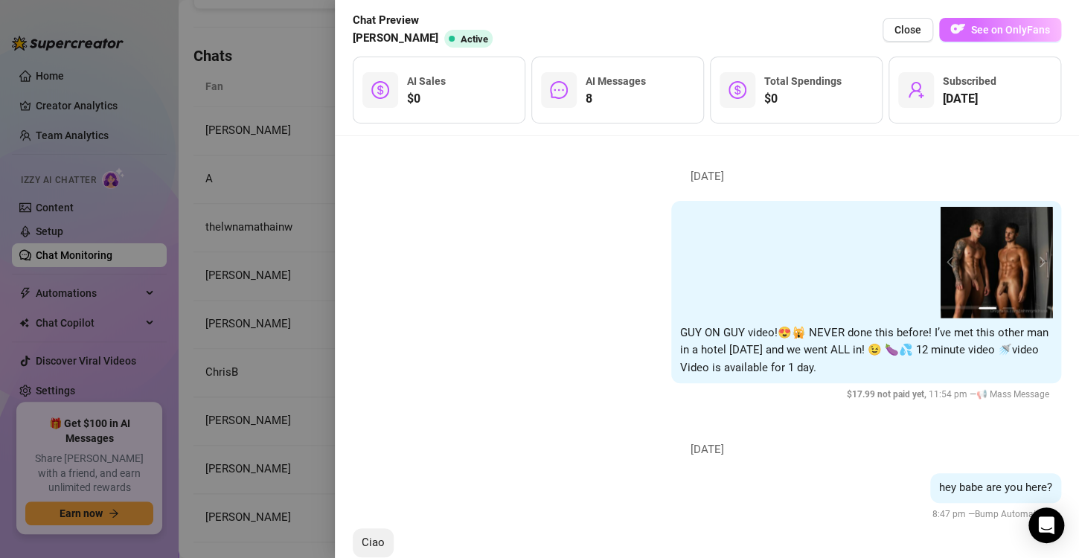
click at [971, 32] on button "See on OnlyFans" at bounding box center [1000, 30] width 122 height 24
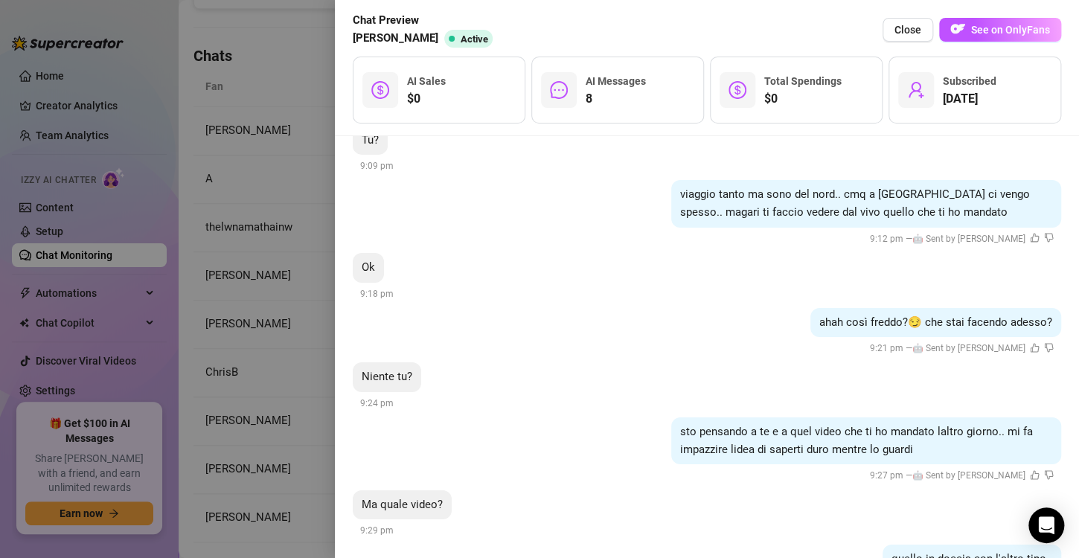
scroll to position [2433, 0]
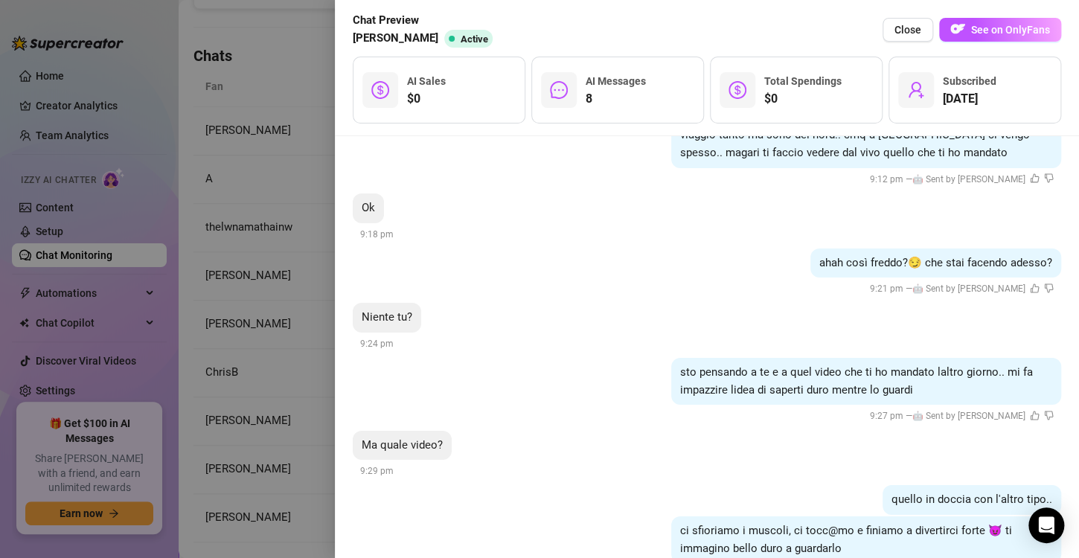
click at [296, 201] on div at bounding box center [539, 279] width 1079 height 558
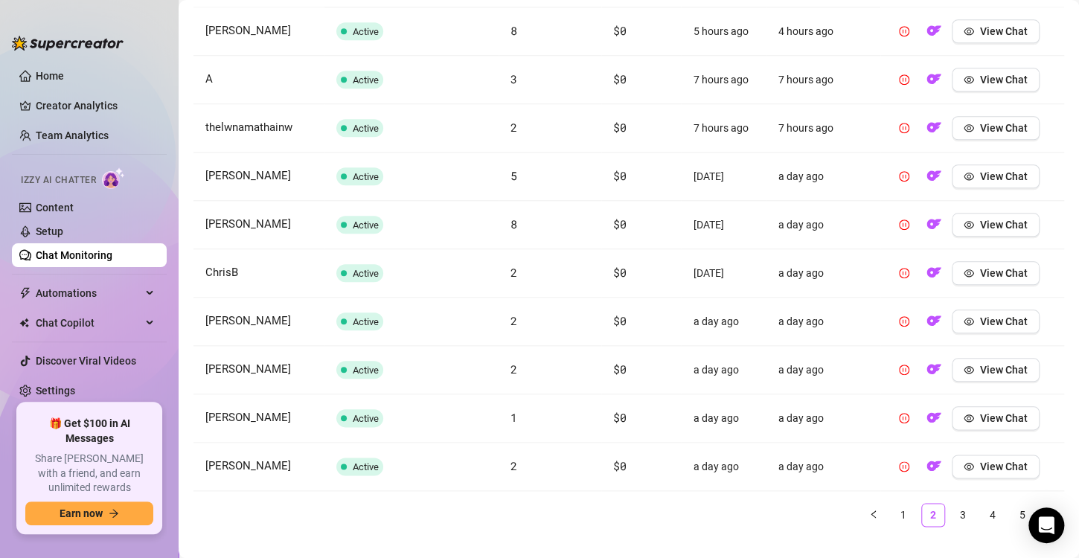
scroll to position [589, 0]
click at [1003, 220] on span "View Chat" at bounding box center [1004, 223] width 48 height 12
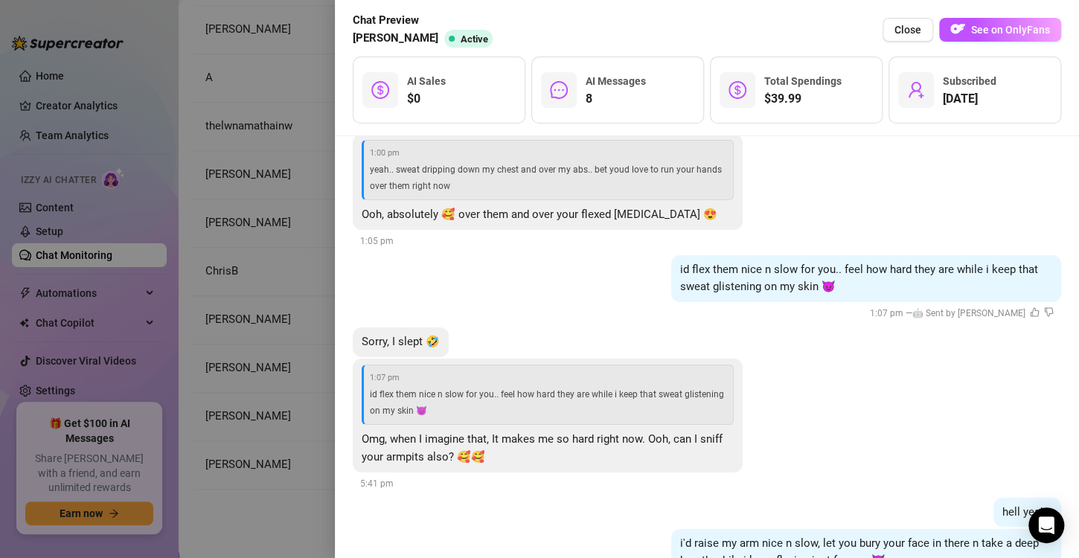
scroll to position [2523, 0]
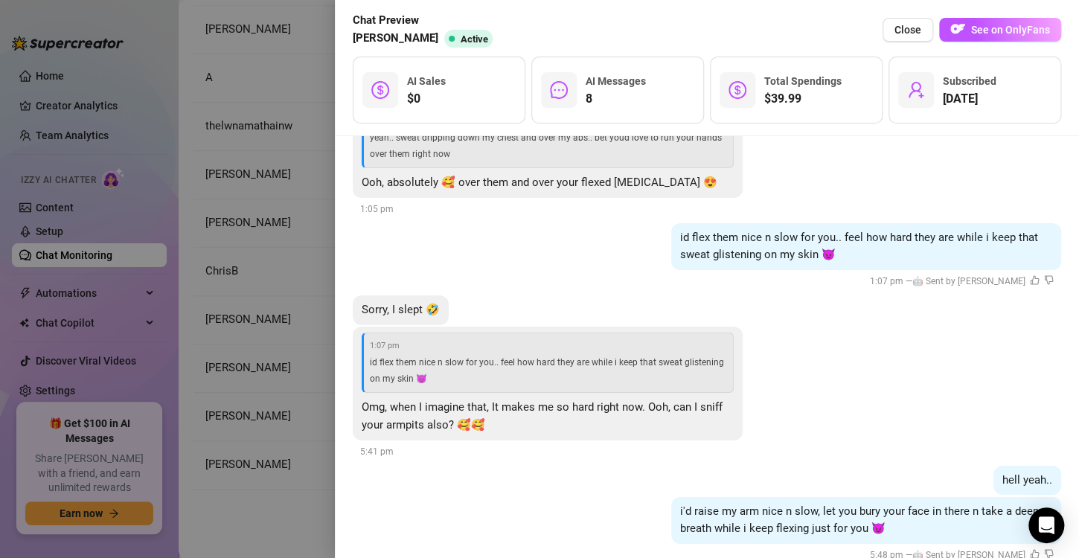
click at [276, 290] on div at bounding box center [539, 279] width 1079 height 558
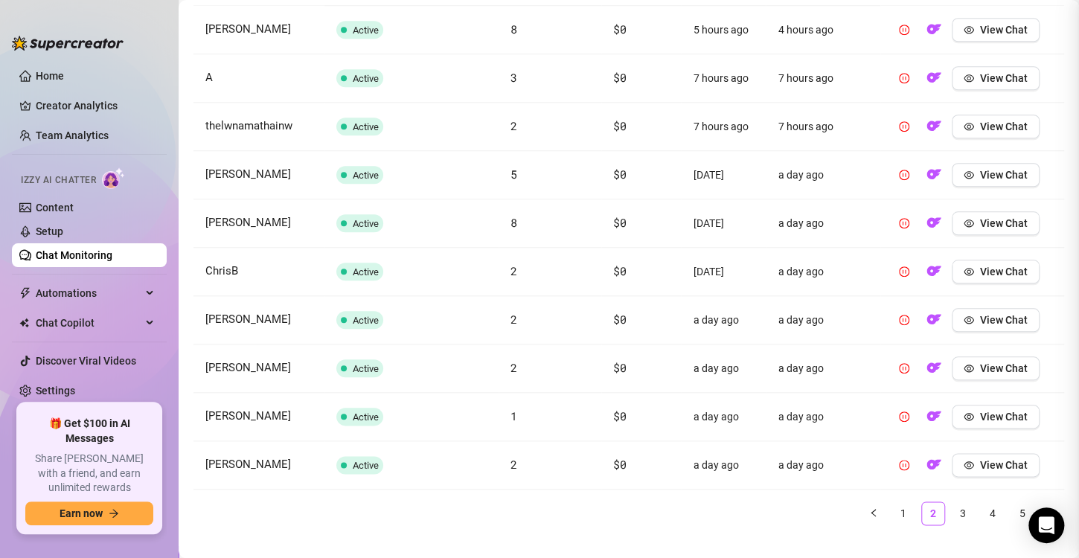
scroll to position [0, 0]
click at [952, 513] on link "3" at bounding box center [963, 513] width 22 height 22
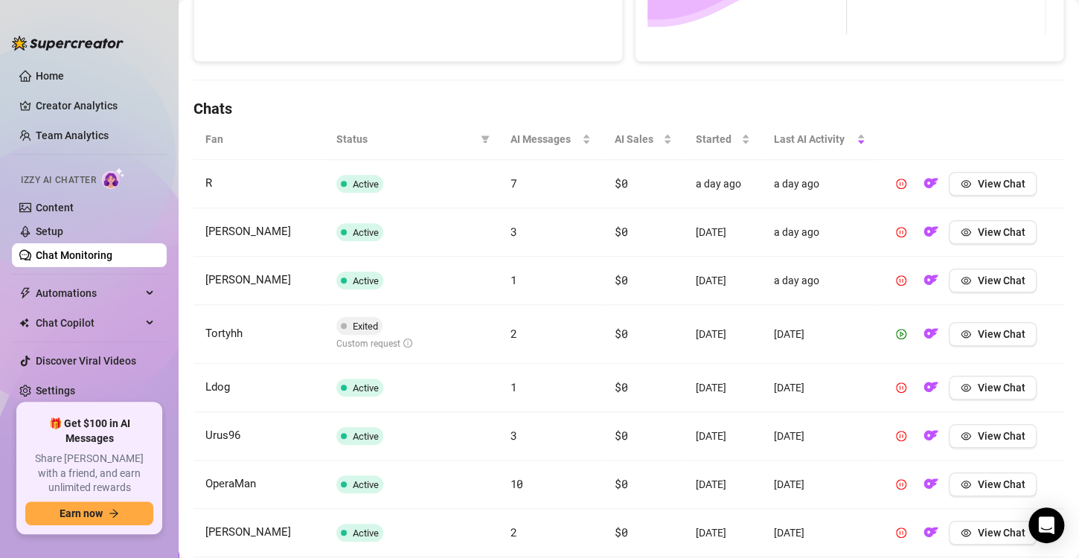
scroll to position [434, 0]
click at [977, 179] on span "View Chat" at bounding box center [1001, 185] width 48 height 12
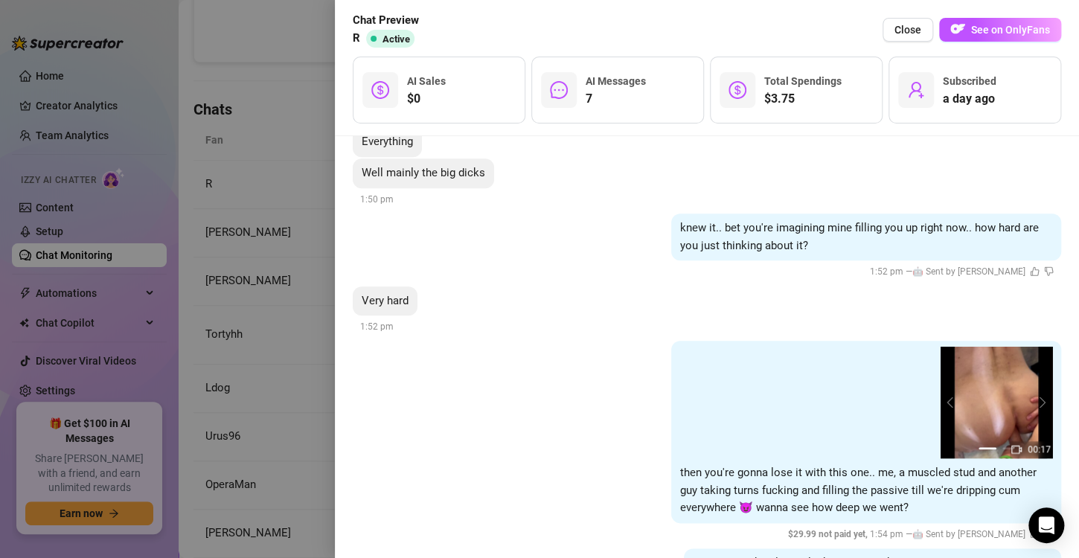
scroll to position [695, 0]
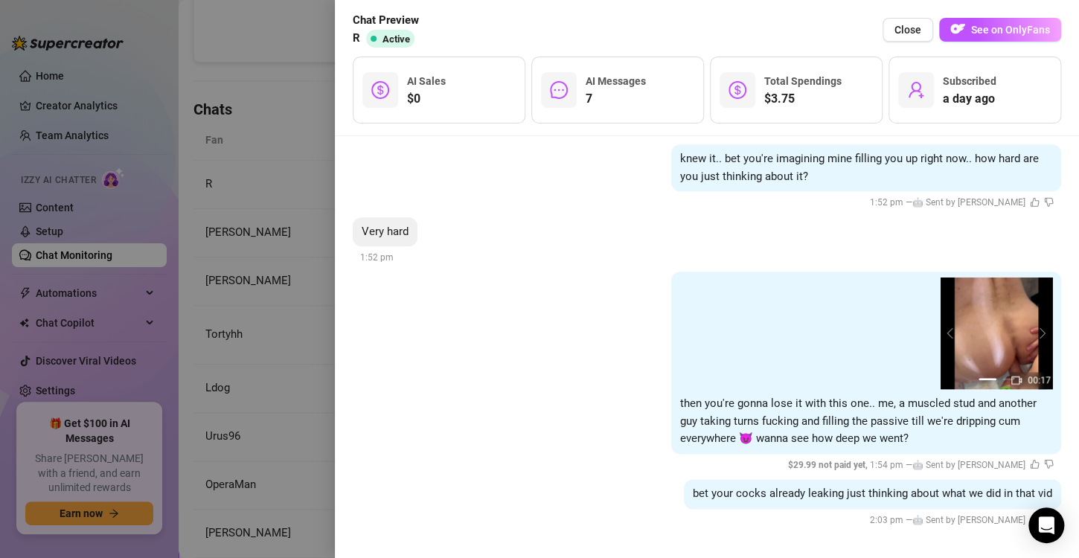
click at [226, 245] on div at bounding box center [539, 279] width 1079 height 558
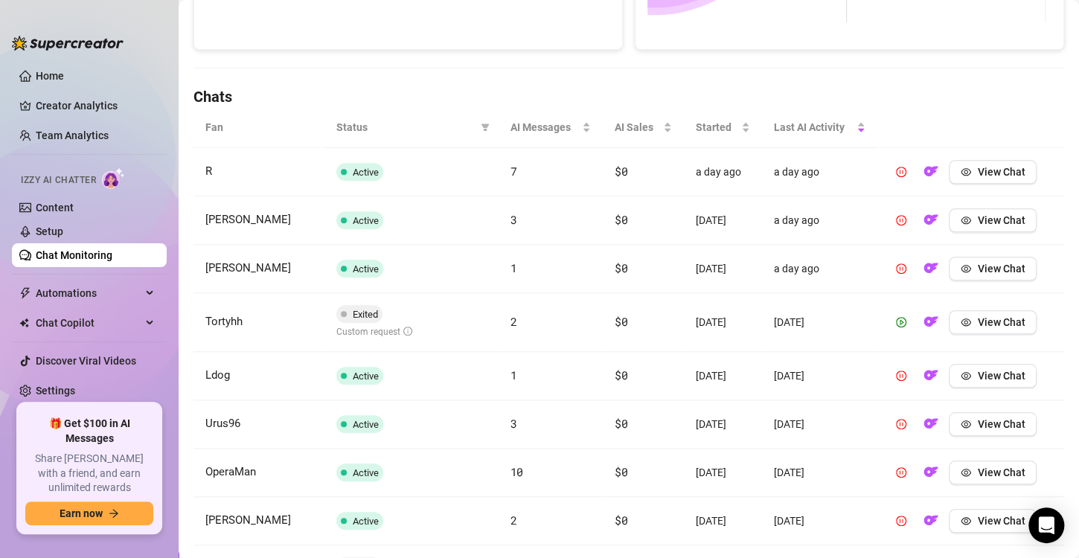
scroll to position [446, 0]
click at [980, 324] on span "View Chat" at bounding box center [1001, 323] width 48 height 12
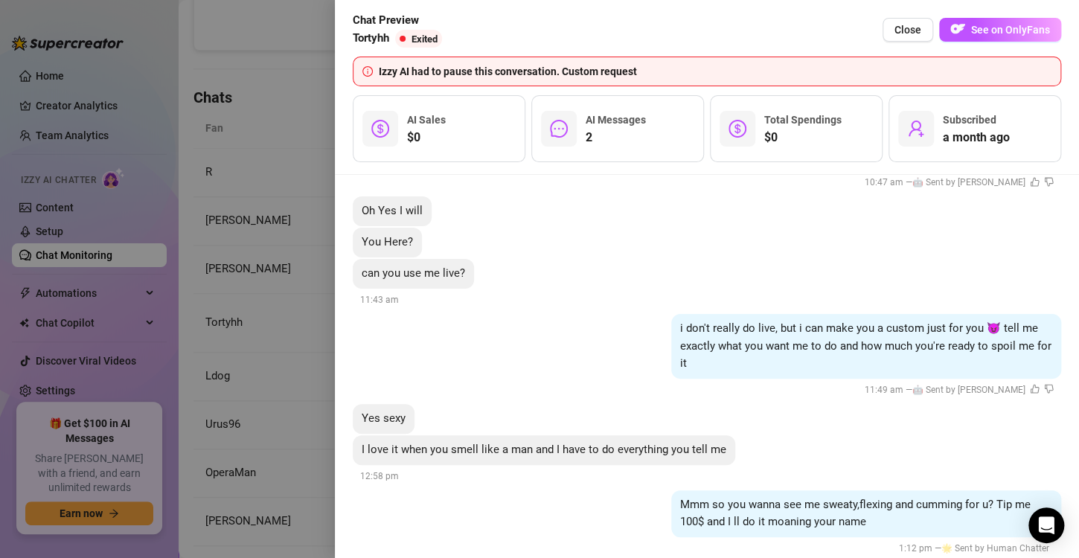
scroll to position [1830, 0]
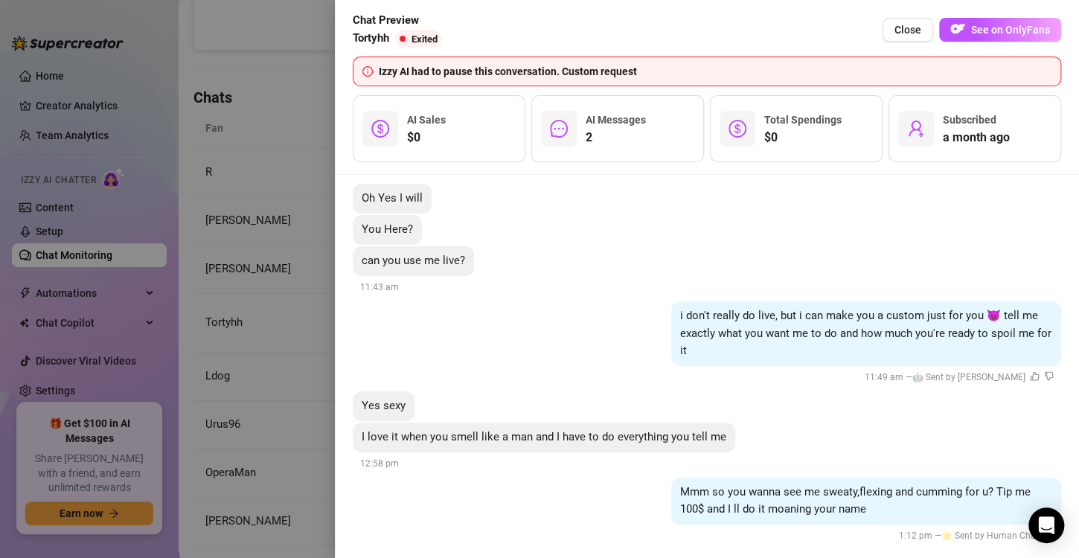
click at [267, 358] on div at bounding box center [539, 279] width 1079 height 558
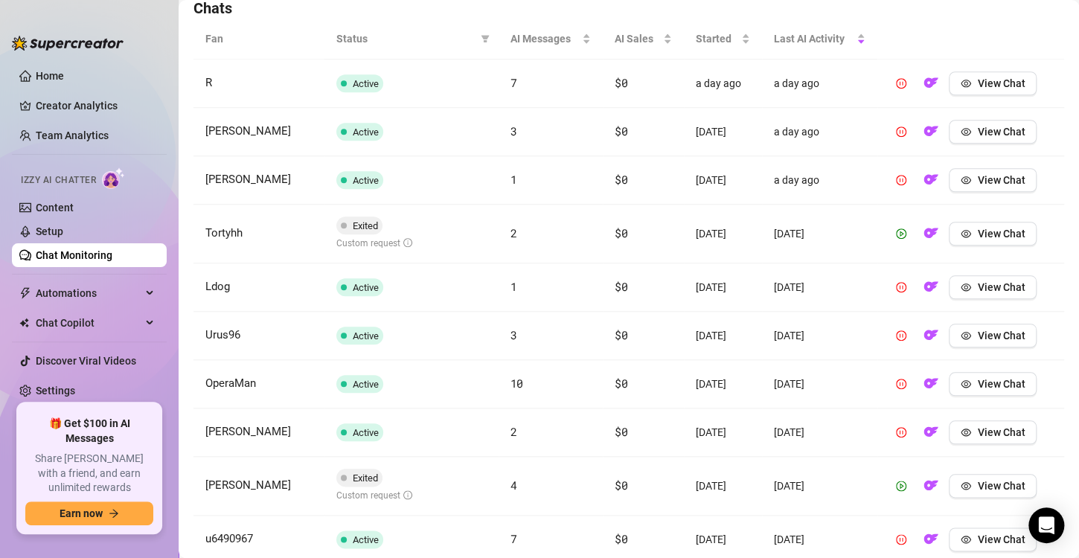
scroll to position [569, 0]
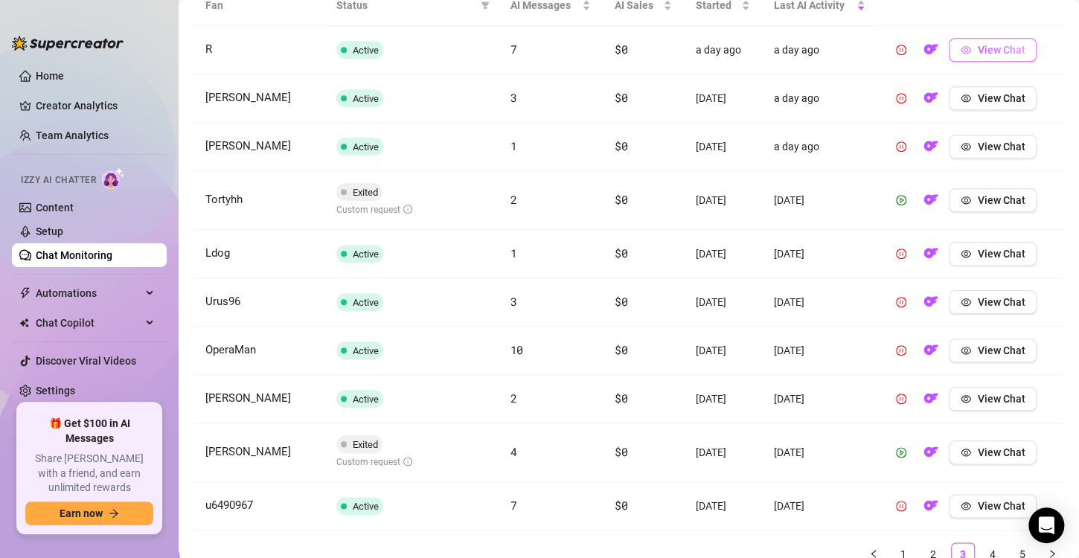
click at [992, 46] on span "View Chat" at bounding box center [1001, 50] width 48 height 12
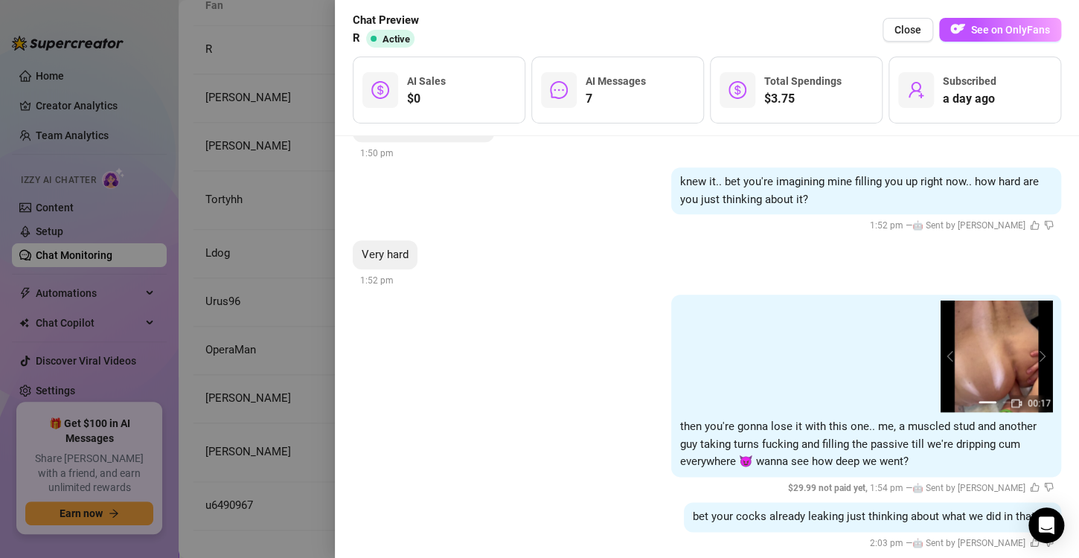
scroll to position [695, 0]
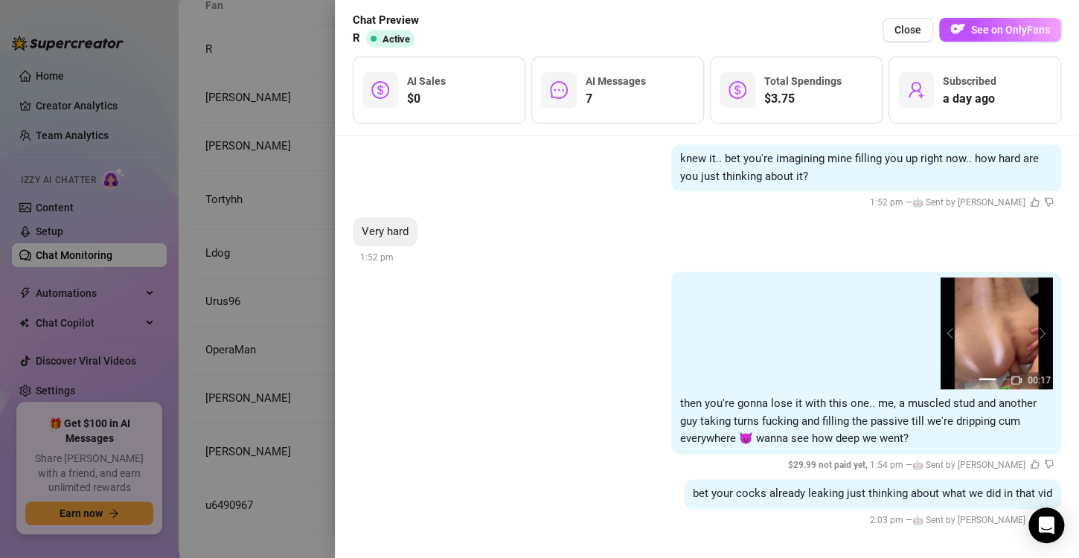
click at [261, 261] on div at bounding box center [539, 279] width 1079 height 558
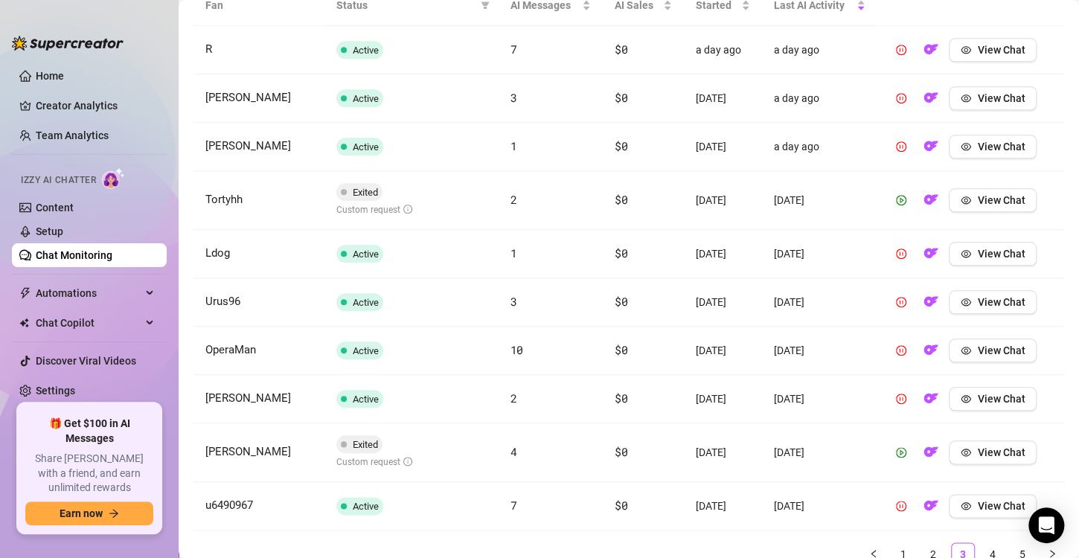
scroll to position [631, 0]
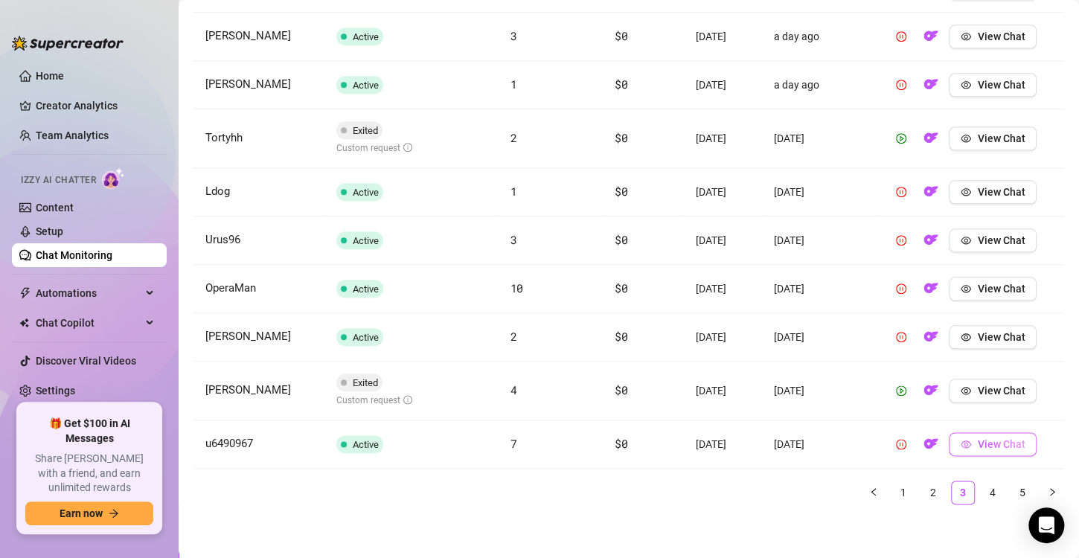
click at [982, 447] on span "View Chat" at bounding box center [1001, 444] width 48 height 12
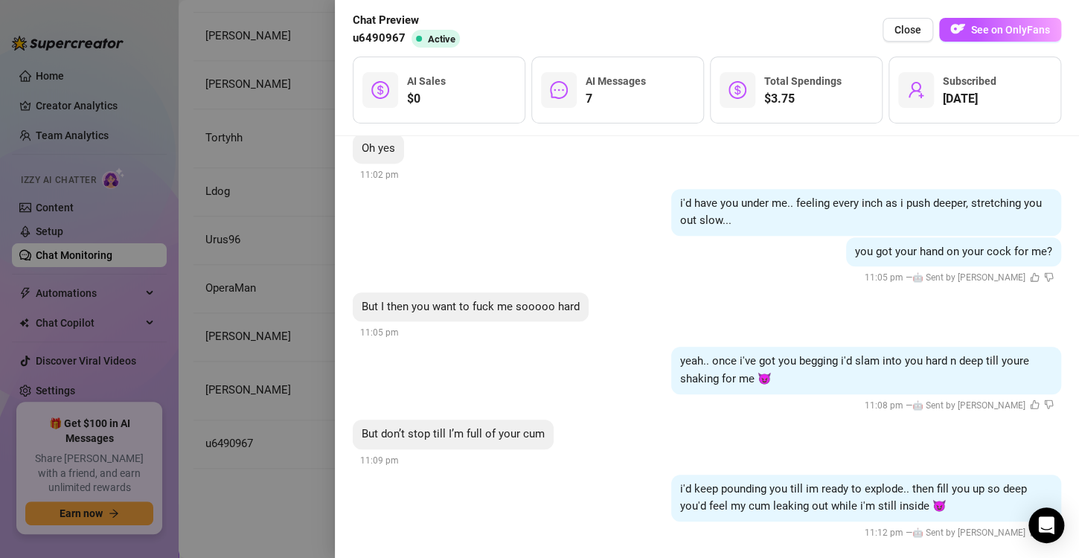
scroll to position [339, 0]
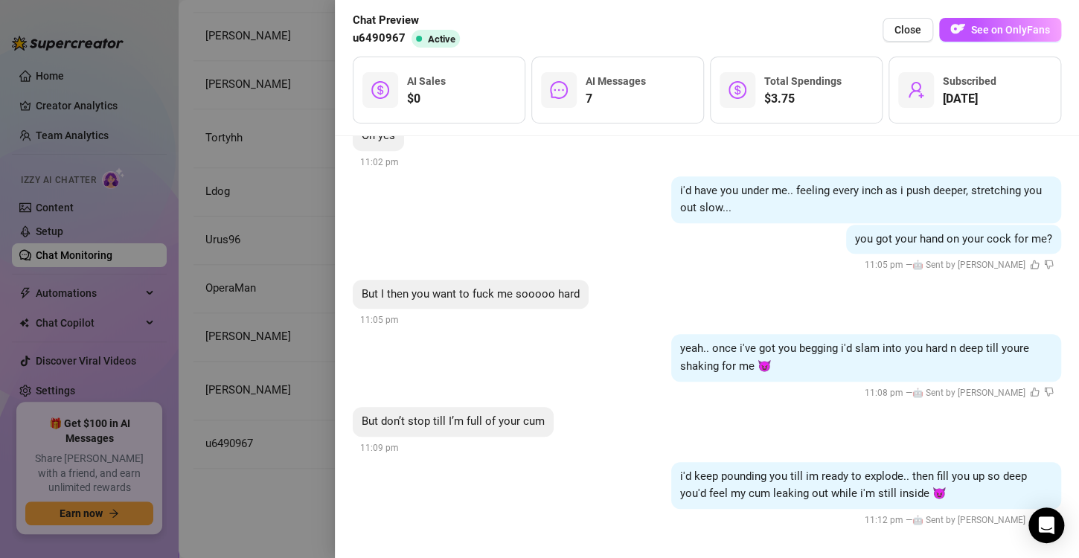
click at [223, 316] on div at bounding box center [539, 279] width 1079 height 558
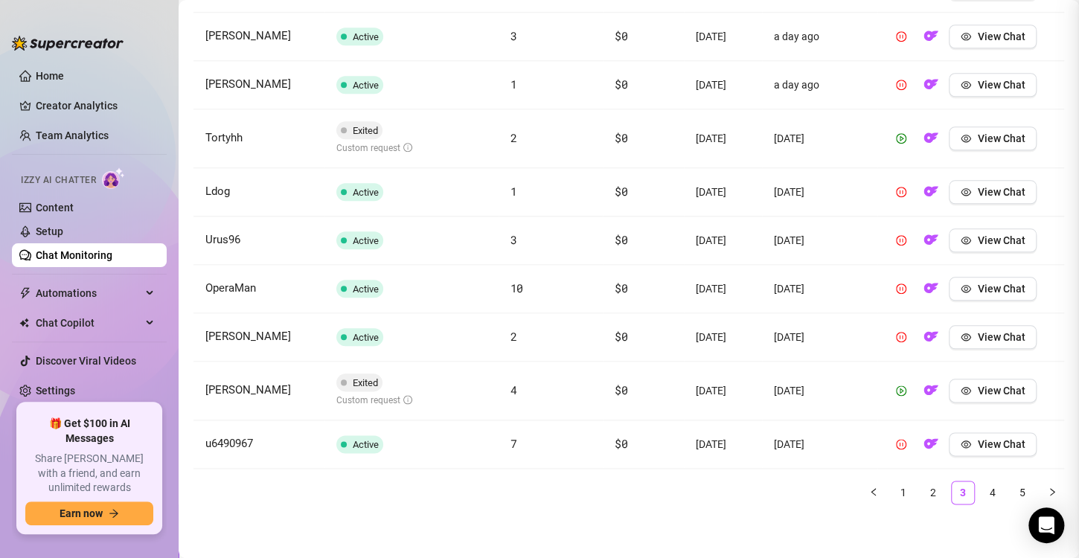
scroll to position [0, 0]
click at [977, 385] on span "View Chat" at bounding box center [1001, 391] width 48 height 12
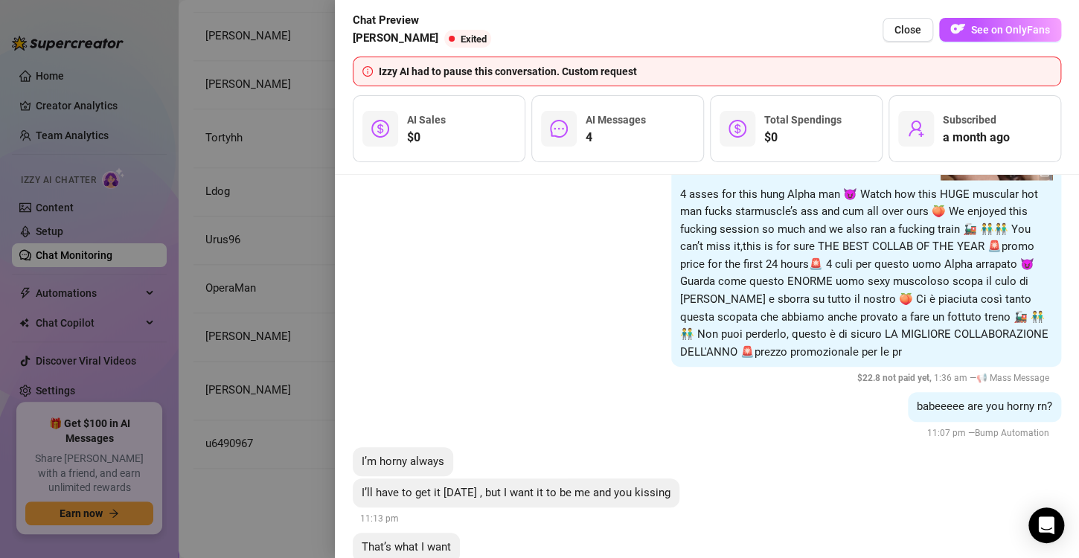
scroll to position [1413, 0]
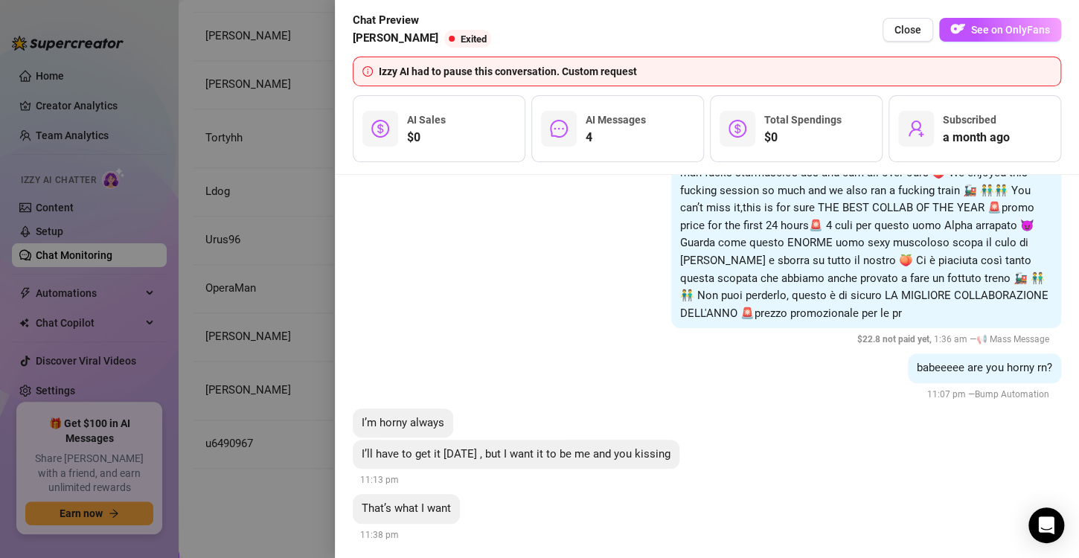
click at [286, 415] on div at bounding box center [539, 279] width 1079 height 558
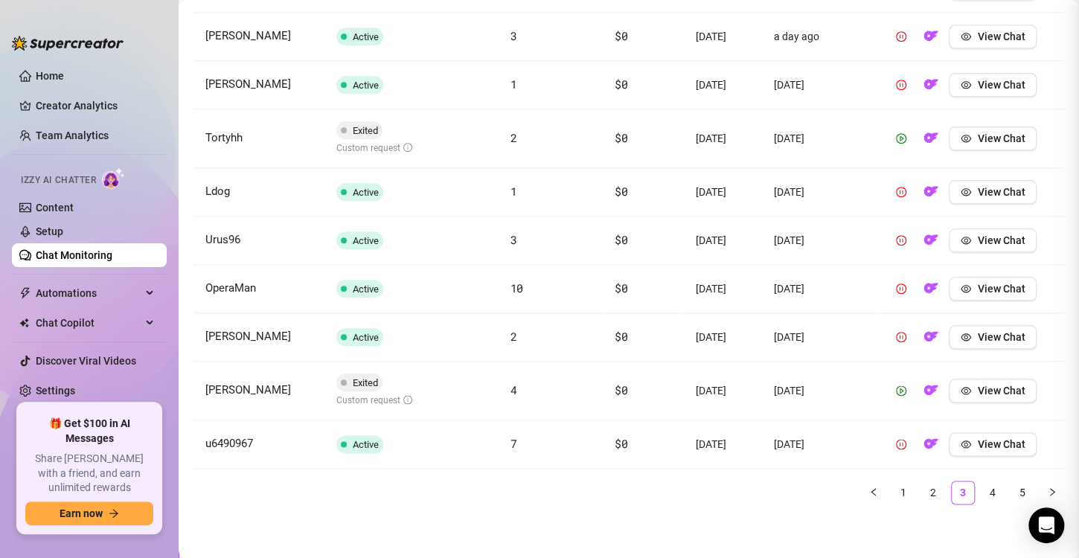
scroll to position [0, 0]
click at [982, 489] on link "4" at bounding box center [993, 493] width 22 height 22
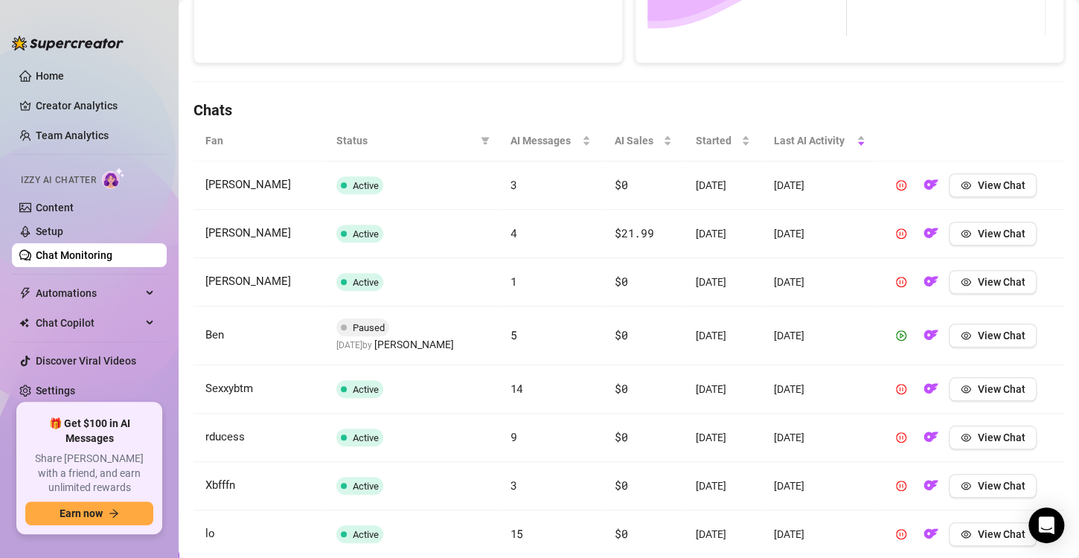
scroll to position [464, 0]
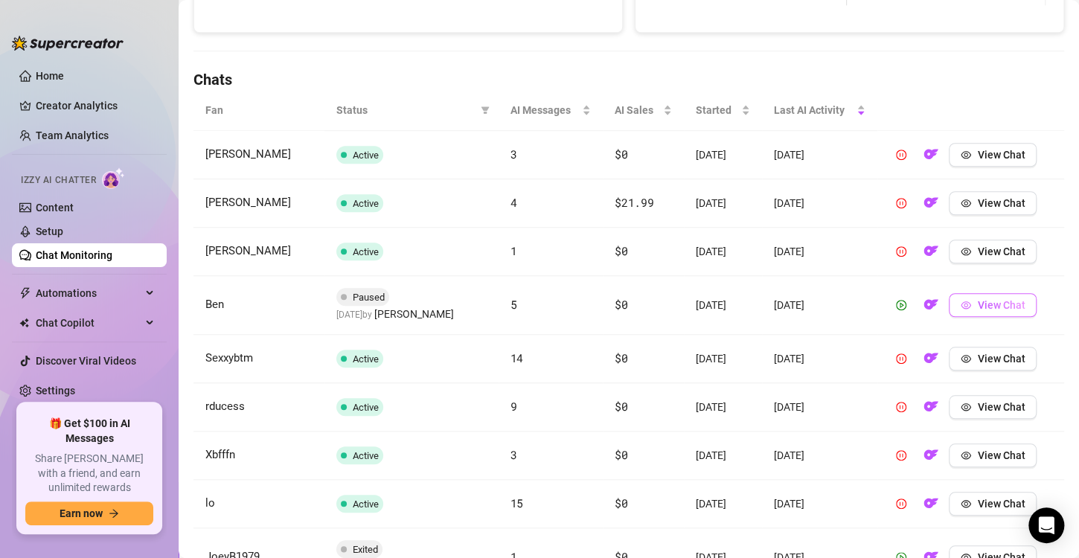
click at [977, 307] on span "View Chat" at bounding box center [1001, 305] width 48 height 12
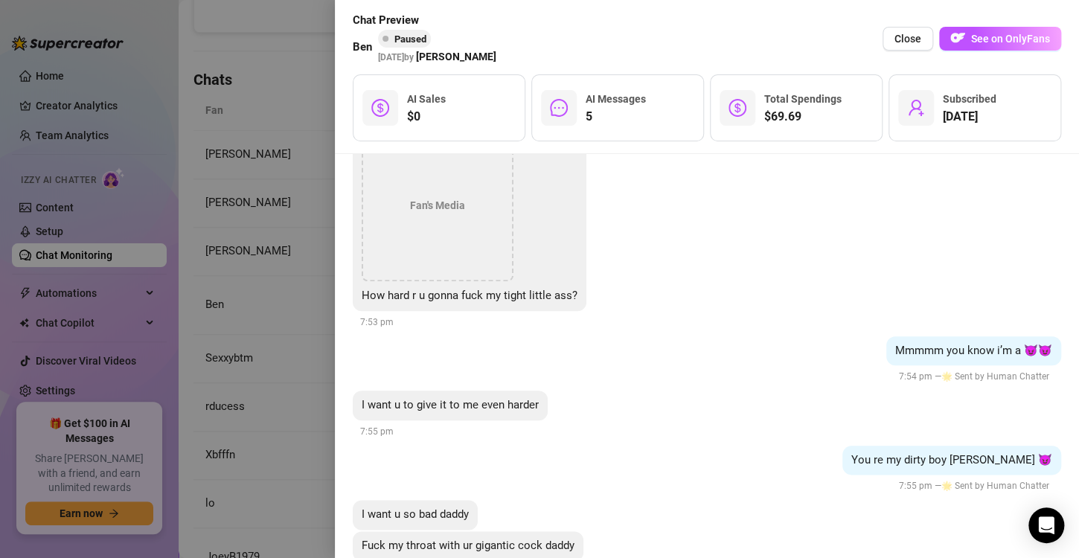
scroll to position [3441, 0]
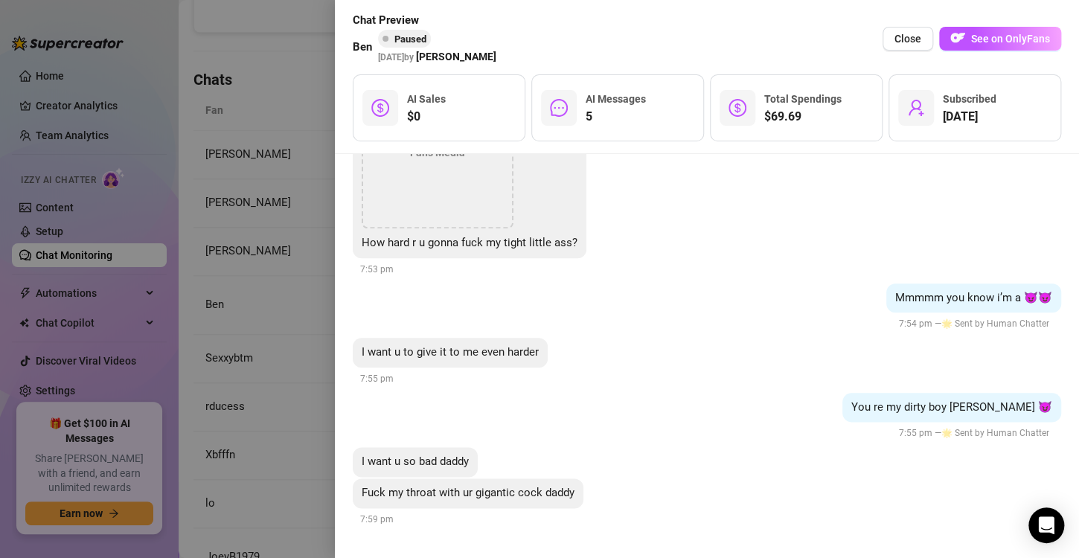
click at [261, 322] on div at bounding box center [539, 279] width 1079 height 558
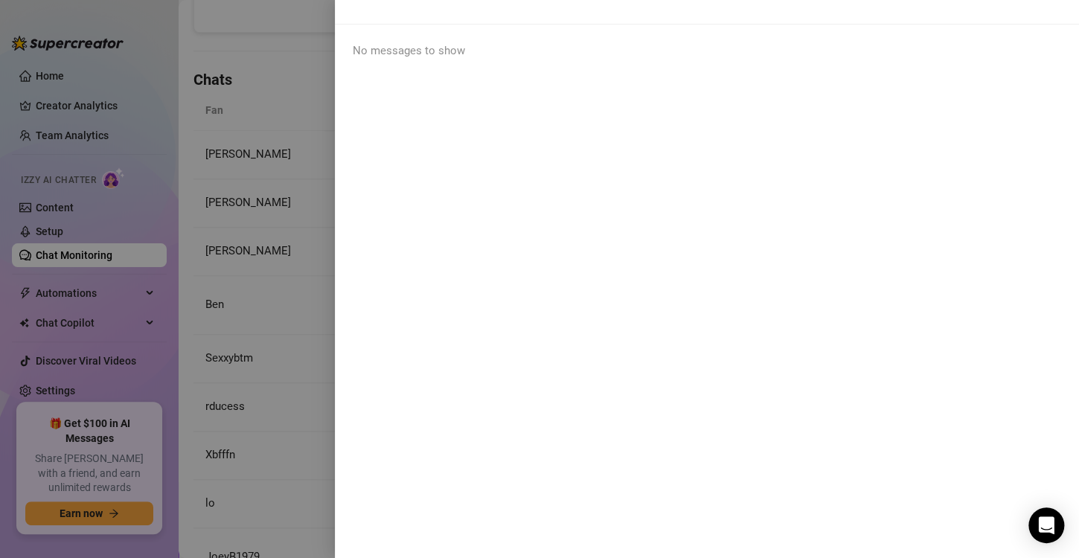
scroll to position [0, 0]
